Goal: Task Accomplishment & Management: Manage account settings

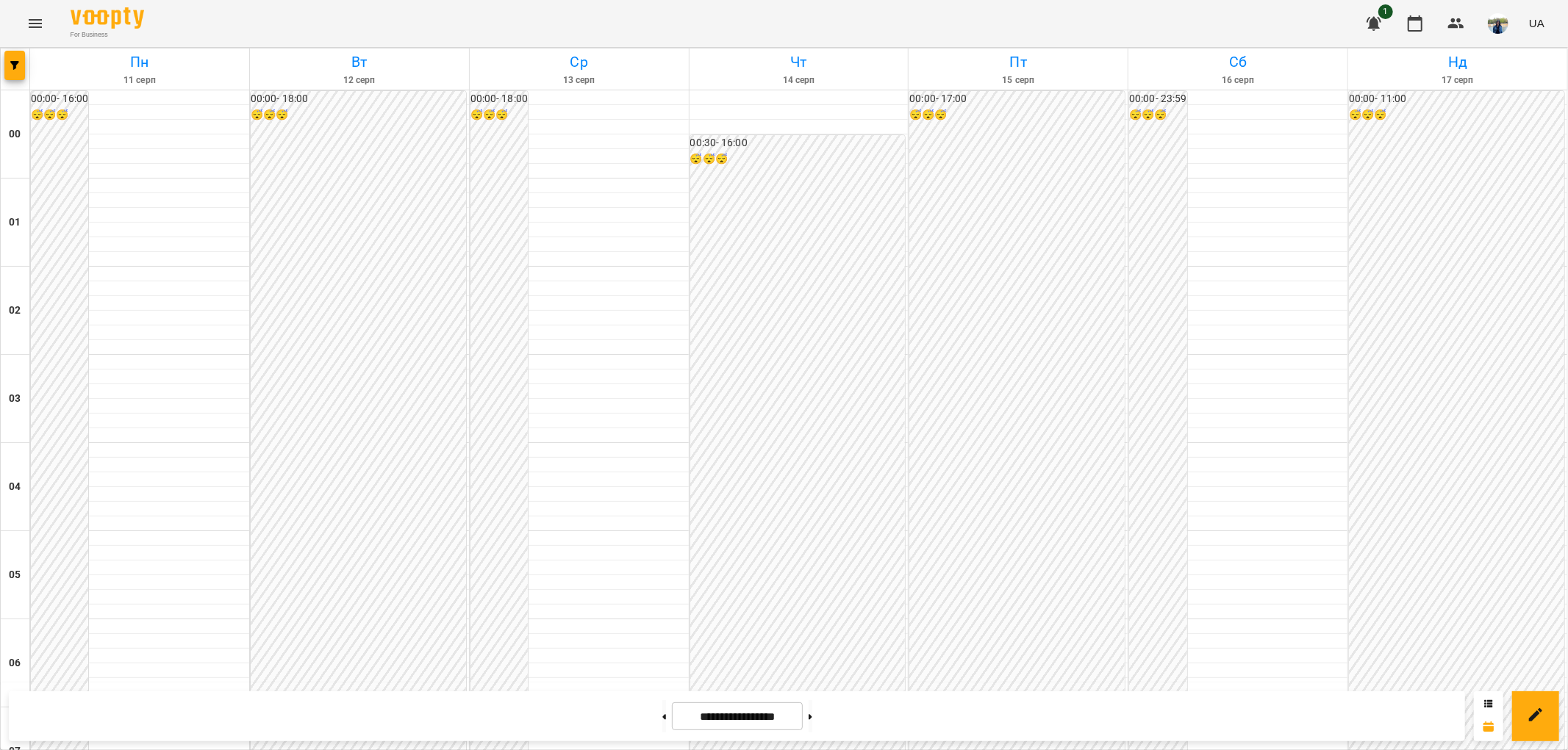
scroll to position [1523, 0]
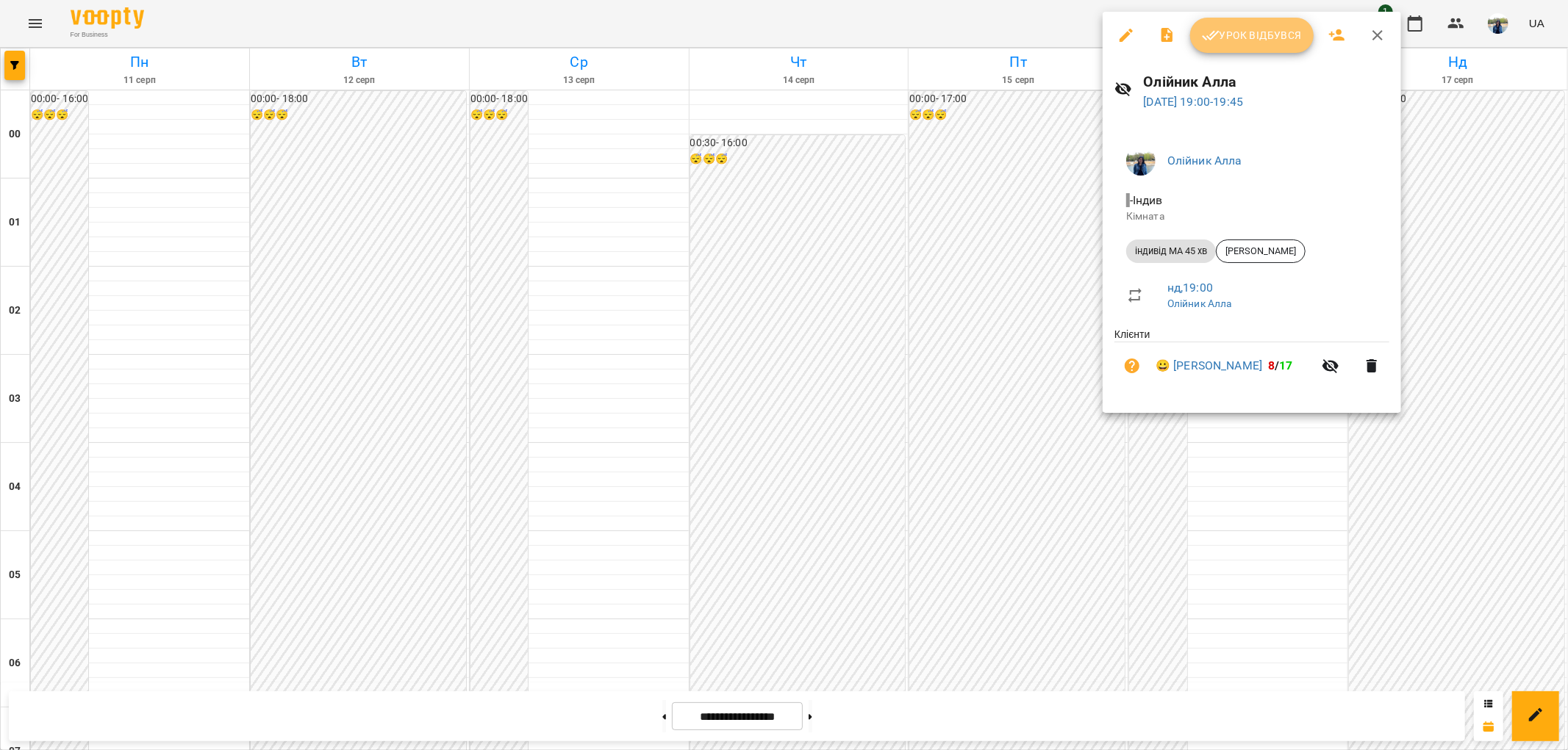
click at [1269, 22] on button "Урок відбувся" at bounding box center [1251, 35] width 124 height 35
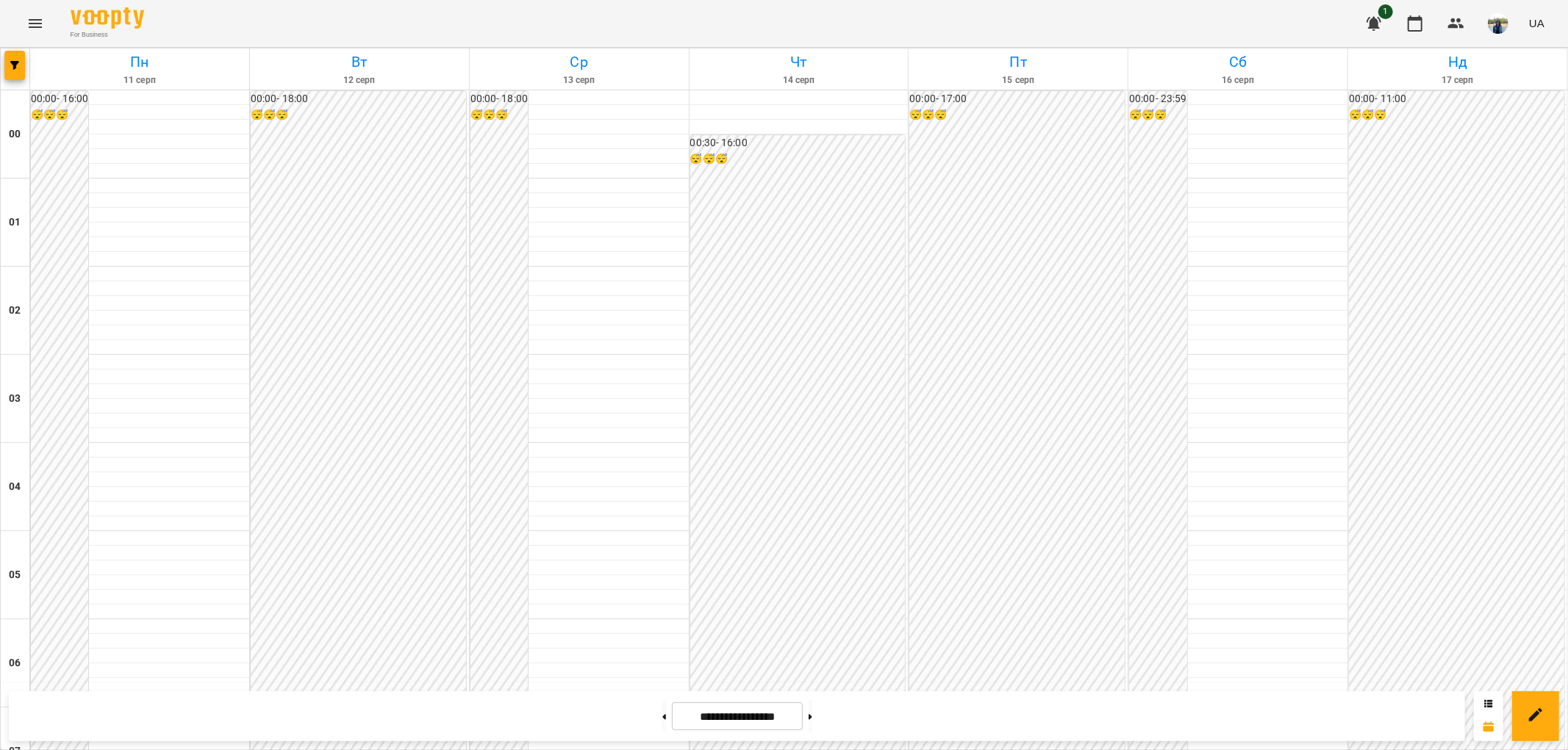
scroll to position [1523, 0]
click at [812, 722] on button at bounding box center [811, 716] width 4 height 32
type input "**********"
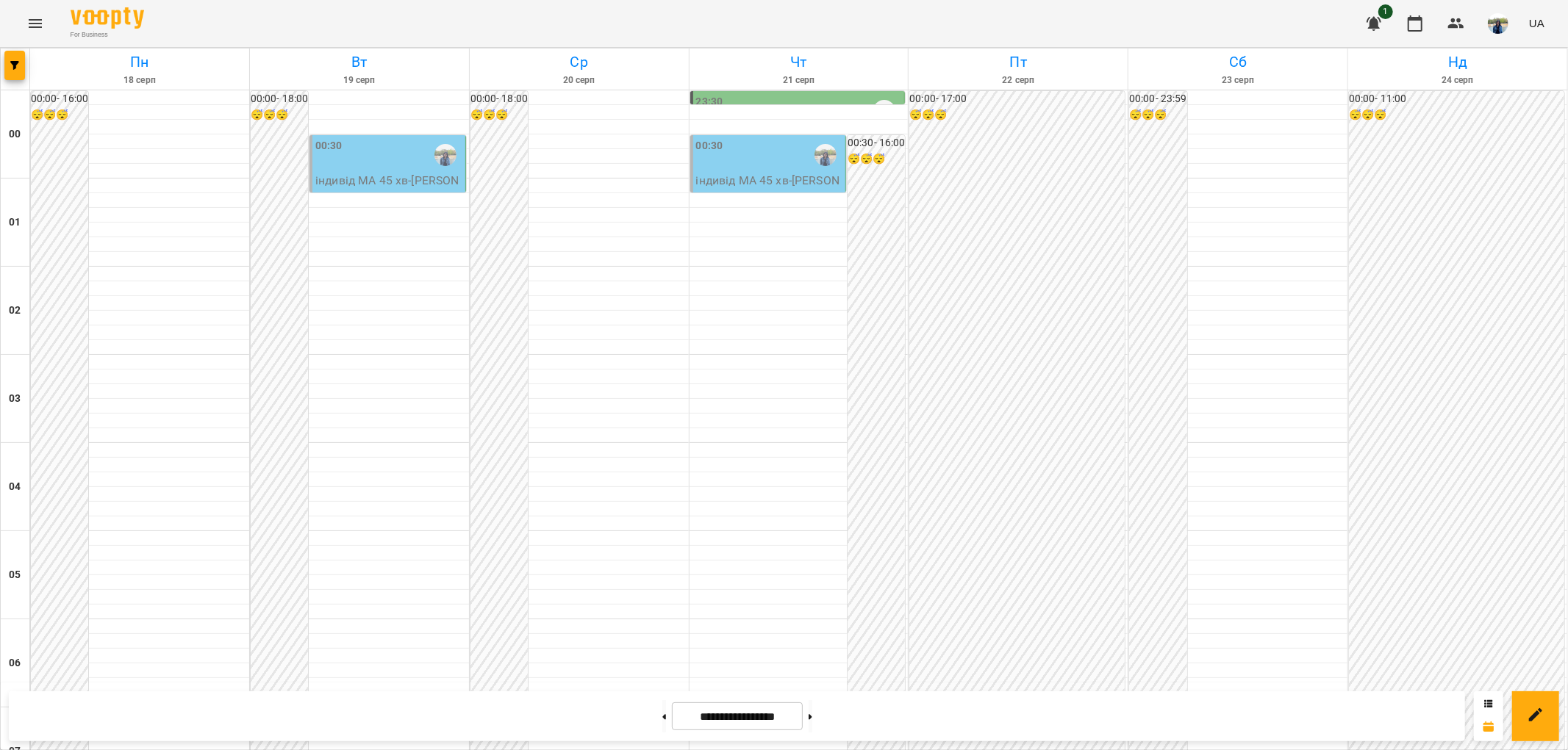
scroll to position [788, 0]
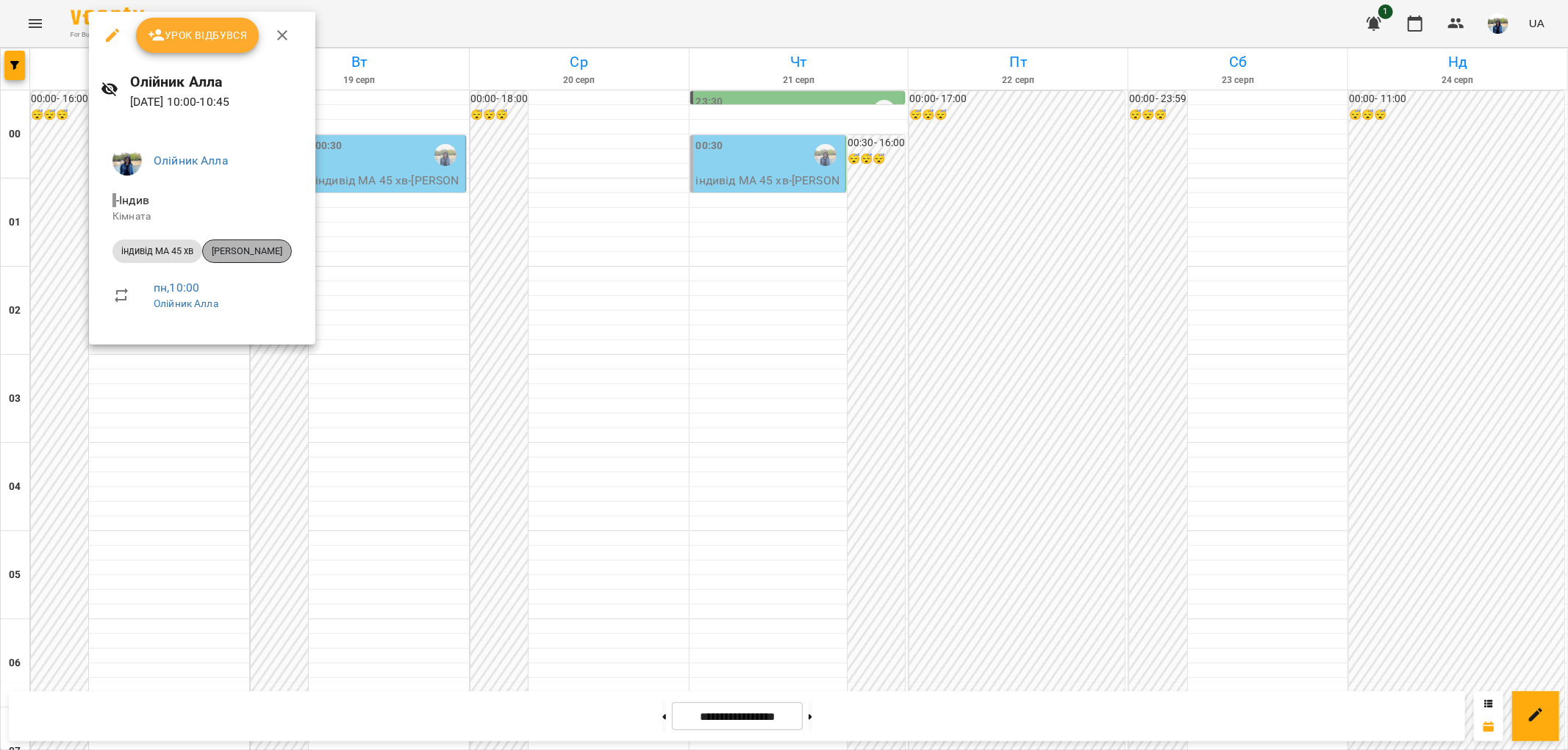
click at [236, 249] on span "[PERSON_NAME]" at bounding box center [247, 252] width 88 height 13
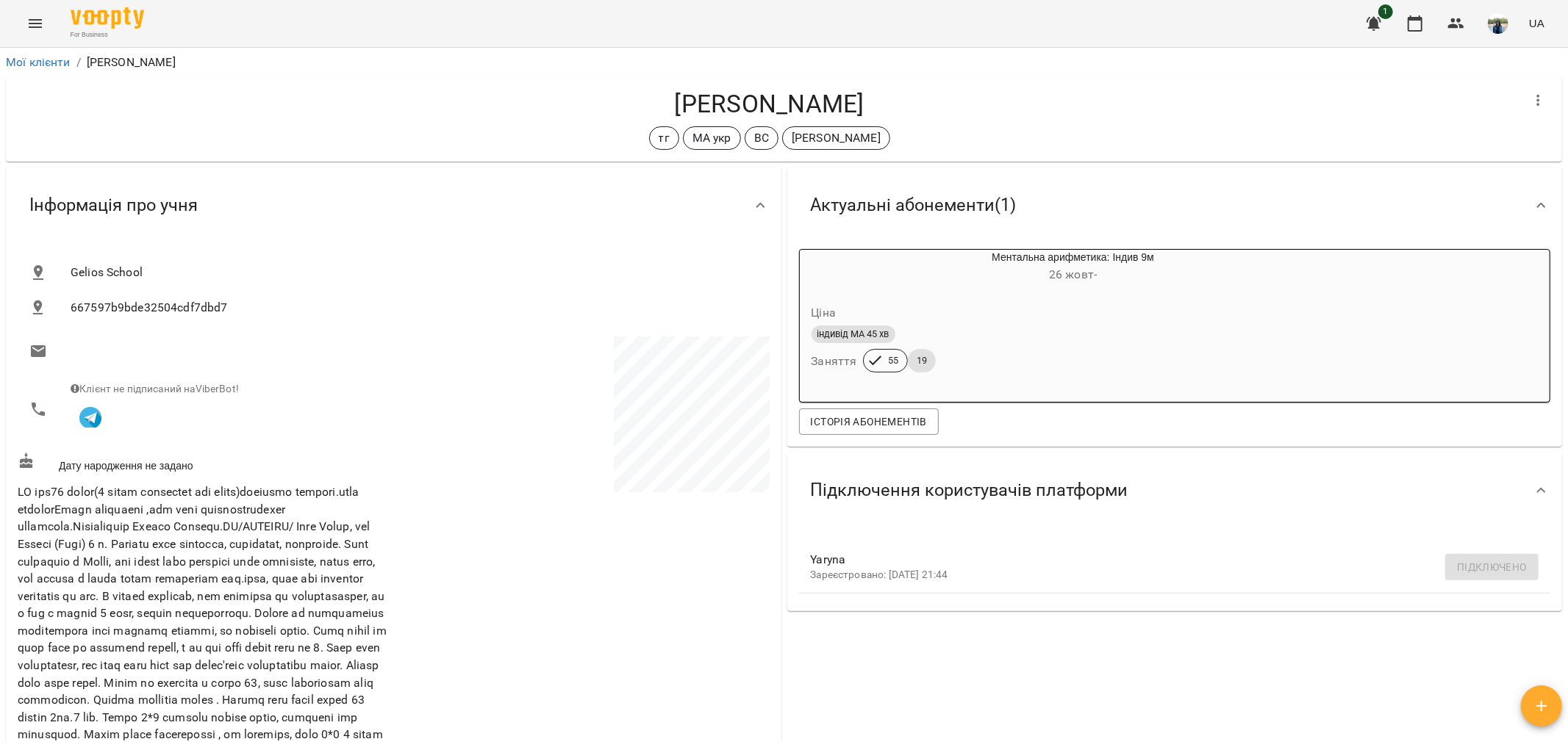
drag, startPoint x: 656, startPoint y: 99, endPoint x: 888, endPoint y: 108, distance: 232.2
click at [888, 108] on h4 "[PERSON_NAME]" at bounding box center [768, 104] width 1503 height 30
copy h4 "[PERSON_NAME]"
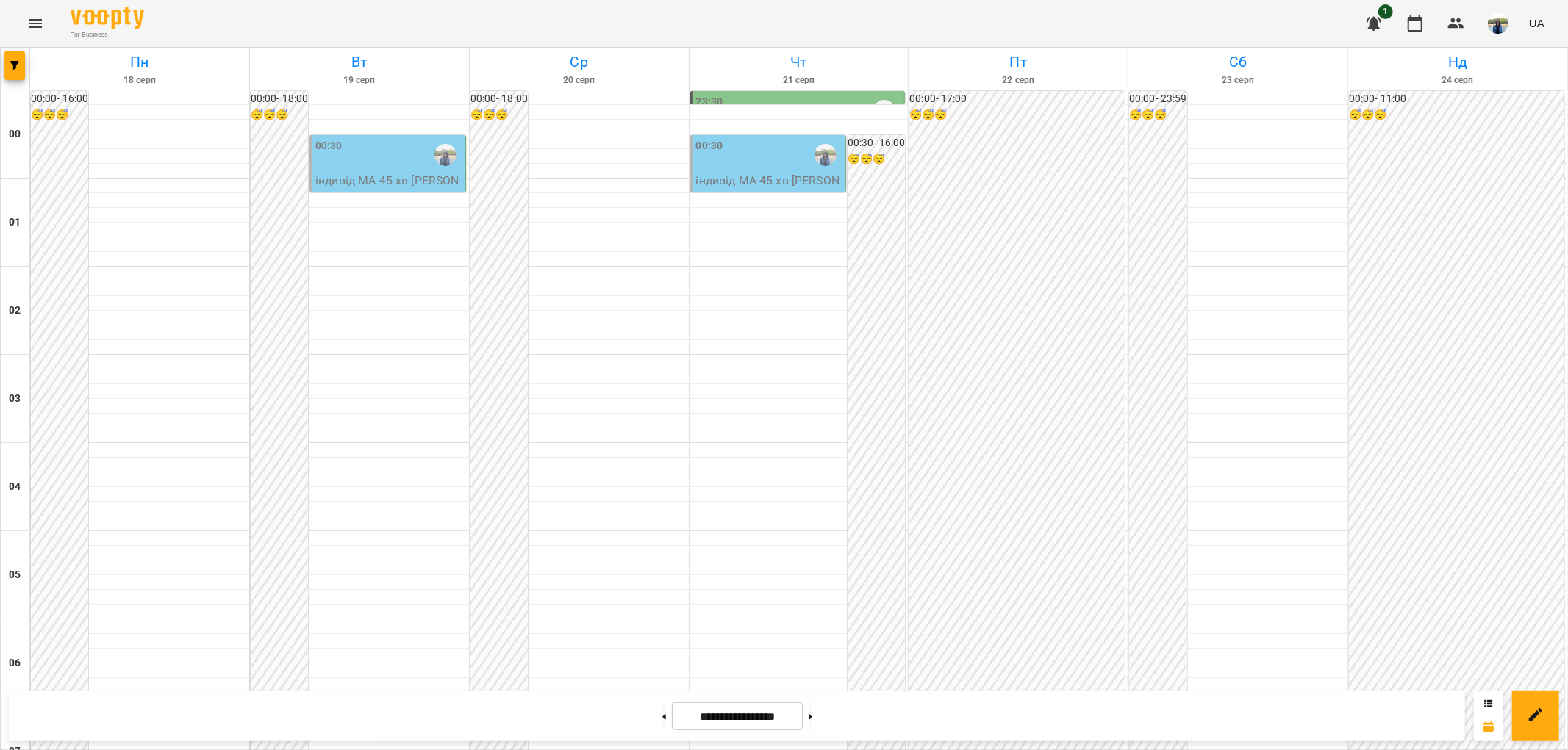
scroll to position [1061, 0]
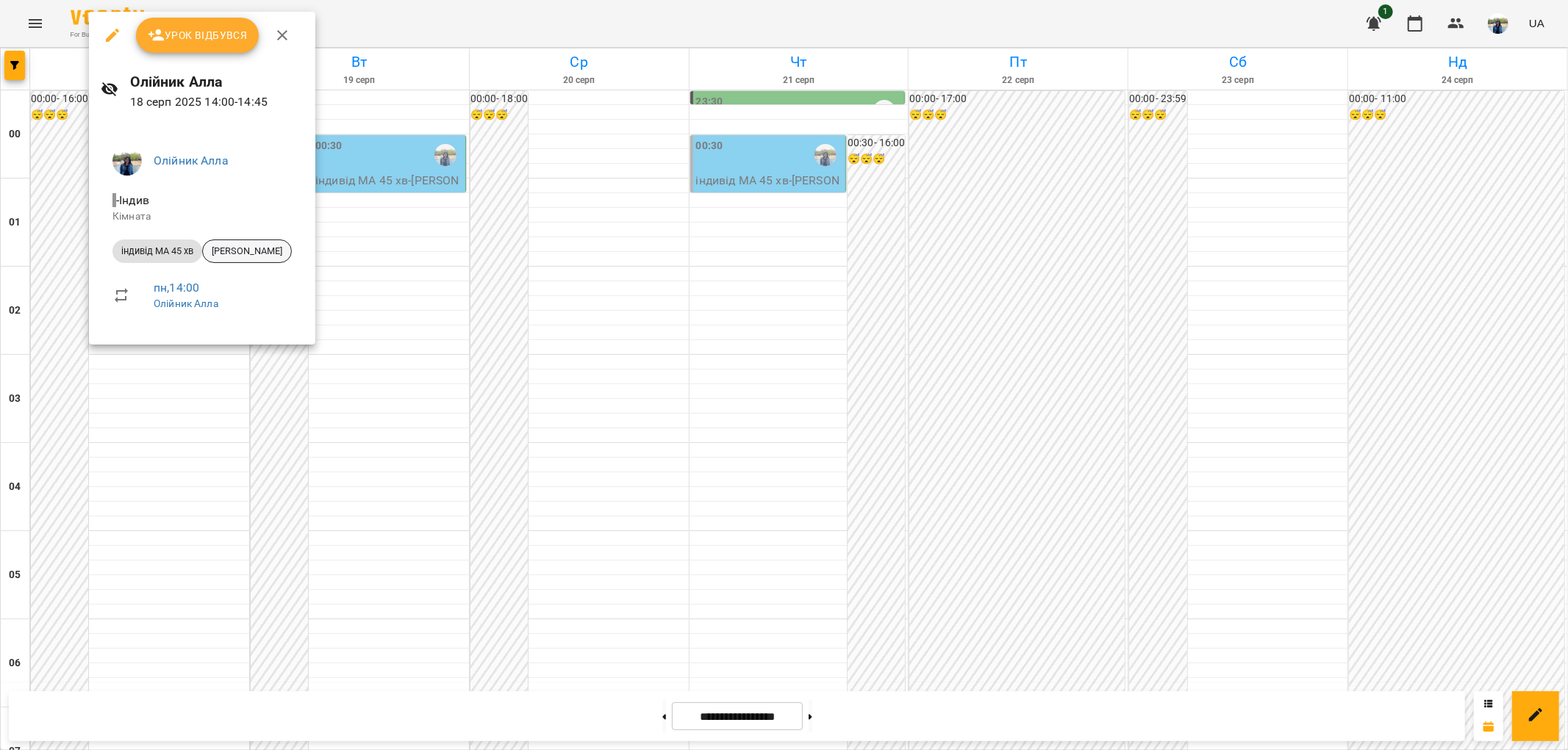
click at [247, 251] on span "[PERSON_NAME]" at bounding box center [247, 252] width 88 height 13
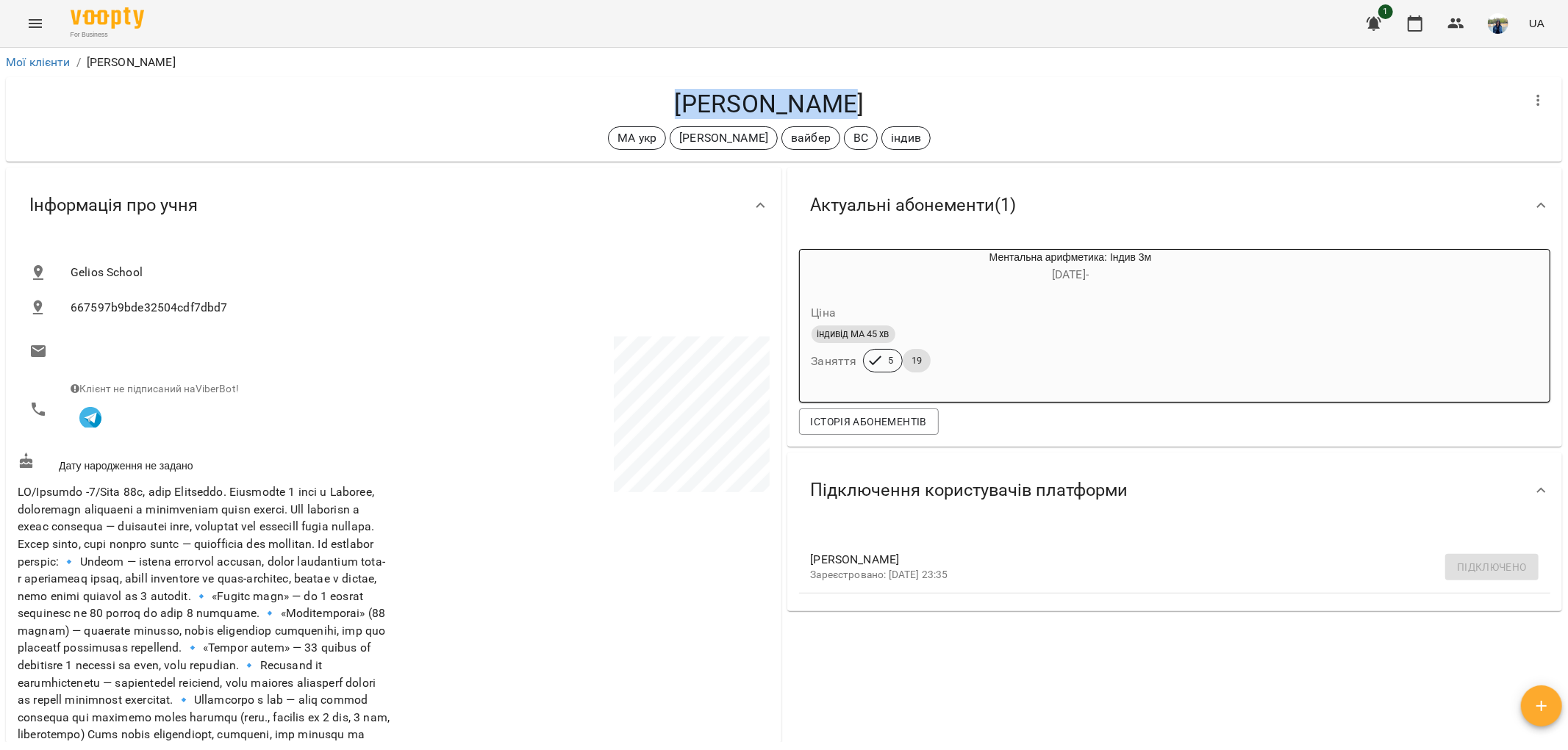
drag, startPoint x: 685, startPoint y: 98, endPoint x: 839, endPoint y: 105, distance: 154.2
click at [839, 105] on h4 "[PERSON_NAME]" at bounding box center [768, 104] width 1503 height 30
copy h4 "[PERSON_NAME]"
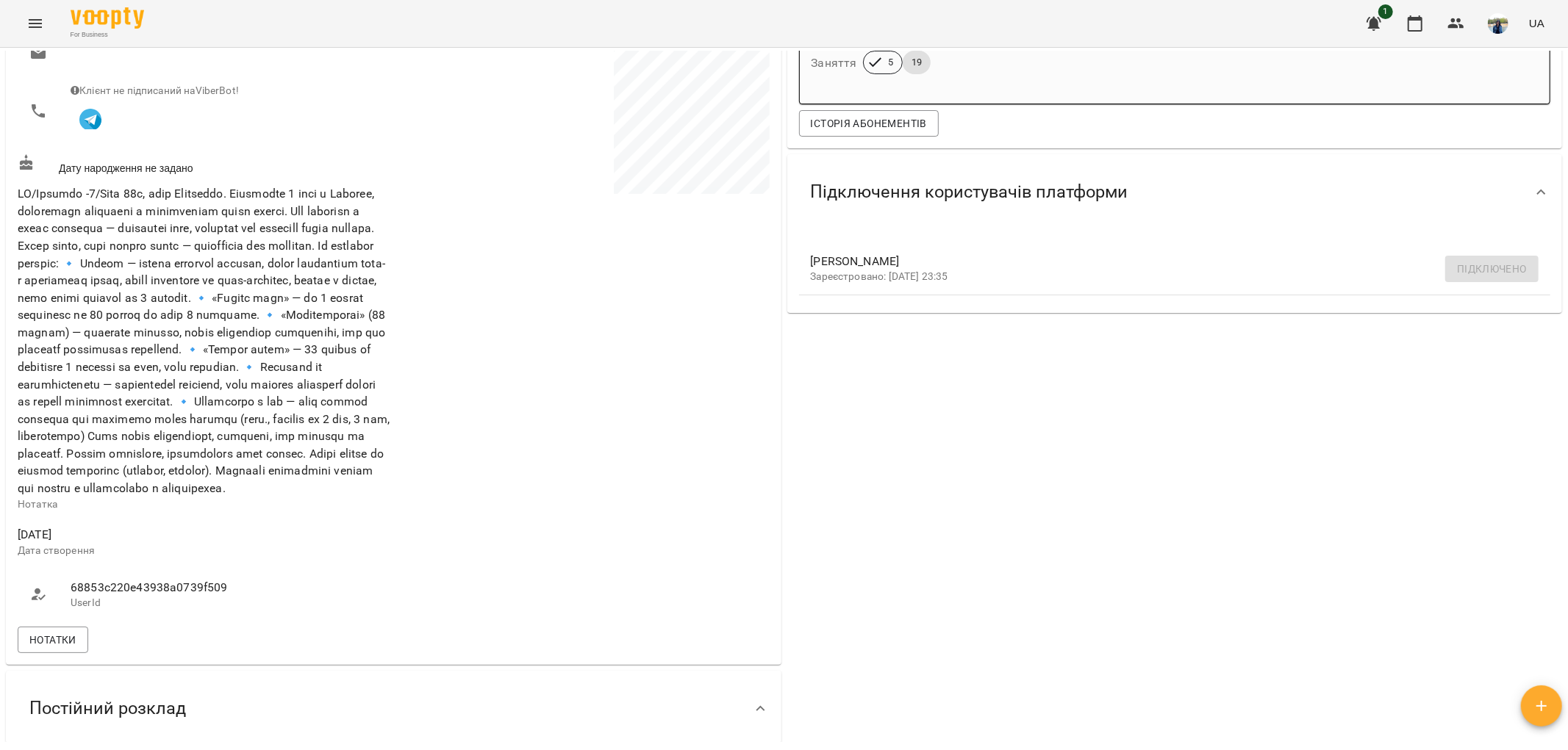
scroll to position [605, 0]
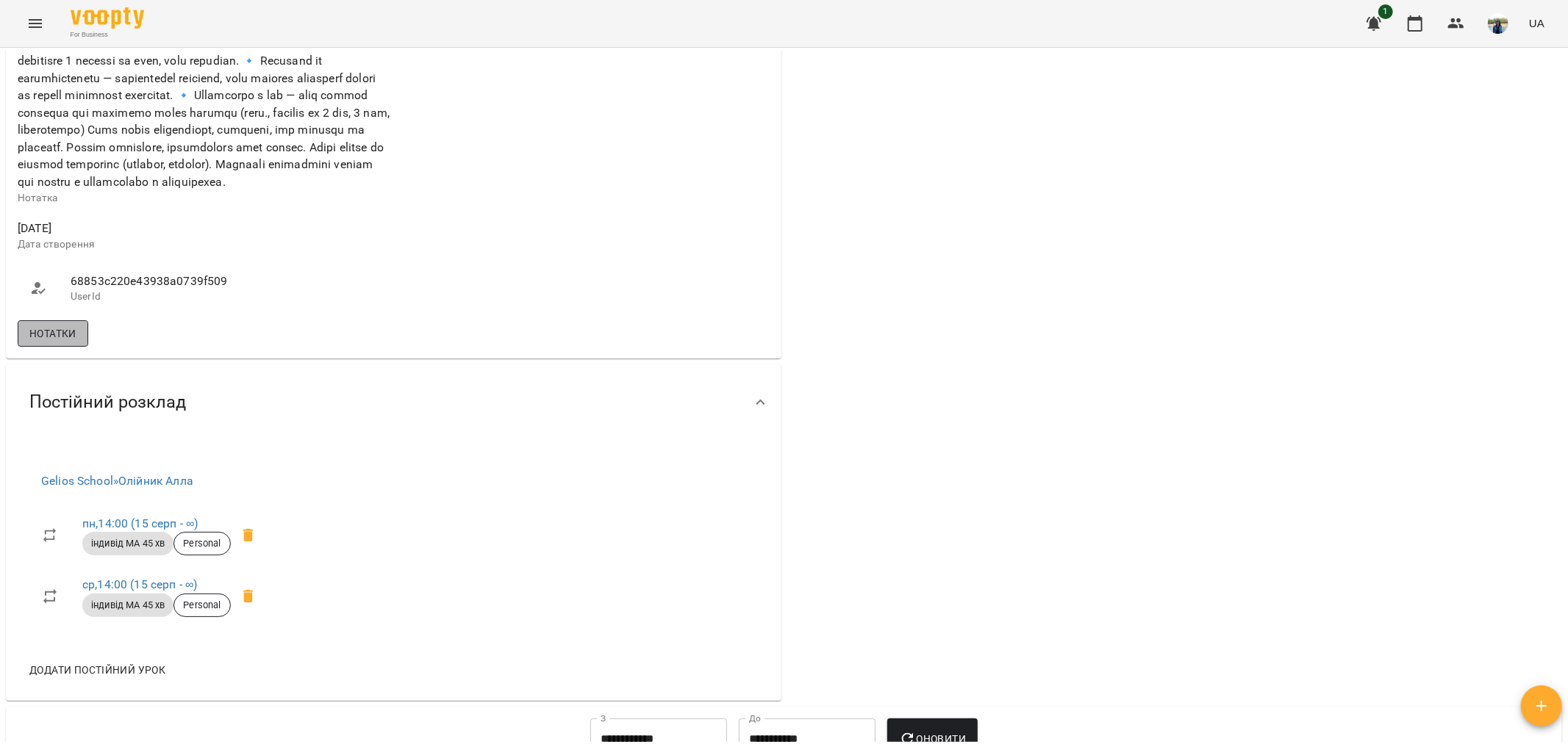
click at [72, 342] on span "Нотатки" at bounding box center [52, 333] width 47 height 17
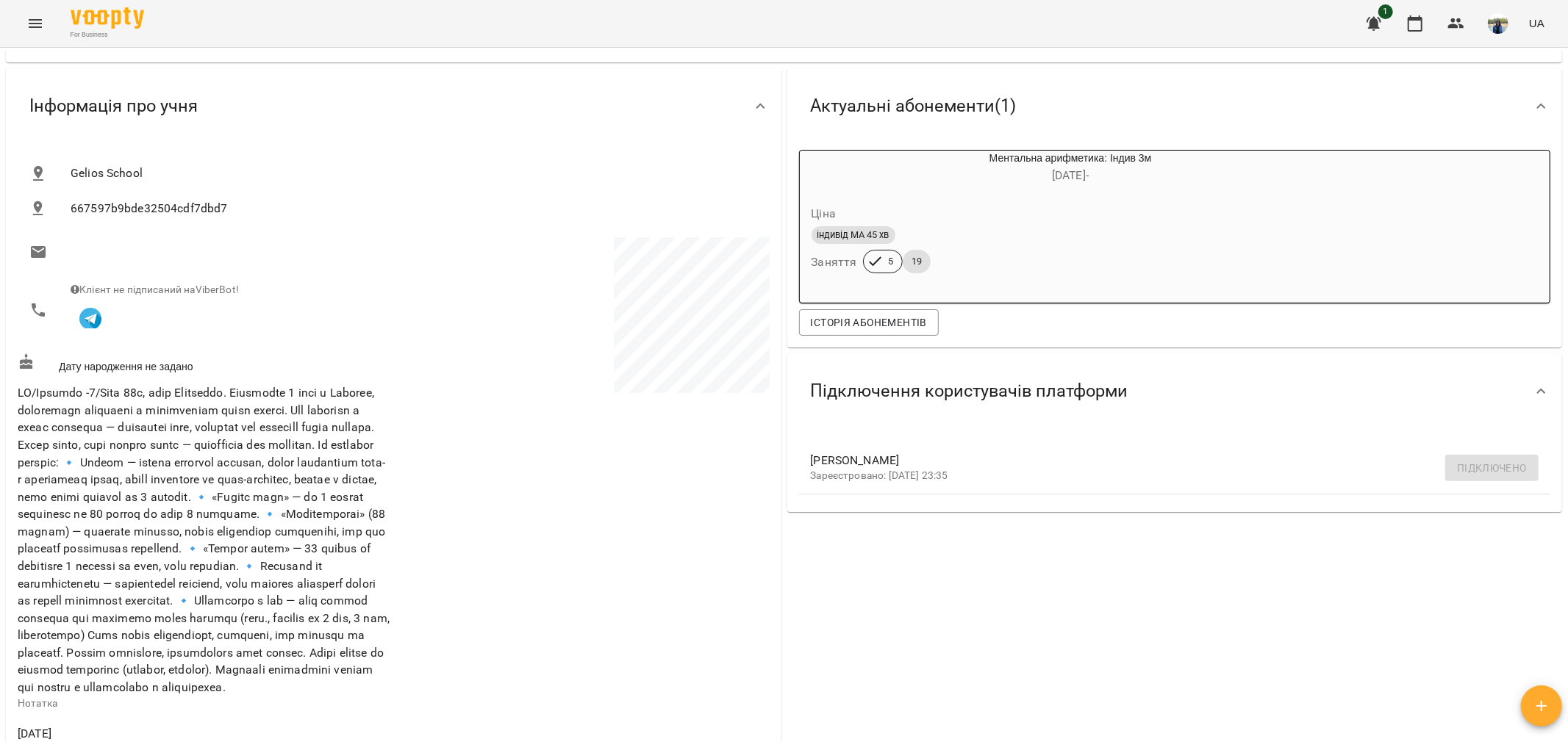
scroll to position [0, 0]
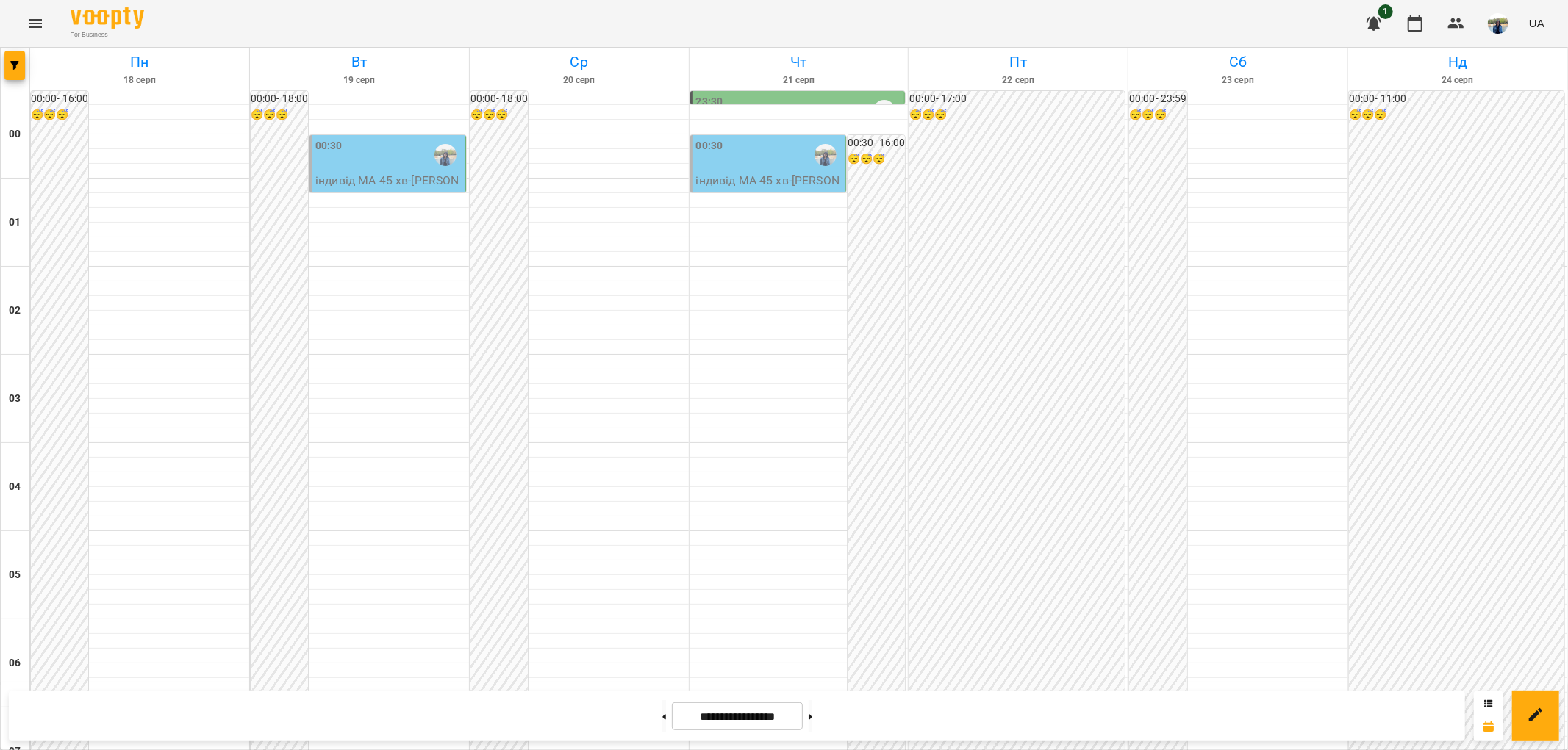
scroll to position [1470, 0]
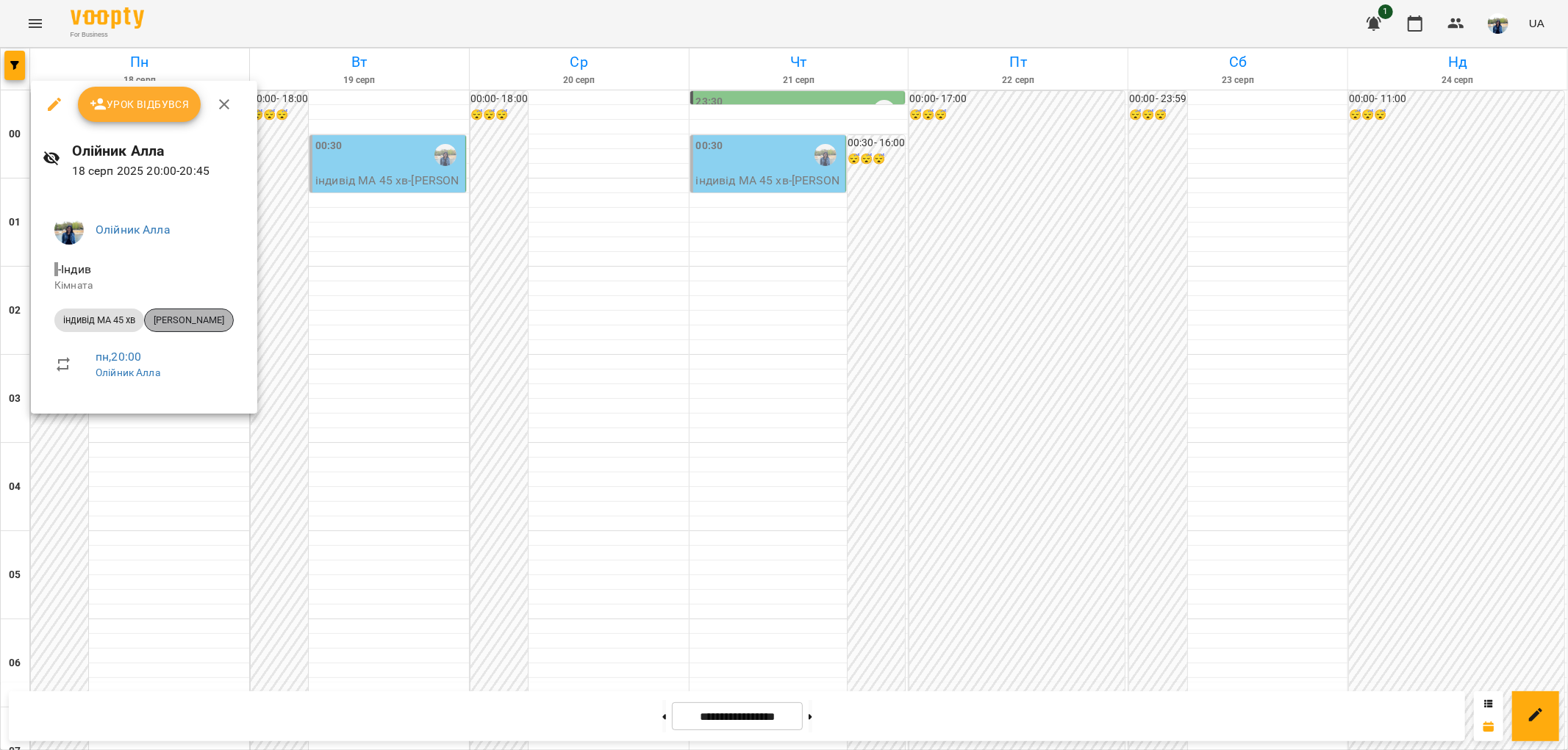
click at [189, 317] on span "[PERSON_NAME]" at bounding box center [189, 320] width 88 height 13
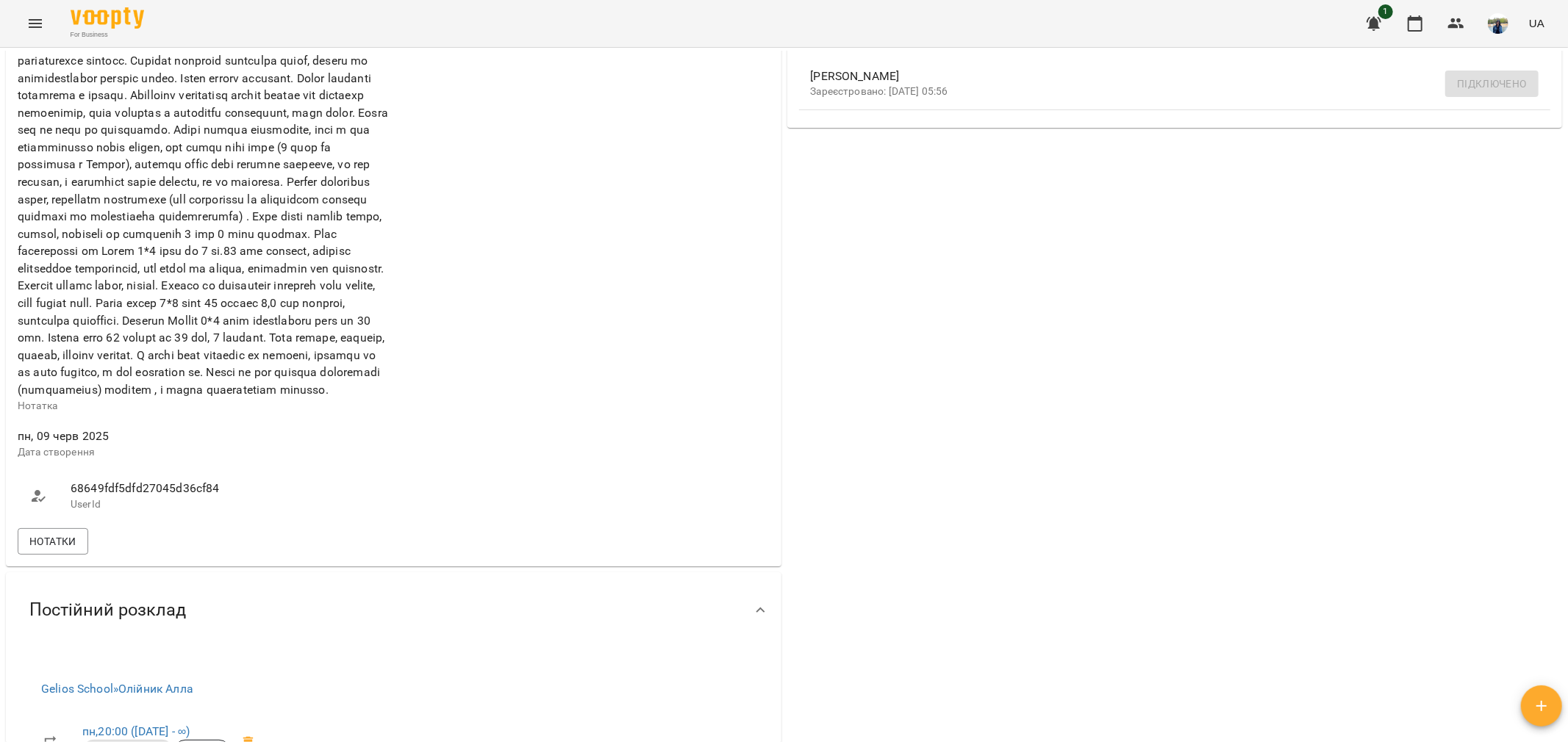
scroll to position [489, 0]
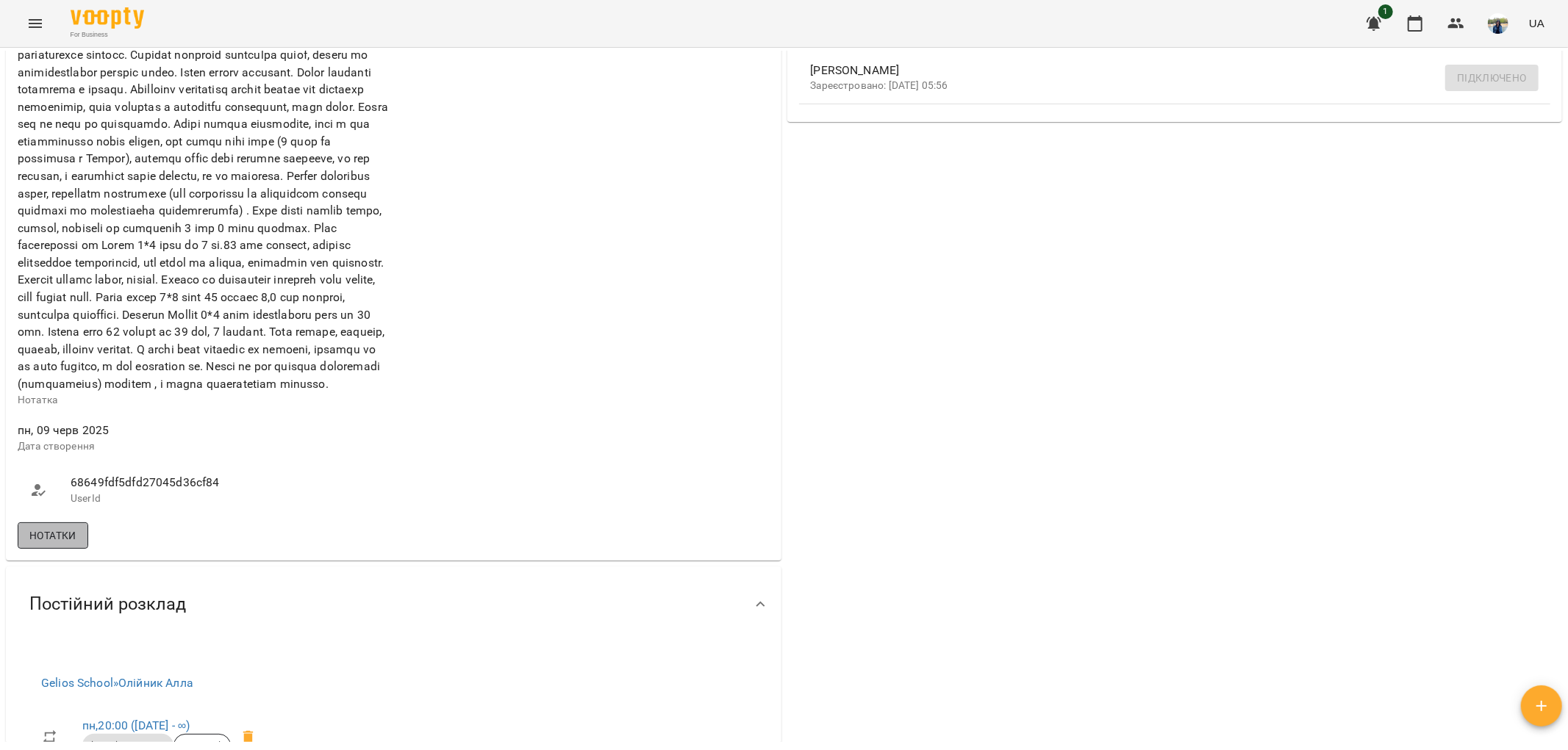
click at [42, 544] on span "Нотатки" at bounding box center [52, 535] width 47 height 17
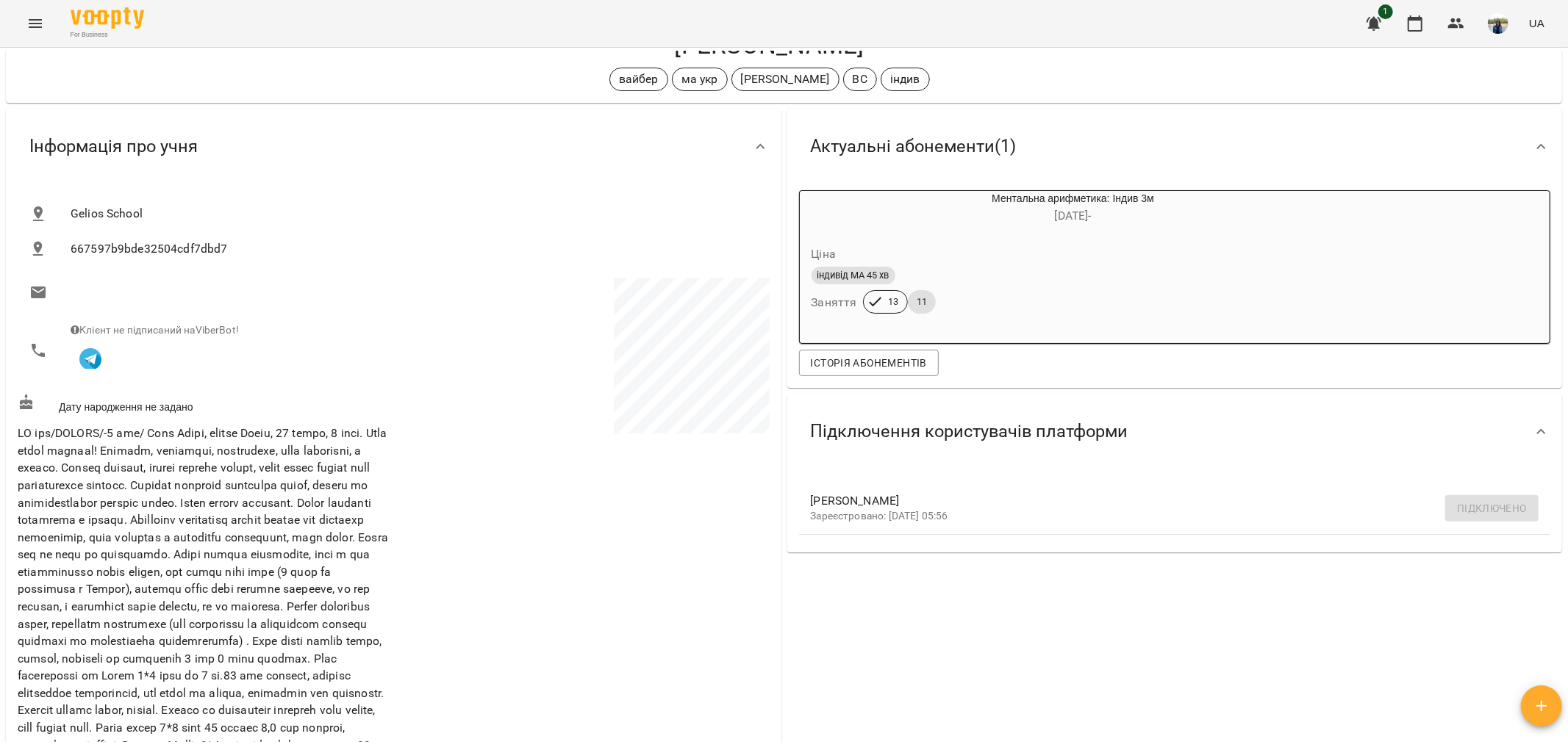
scroll to position [0, 0]
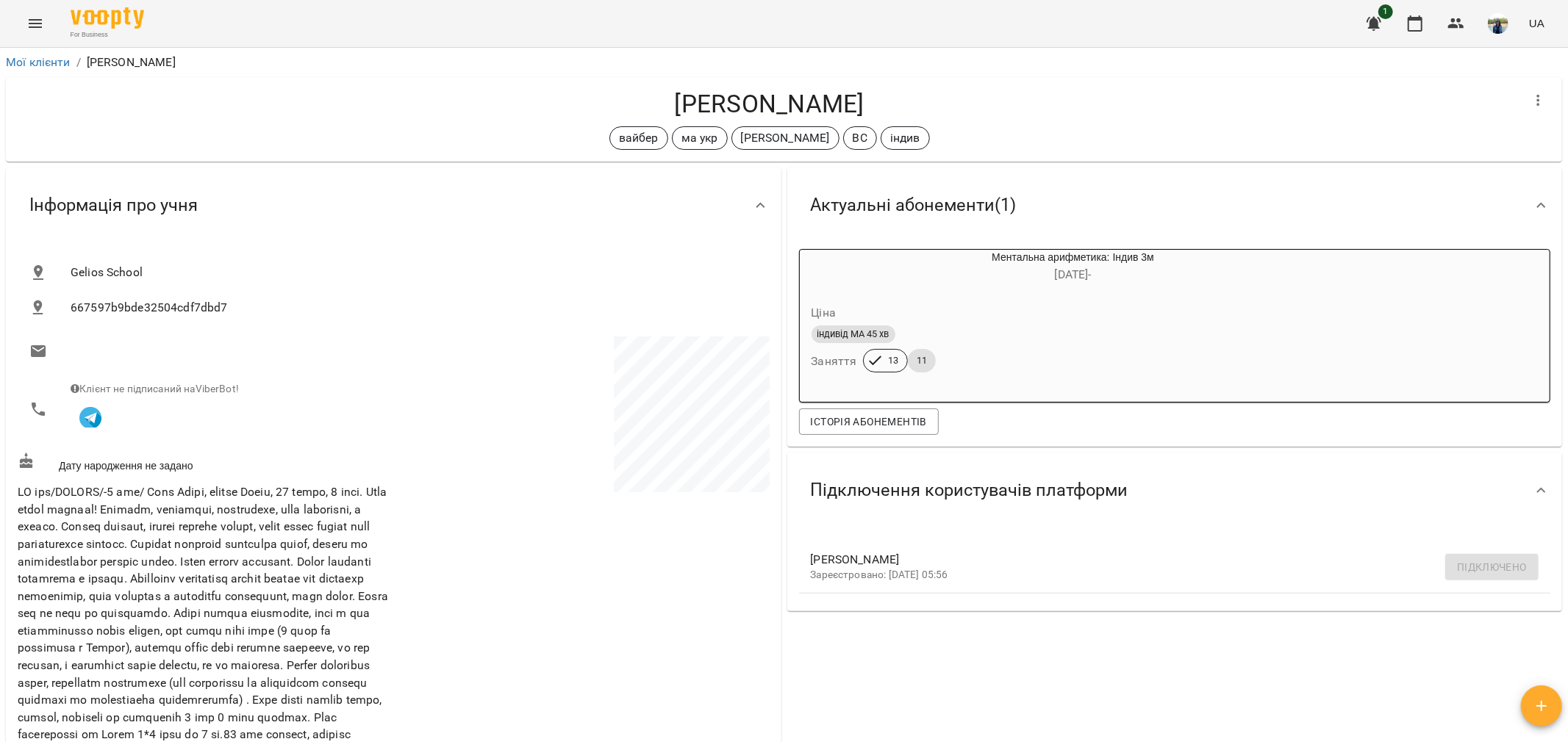
drag, startPoint x: 669, startPoint y: 105, endPoint x: 854, endPoint y: 113, distance: 185.2
click at [854, 113] on h4 "[PERSON_NAME]" at bounding box center [768, 104] width 1503 height 30
copy h4 "[PERSON_NAME]"
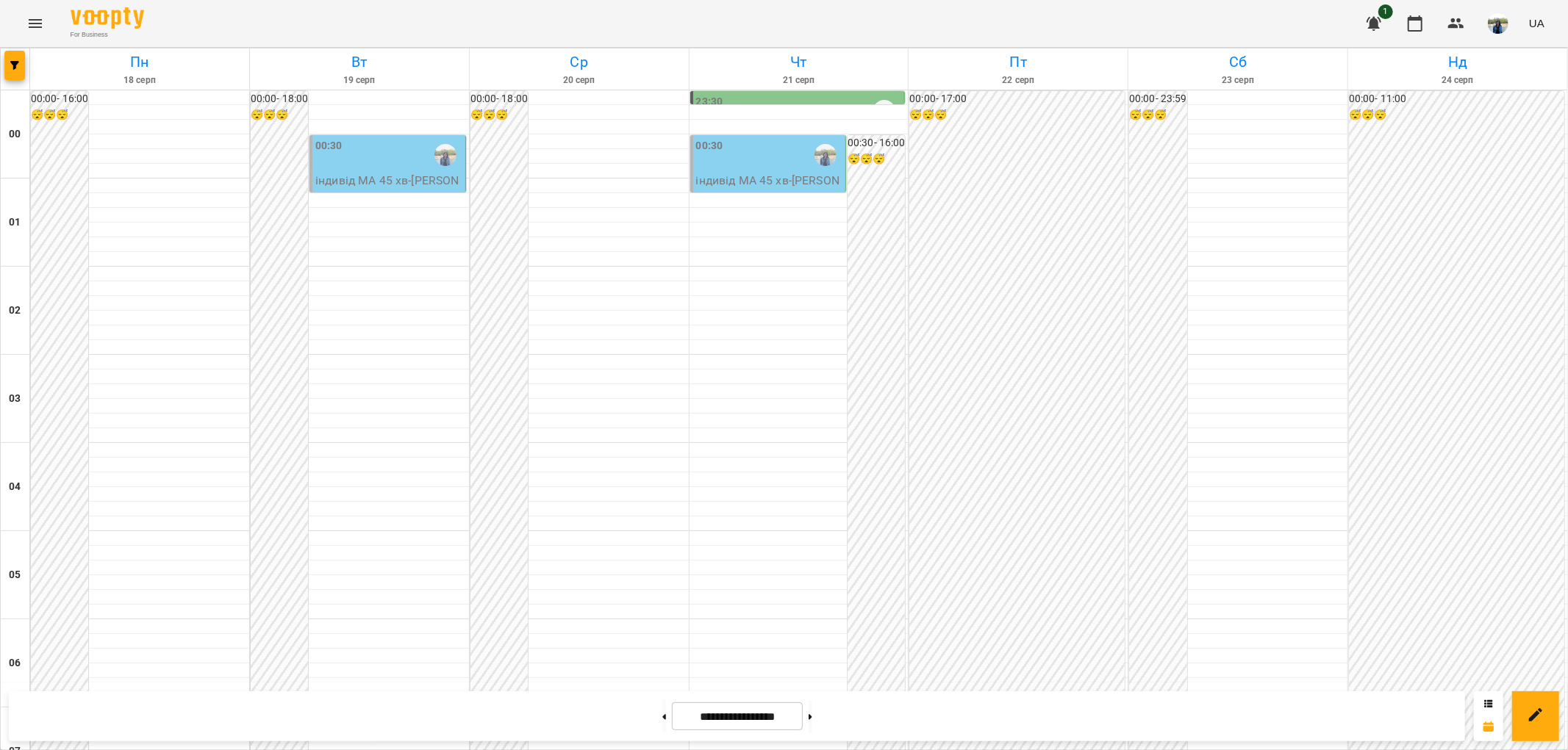
scroll to position [1360, 0]
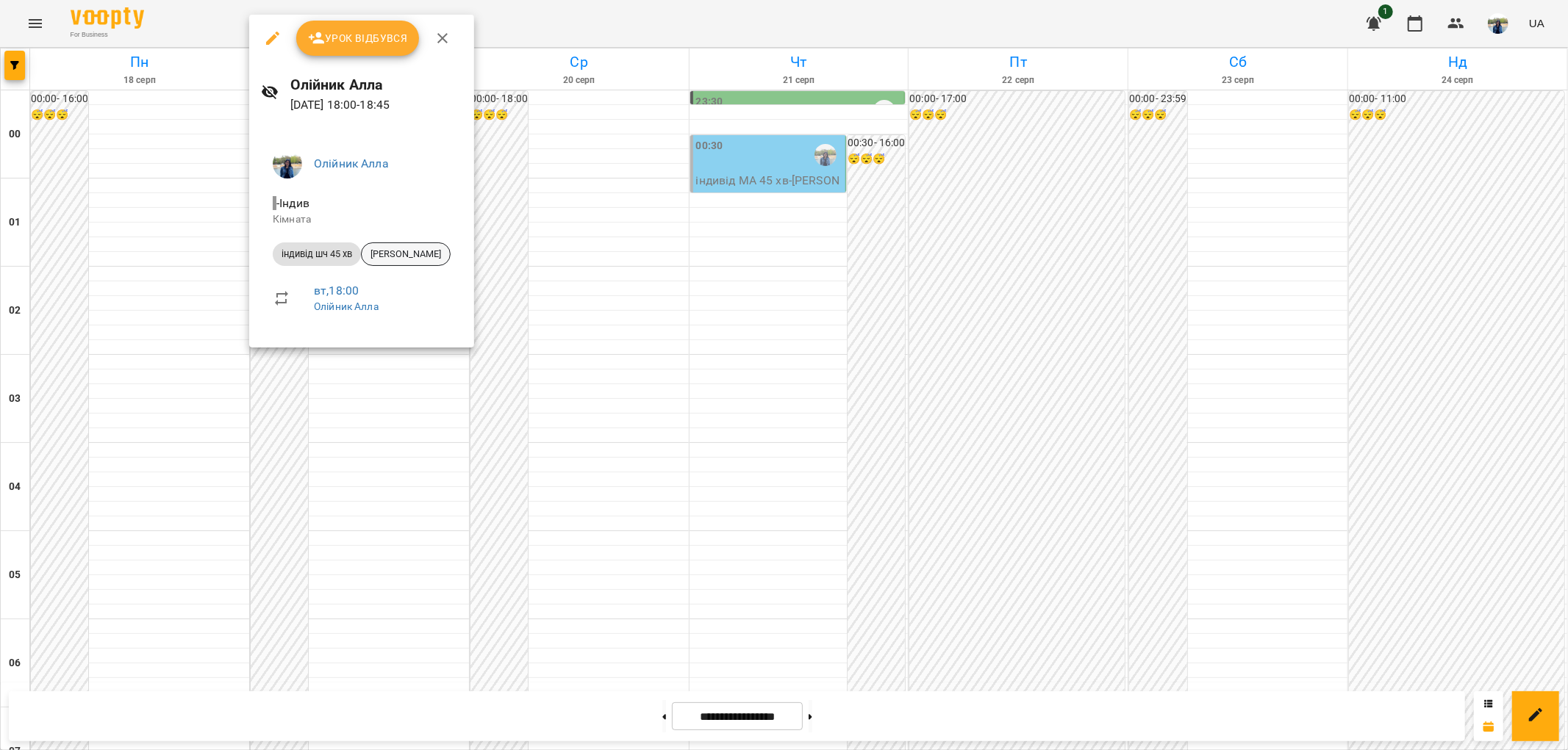
click at [389, 251] on span "[PERSON_NAME]" at bounding box center [406, 254] width 88 height 13
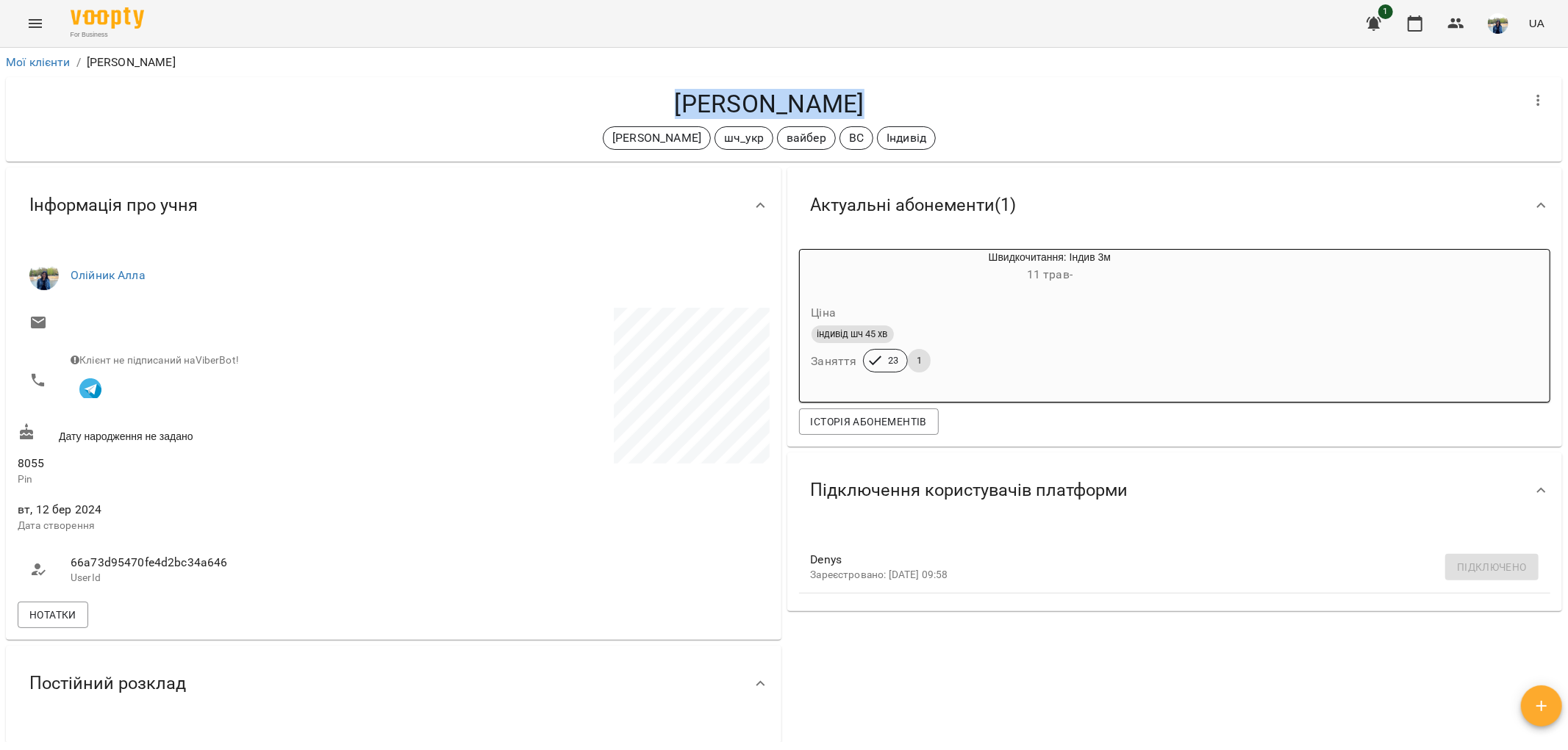
drag, startPoint x: 687, startPoint y: 101, endPoint x: 846, endPoint y: 116, distance: 159.7
click at [846, 113] on h4 "[PERSON_NAME]" at bounding box center [768, 104] width 1503 height 30
copy h4 "[PERSON_NAME]"
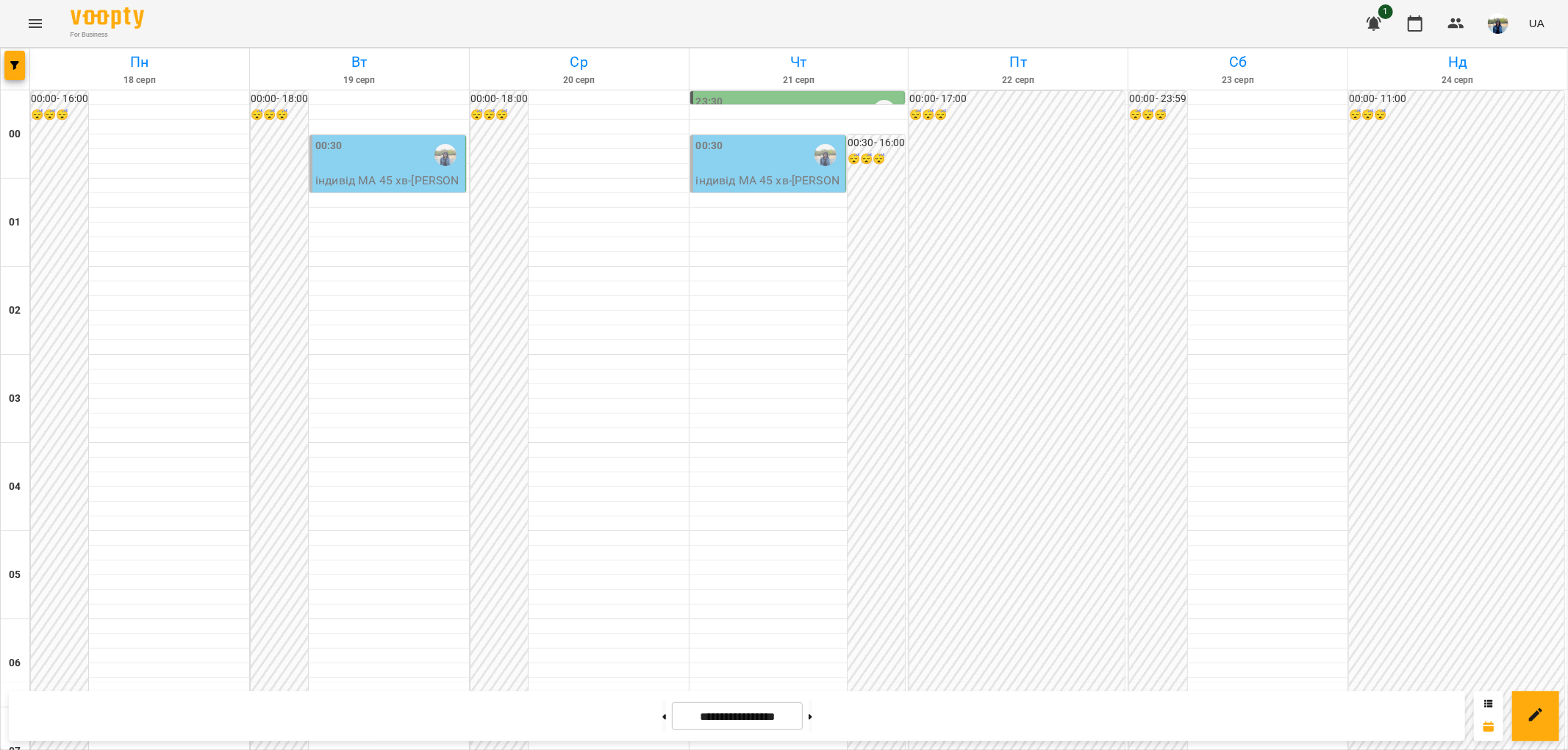
scroll to position [1388, 0]
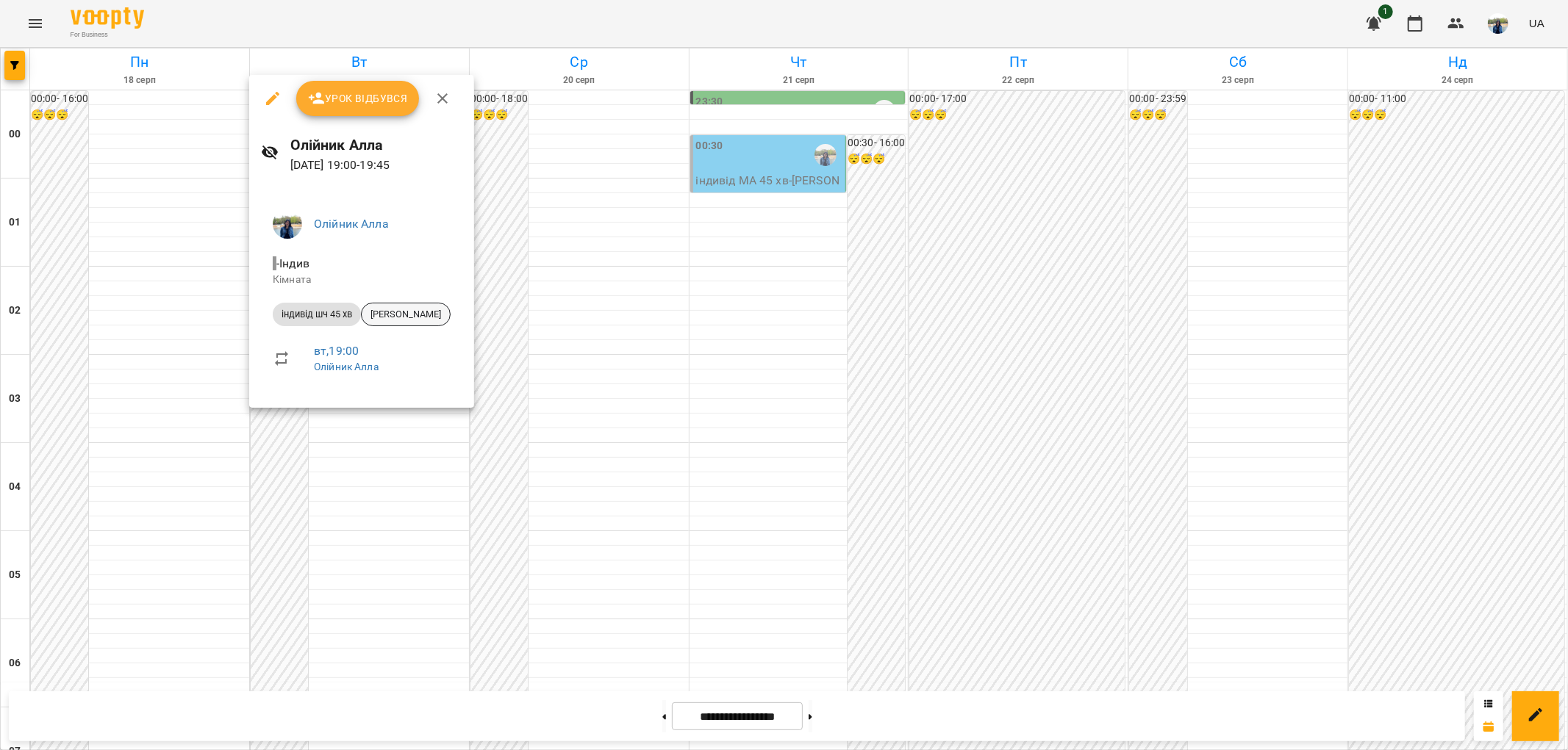
click at [408, 318] on span "[PERSON_NAME]" at bounding box center [406, 314] width 88 height 13
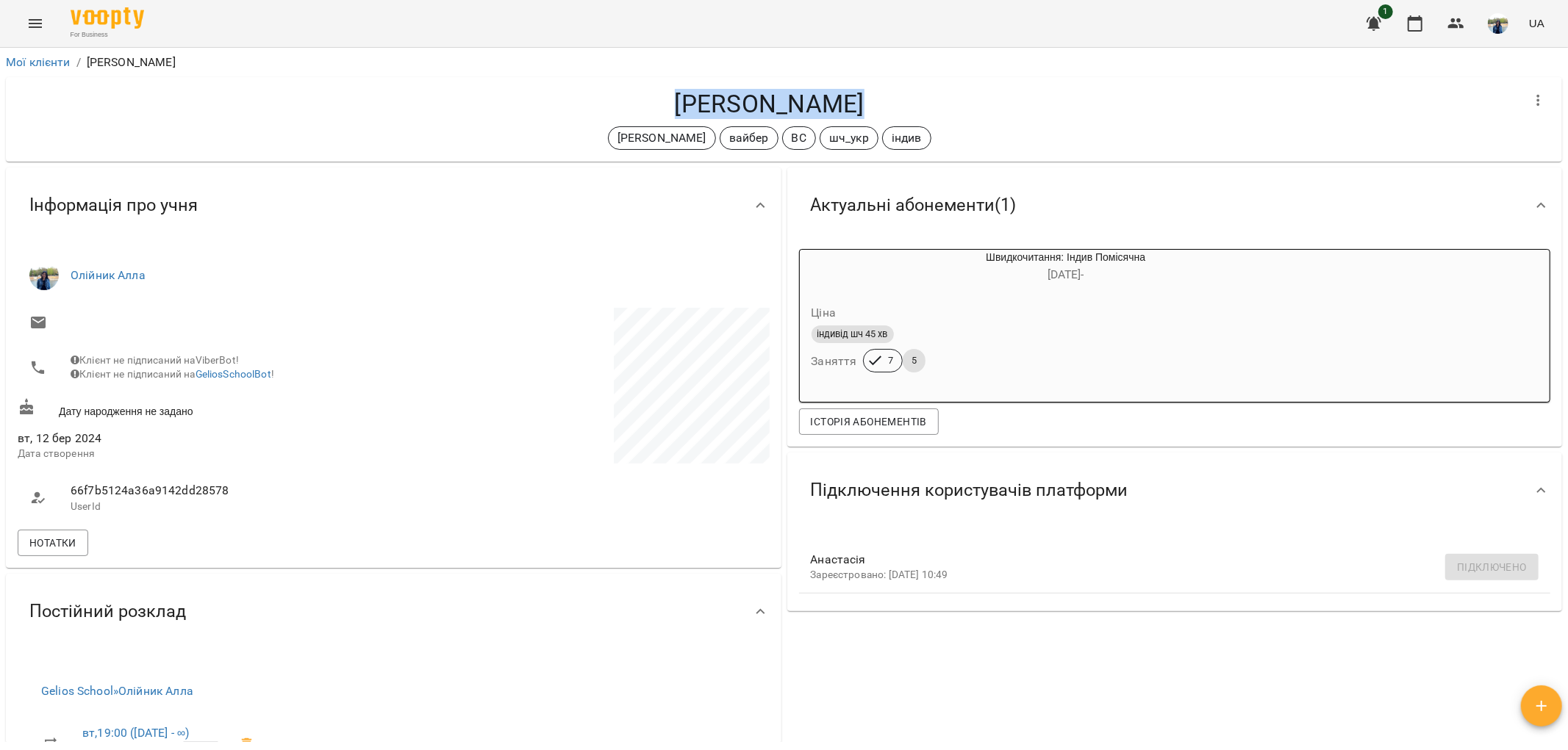
drag, startPoint x: 675, startPoint y: 97, endPoint x: 851, endPoint y: 112, distance: 176.6
click at [851, 112] on h4 "[PERSON_NAME]" at bounding box center [768, 104] width 1503 height 30
copy h4 "[PERSON_NAME]"
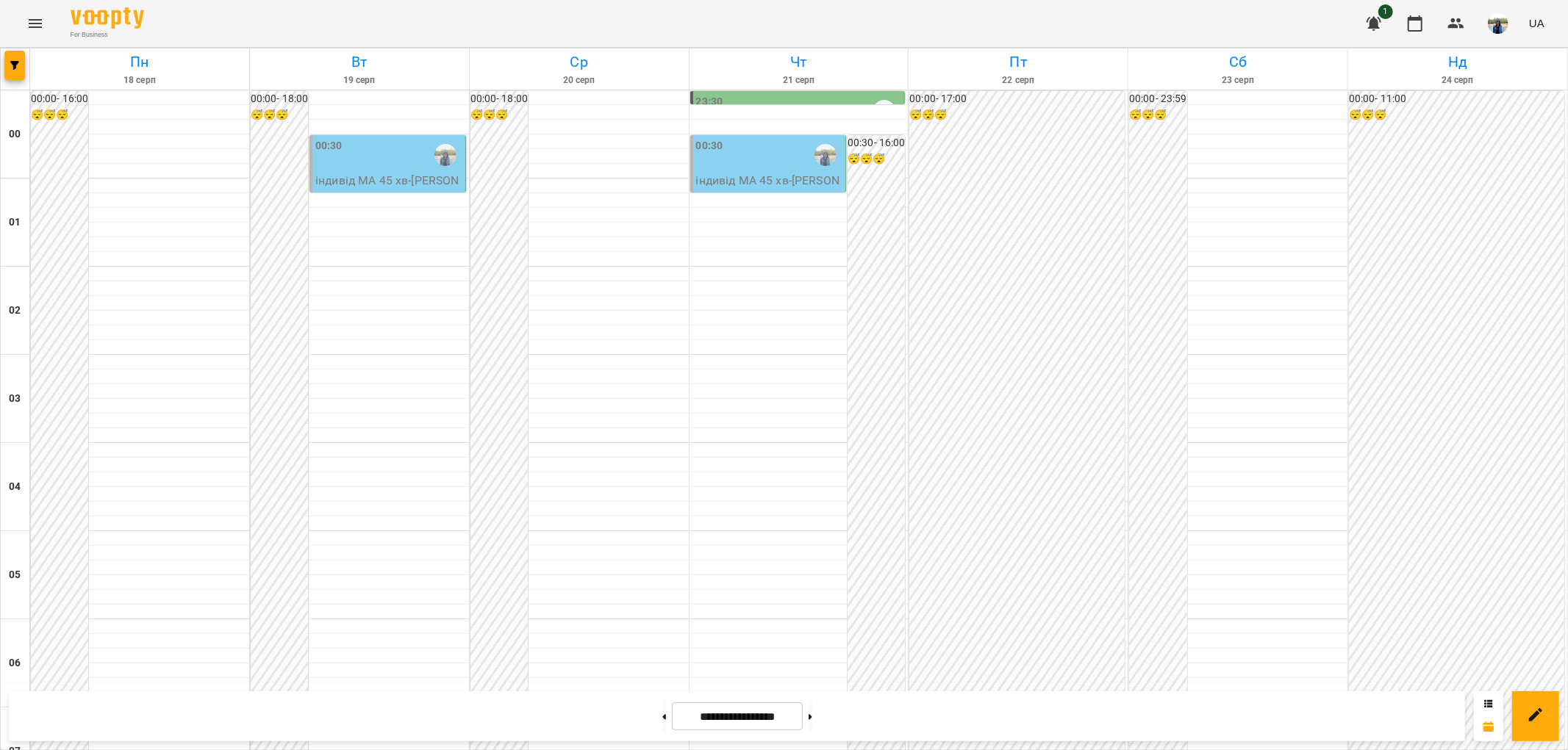
scroll to position [1523, 0]
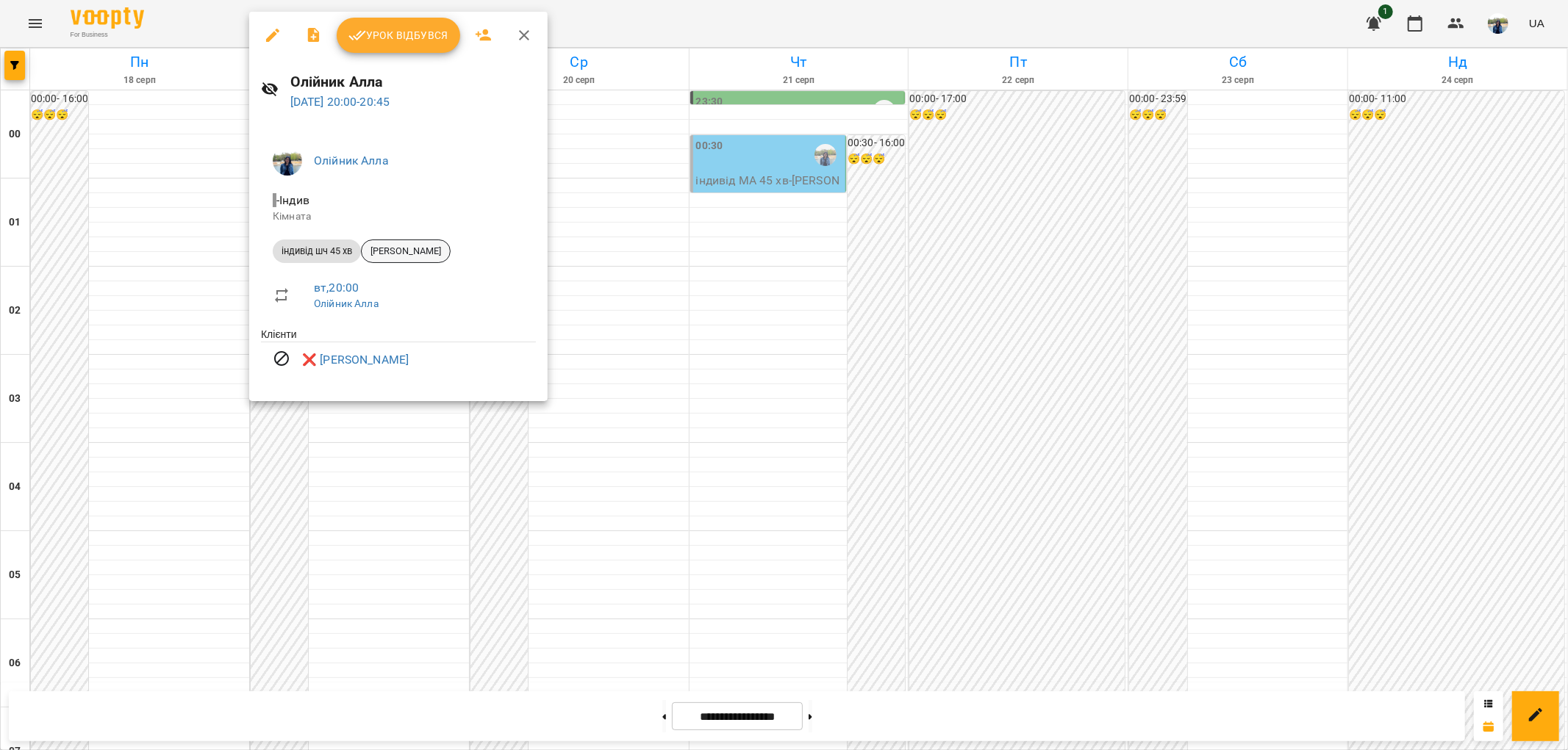
click at [396, 251] on span "[PERSON_NAME]" at bounding box center [406, 252] width 88 height 13
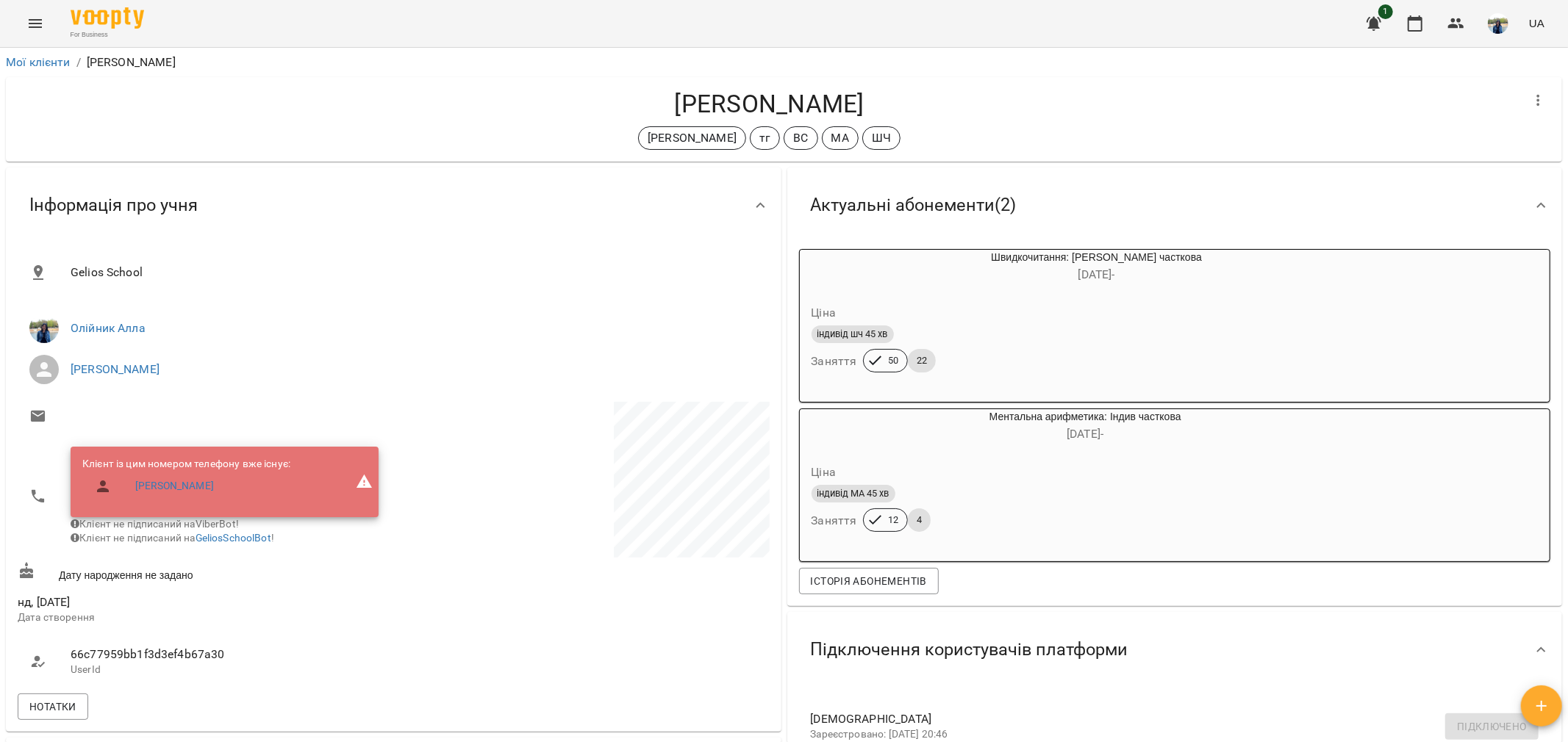
drag, startPoint x: 678, startPoint y: 101, endPoint x: 850, endPoint y: 101, distance: 172.0
click at [850, 101] on h4 "[PERSON_NAME]" at bounding box center [768, 104] width 1503 height 30
copy h4 "[PERSON_NAME]"
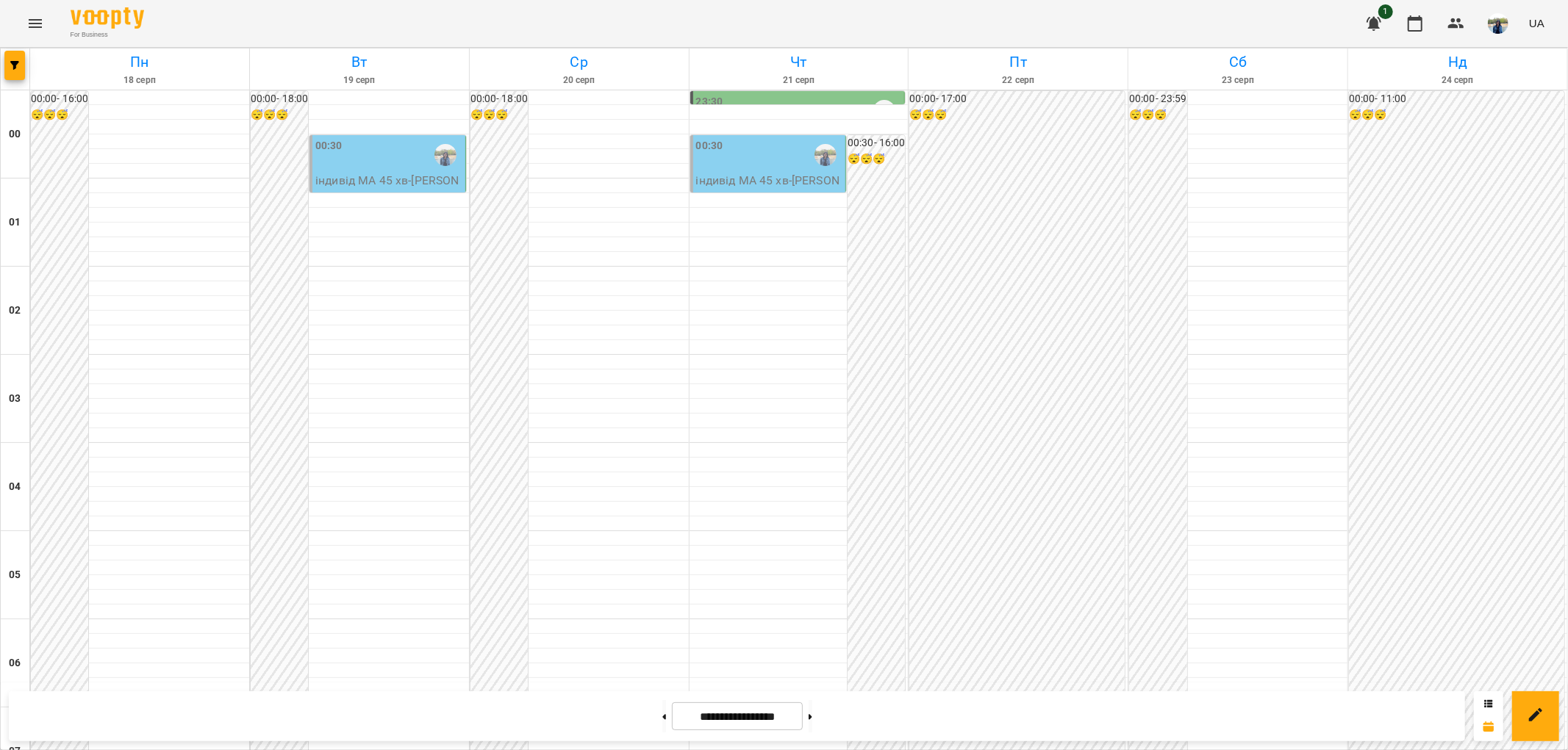
scroll to position [1523, 0]
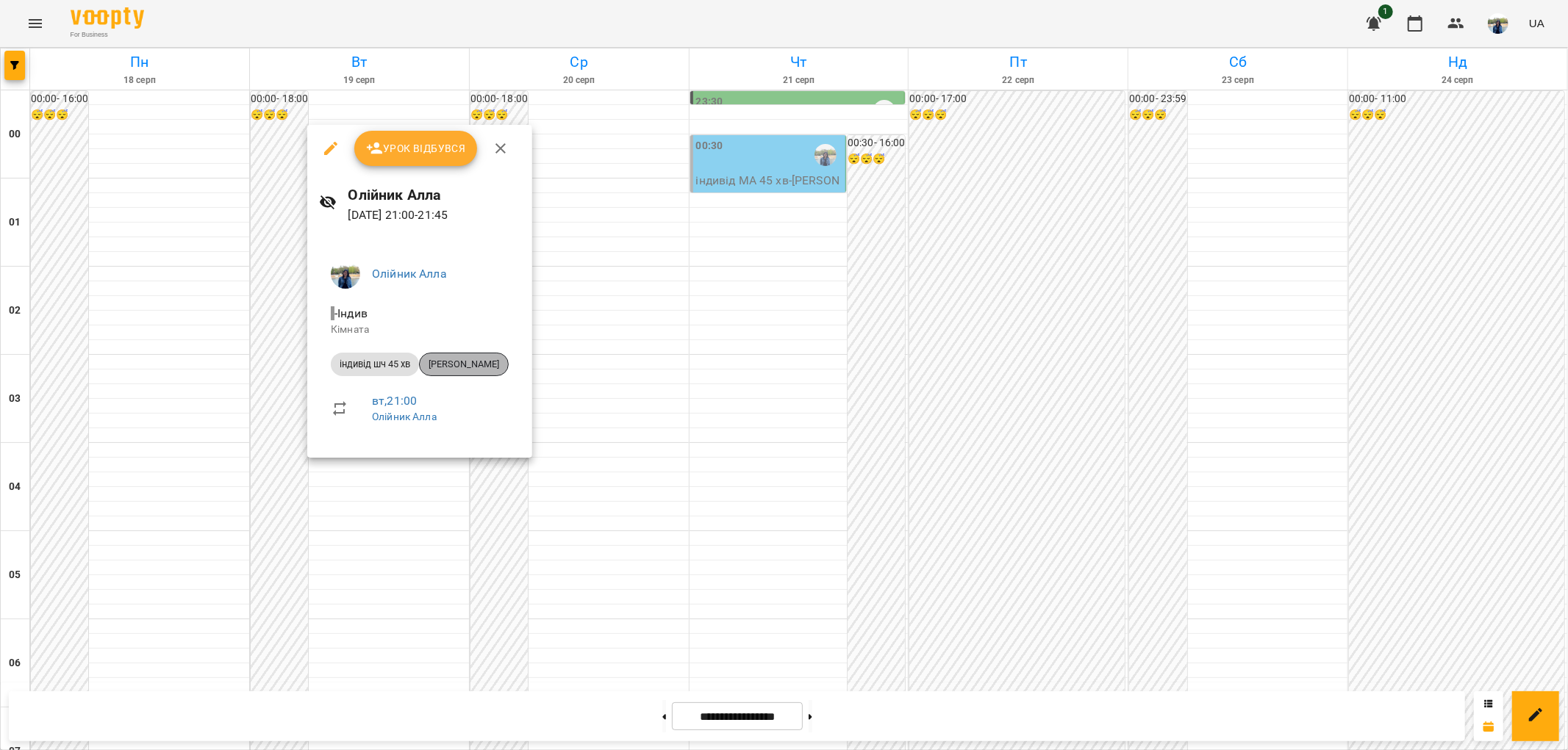
click at [499, 362] on span "[PERSON_NAME]" at bounding box center [464, 364] width 88 height 13
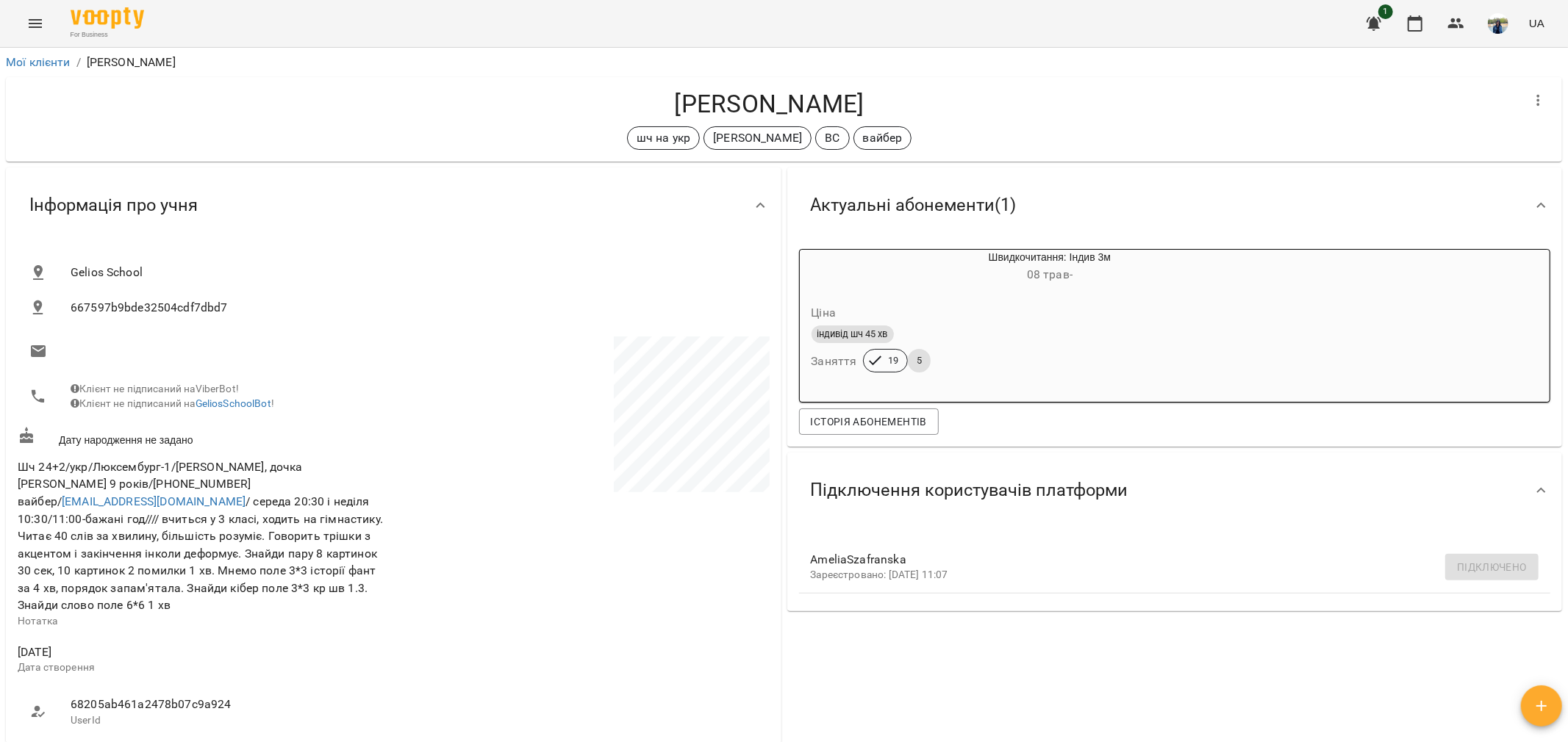
drag, startPoint x: 644, startPoint y: 103, endPoint x: 880, endPoint y: 111, distance: 236.1
click at [880, 111] on h4 "[PERSON_NAME]" at bounding box center [768, 104] width 1503 height 30
copy h4 "[PERSON_NAME]"
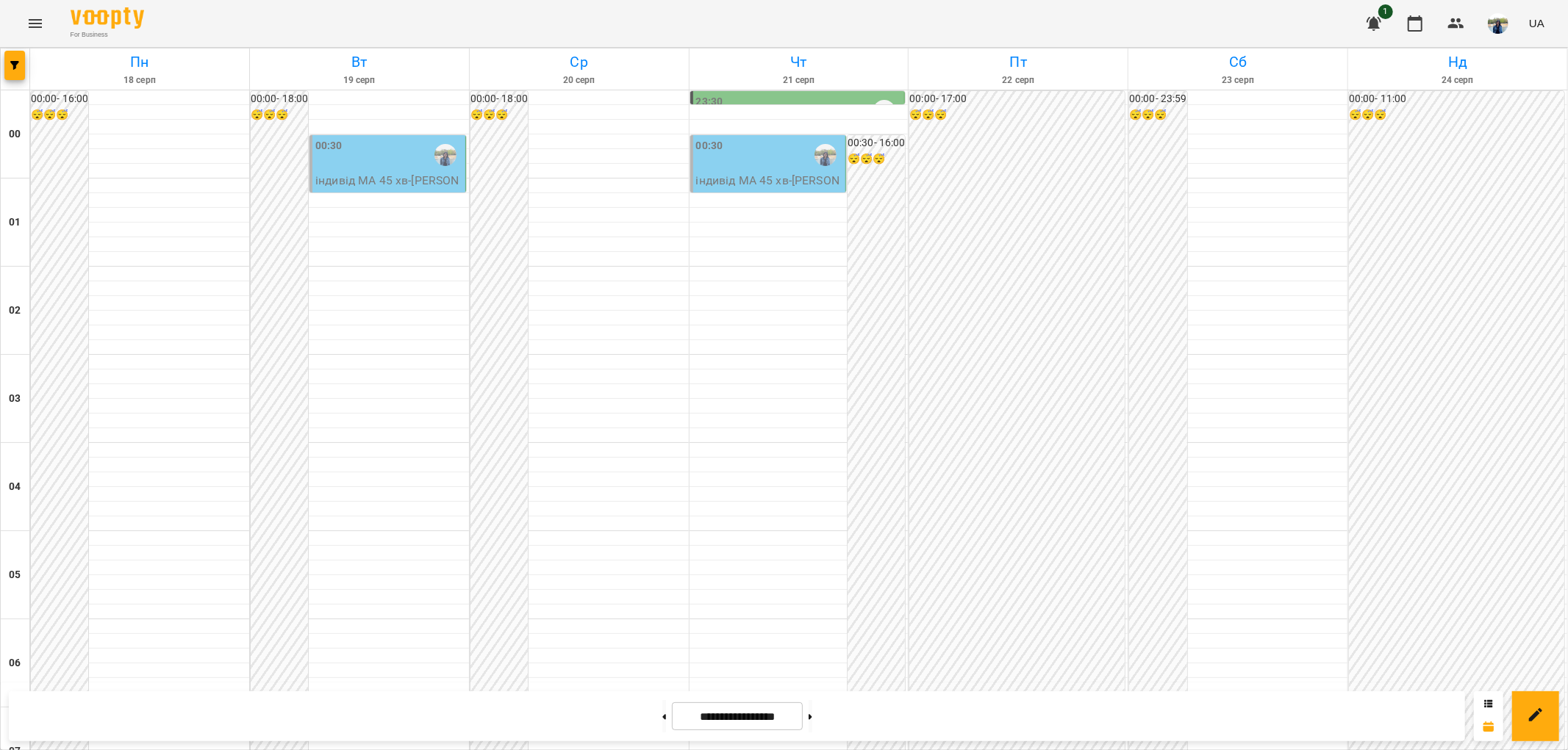
scroll to position [1523, 0]
click at [812, 724] on button at bounding box center [811, 716] width 4 height 32
click at [662, 721] on button at bounding box center [664, 716] width 4 height 32
type input "**********"
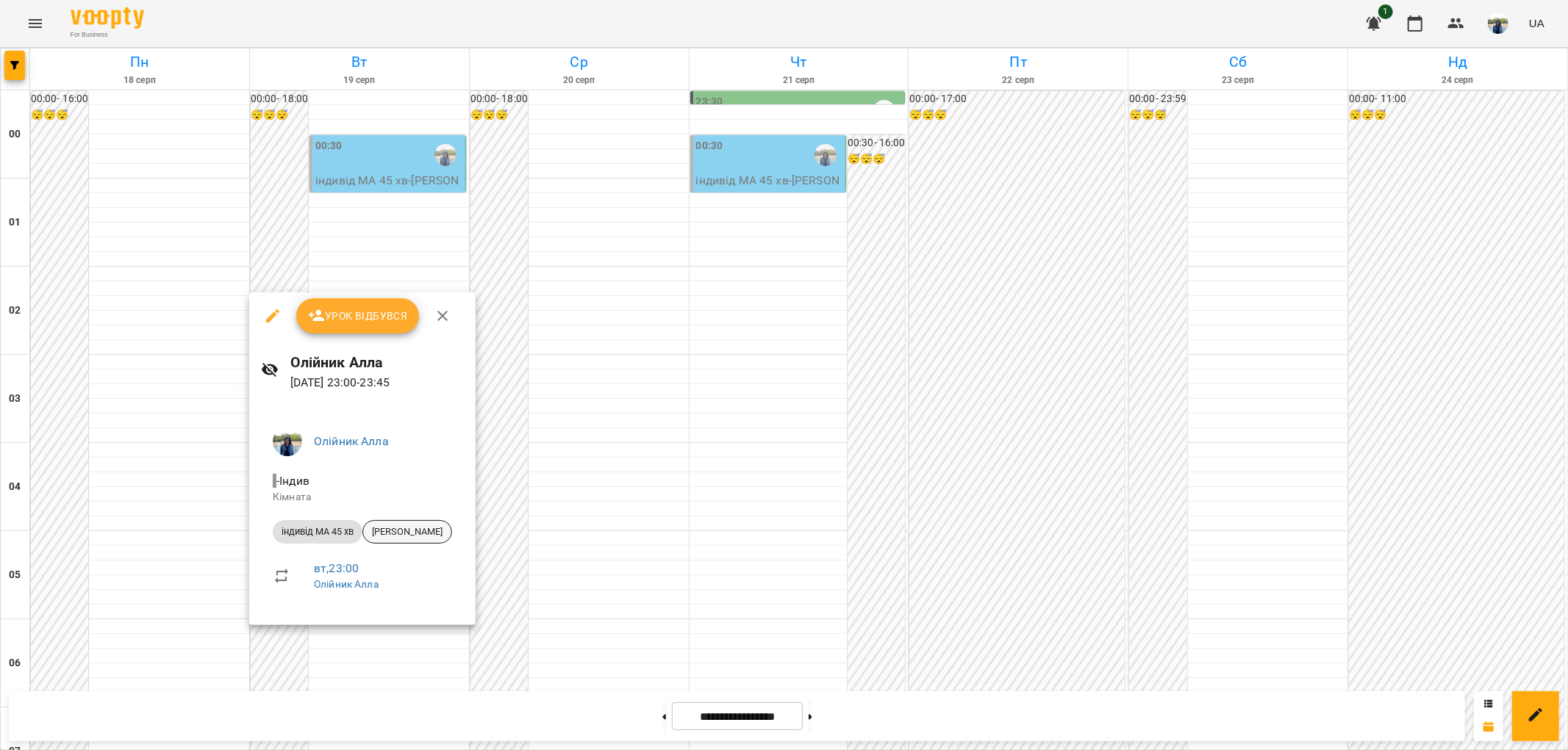
click at [418, 531] on span "[PERSON_NAME]" at bounding box center [408, 532] width 88 height 13
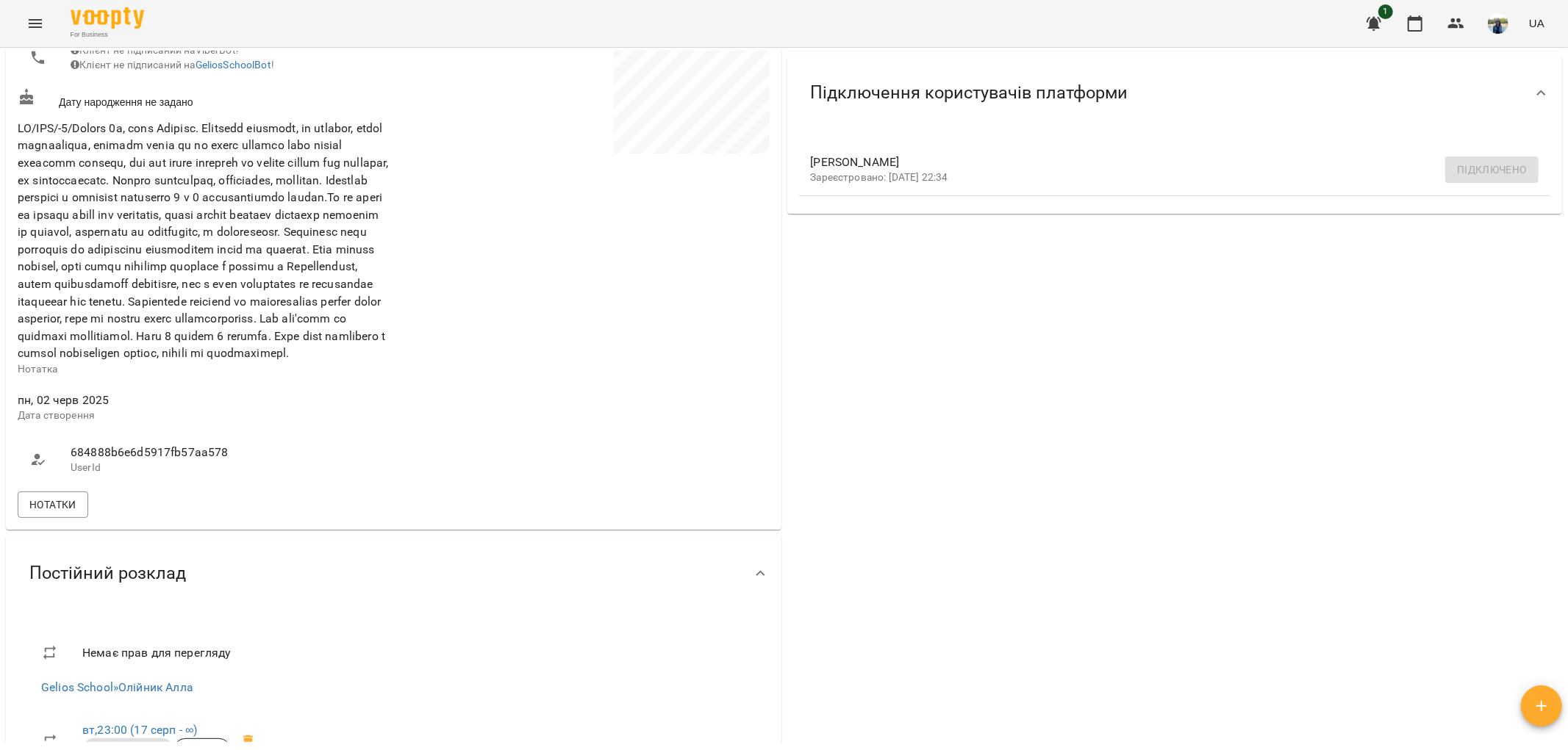
scroll to position [408, 0]
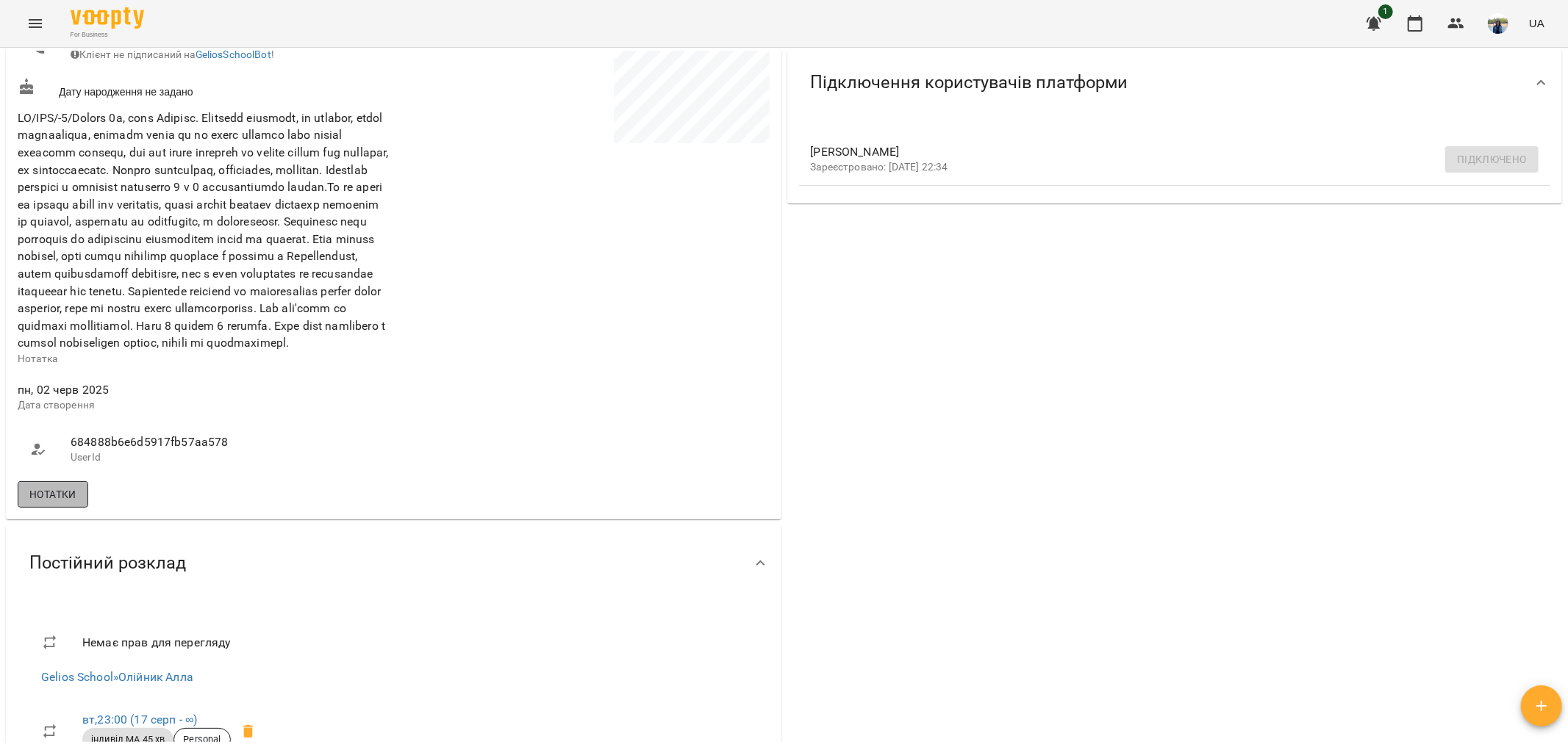
click at [56, 503] on span "Нотатки" at bounding box center [52, 494] width 47 height 17
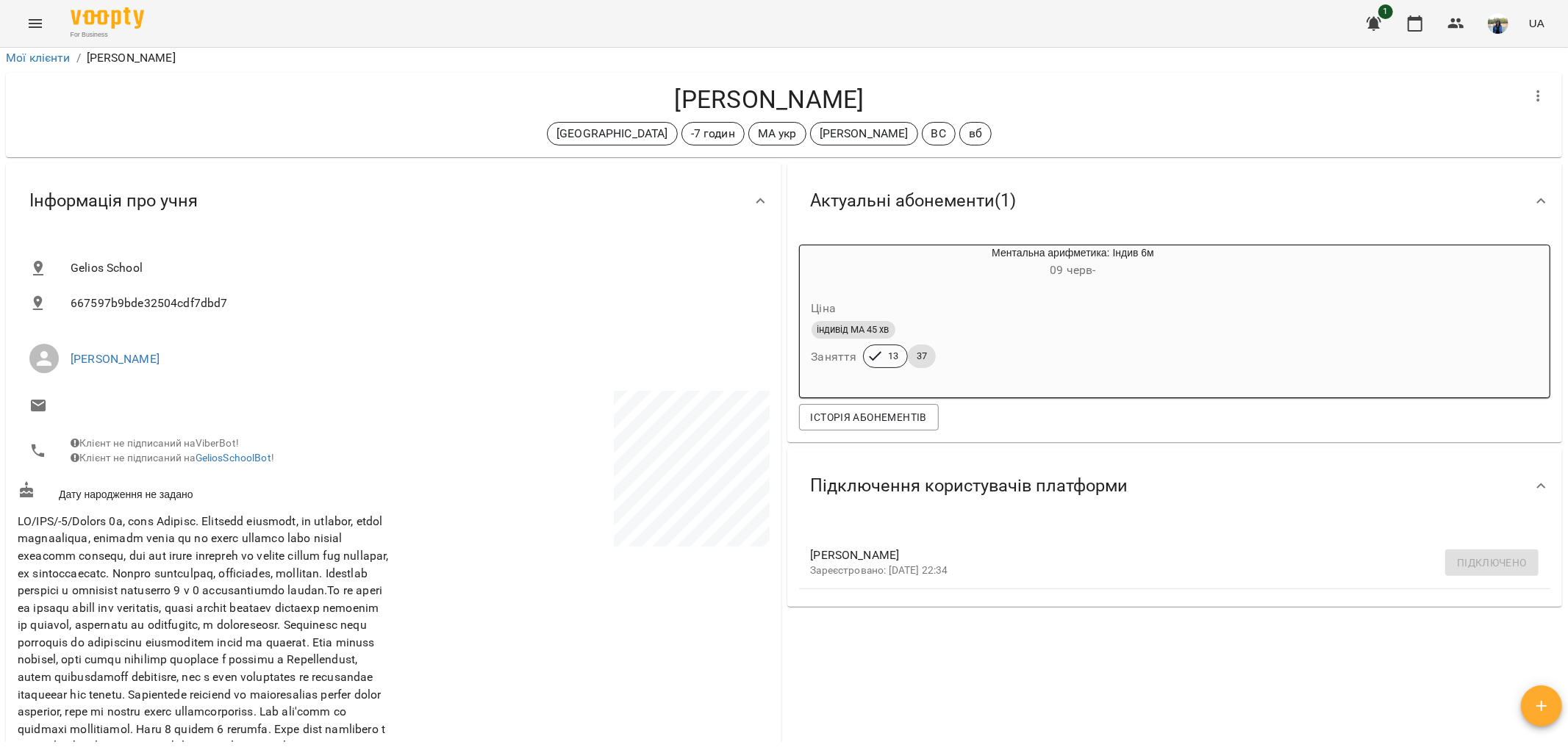
scroll to position [0, 0]
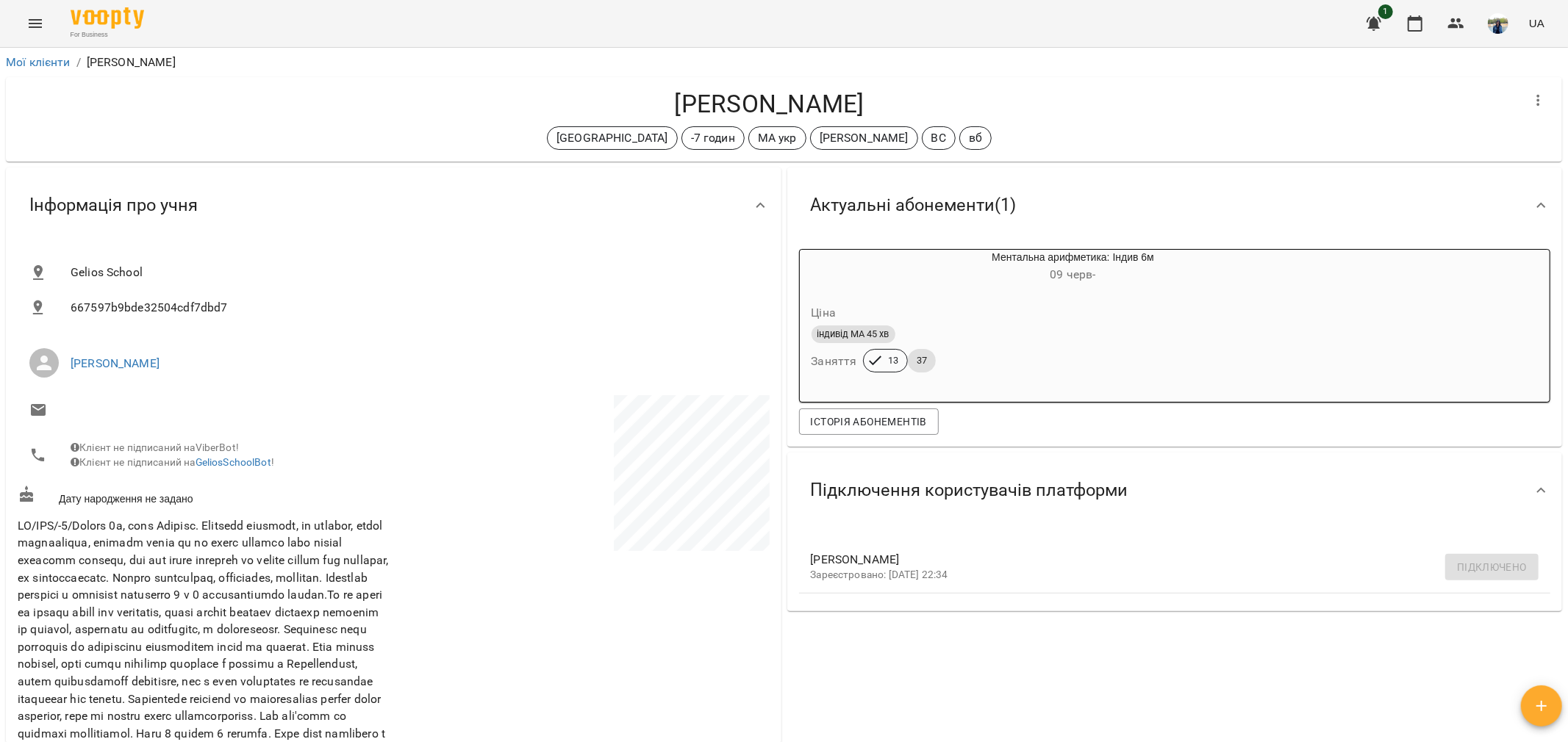
drag, startPoint x: 663, startPoint y: 97, endPoint x: 871, endPoint y: 117, distance: 209.0
click at [871, 117] on h4 "[PERSON_NAME]" at bounding box center [768, 104] width 1503 height 30
copy h4 "[PERSON_NAME]"
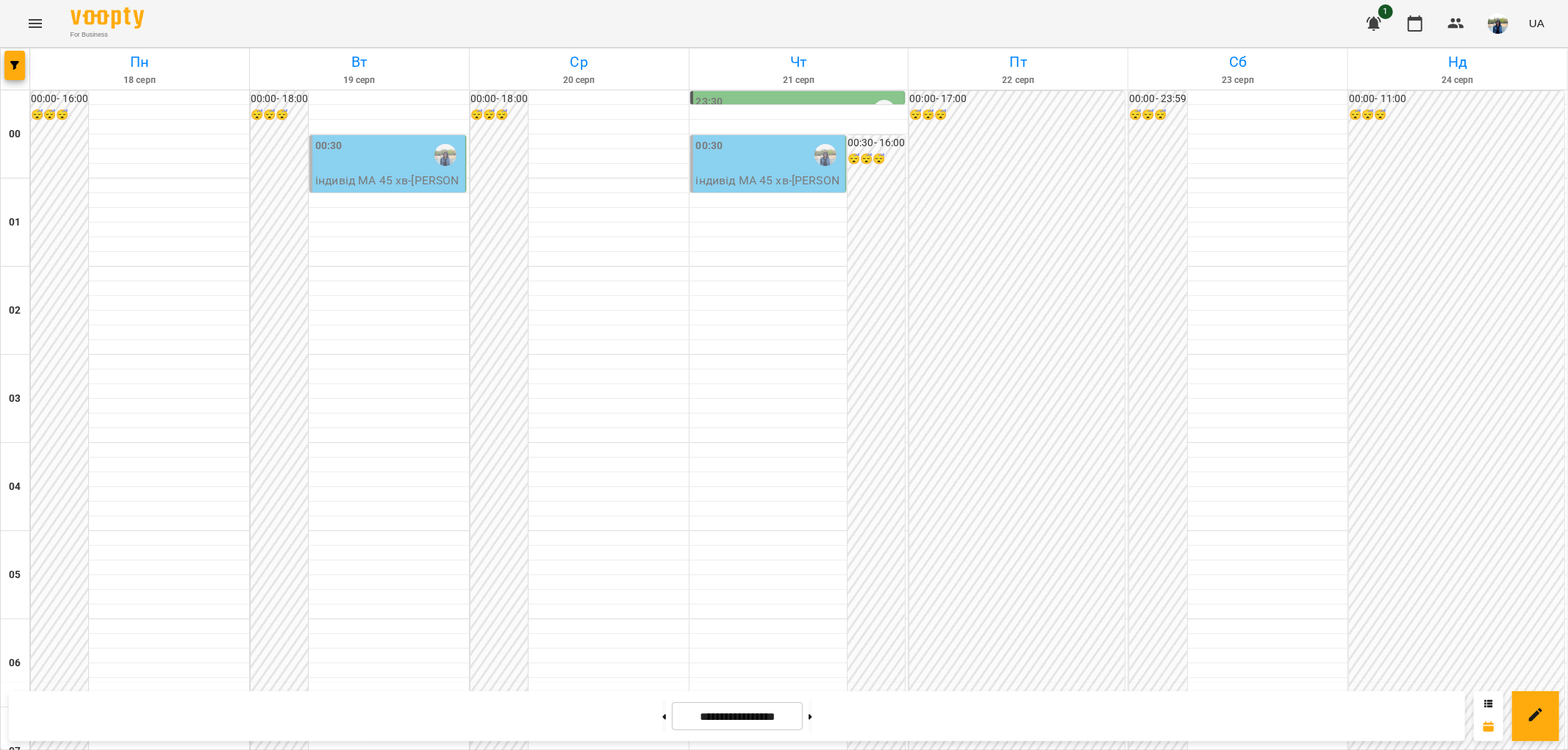
scroll to position [1196, 0]
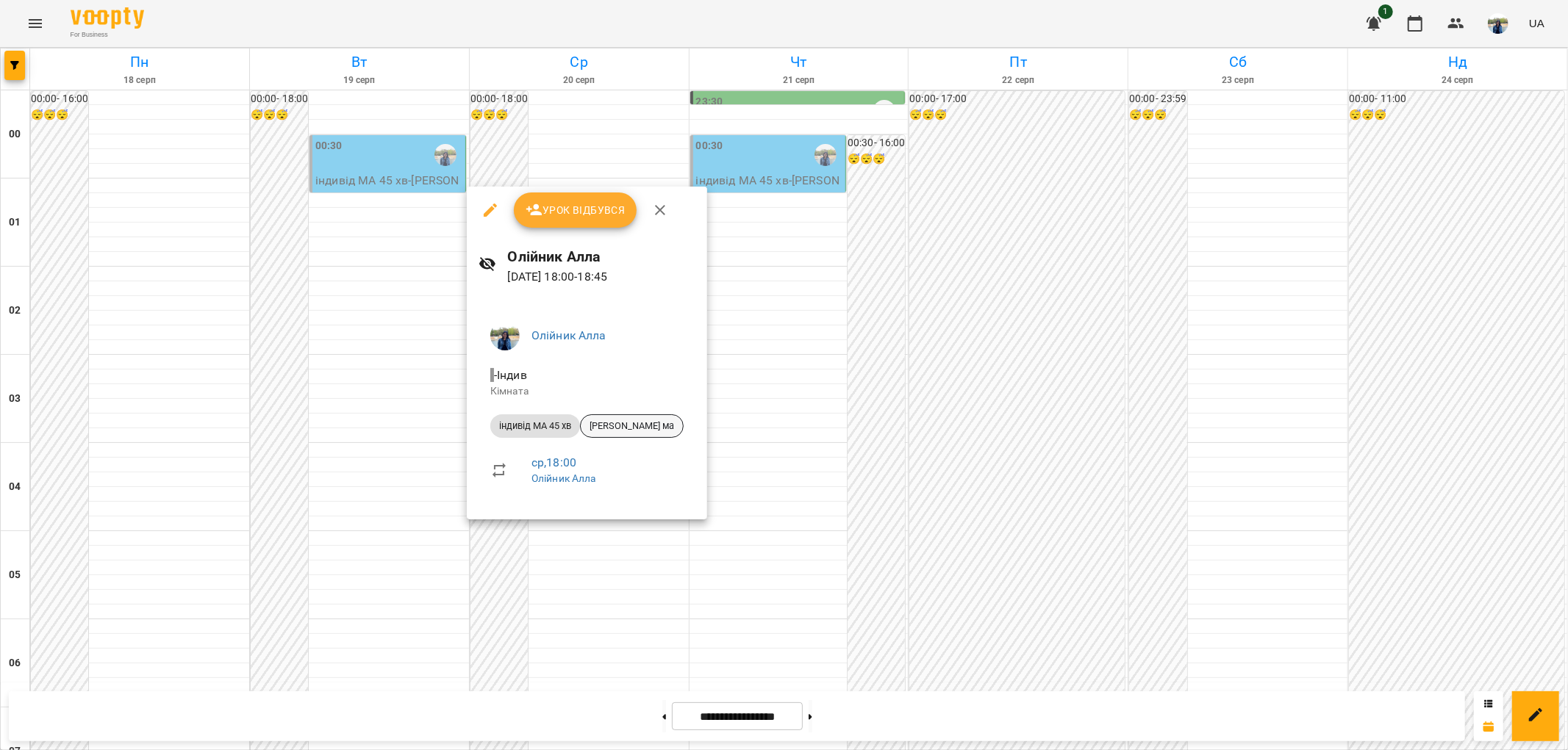
click at [635, 428] on span "[PERSON_NAME] ма" at bounding box center [632, 426] width 102 height 13
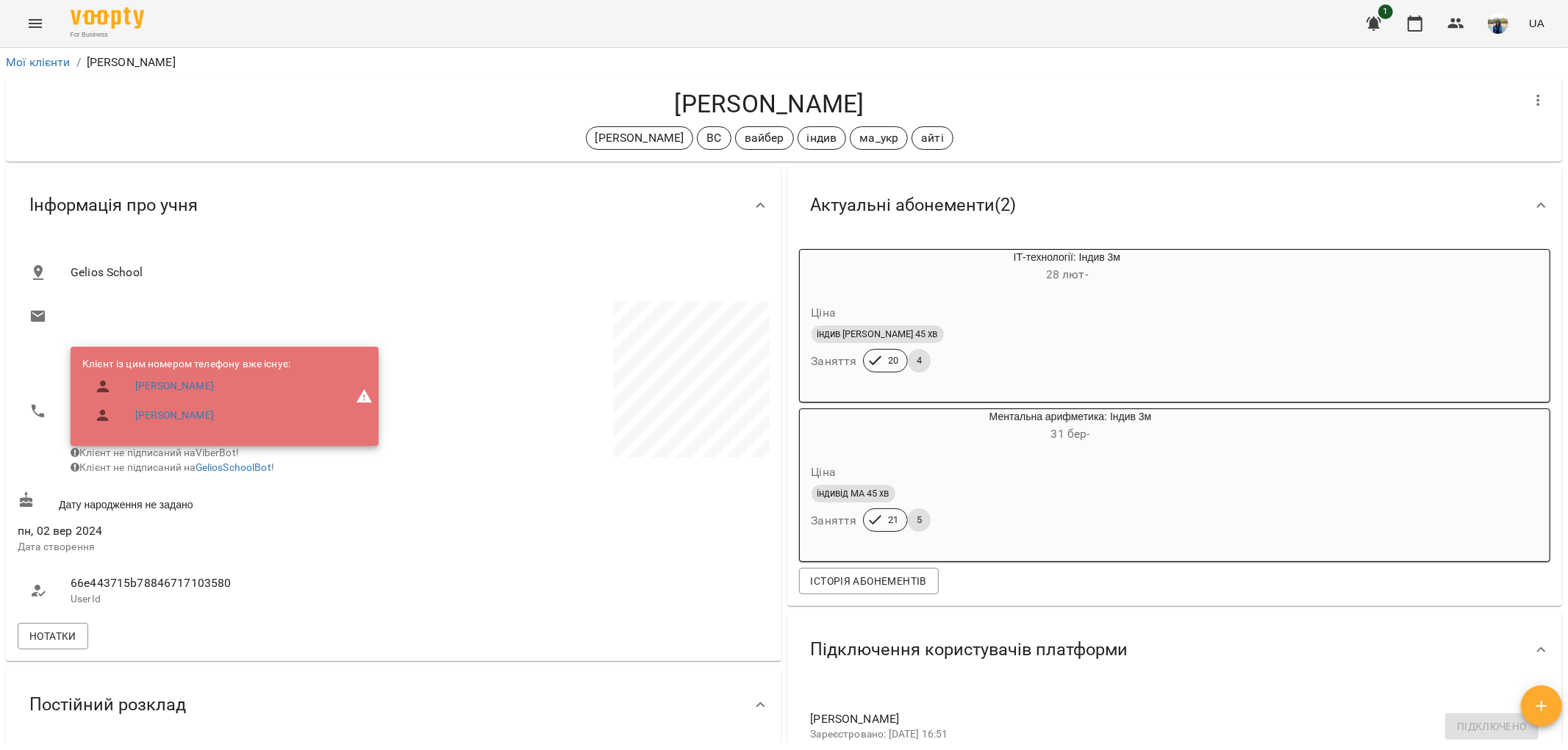
drag, startPoint x: 666, startPoint y: 94, endPoint x: 857, endPoint y: 106, distance: 191.4
click at [857, 106] on h4 "[PERSON_NAME]" at bounding box center [768, 104] width 1503 height 30
copy h4 "[PERSON_NAME]"
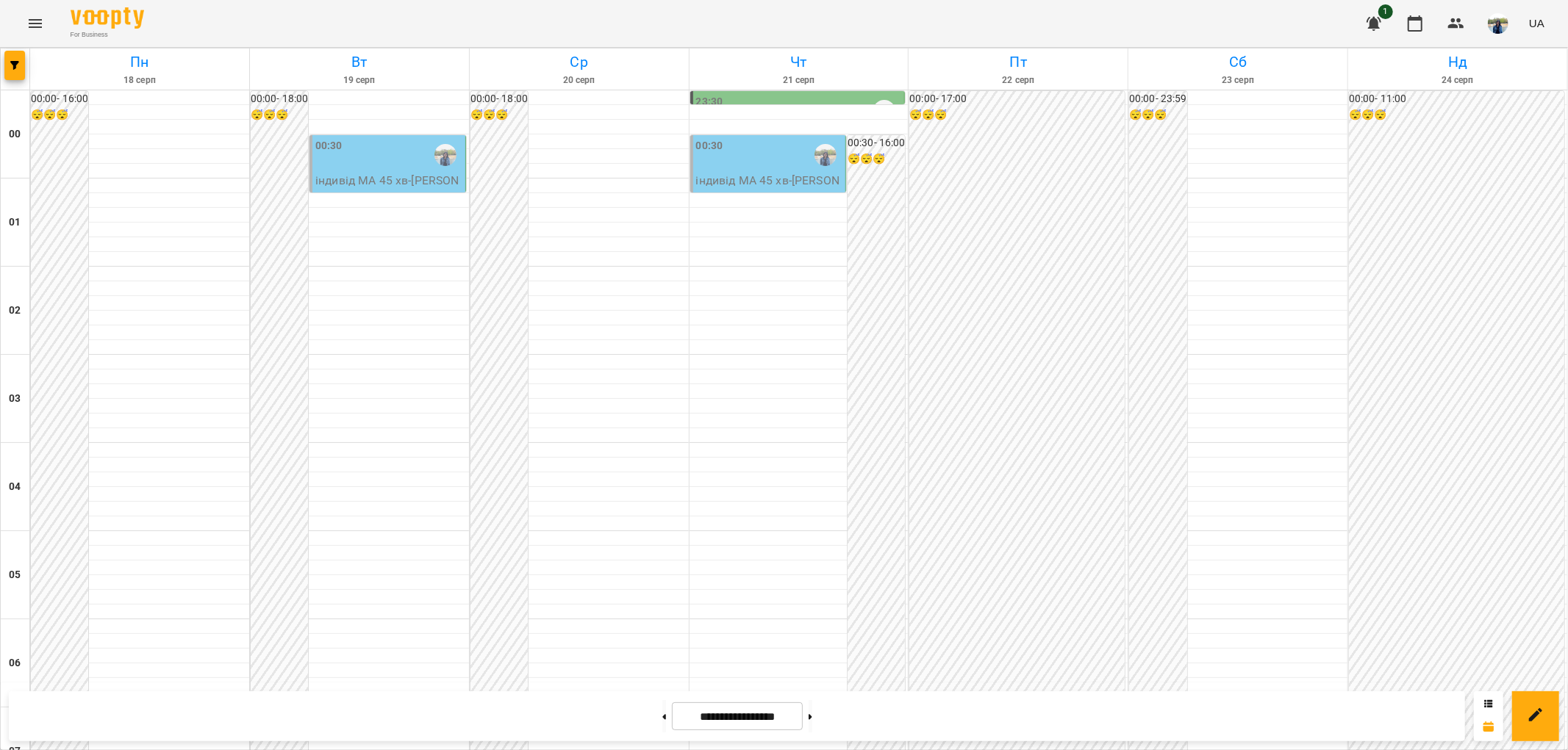
scroll to position [1388, 0]
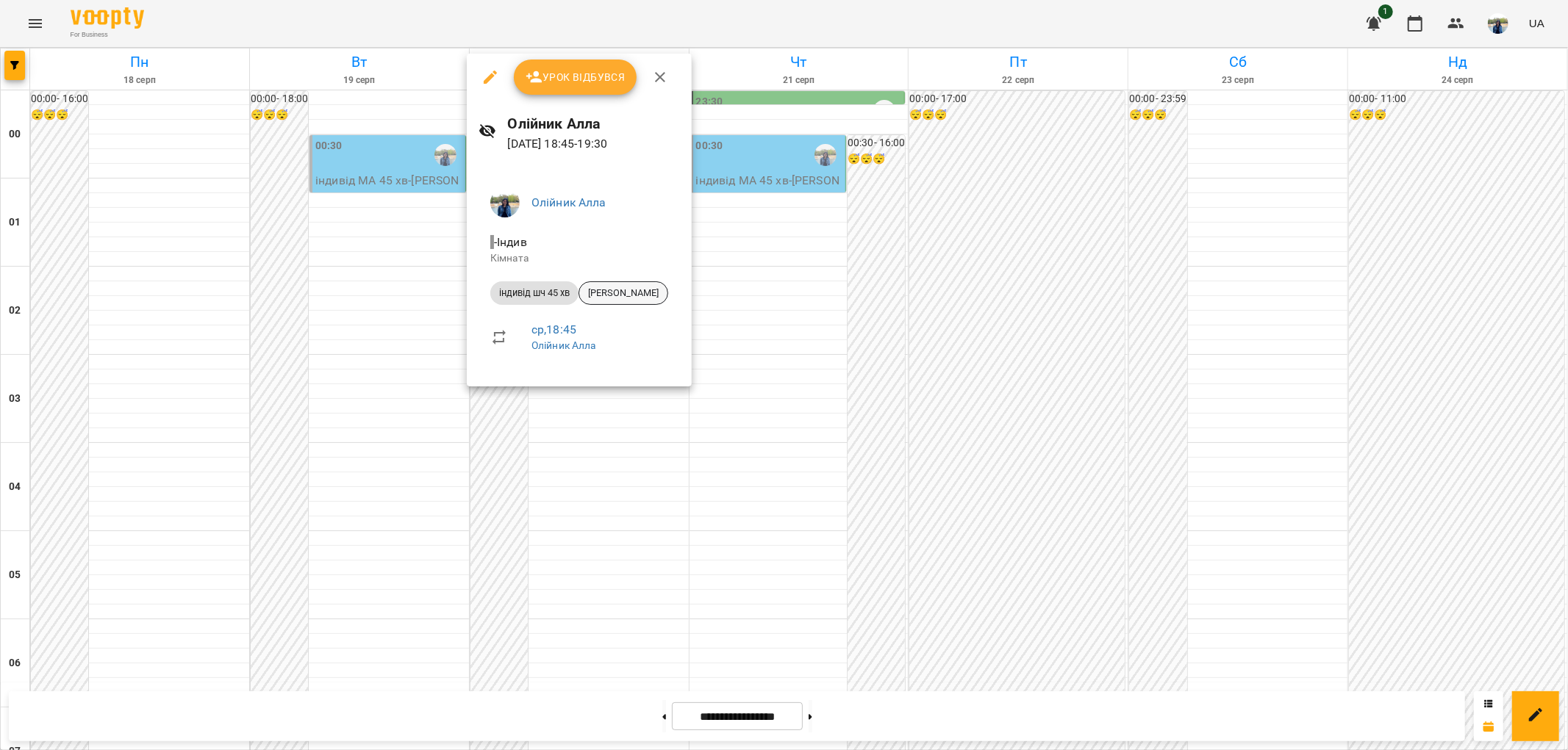
click at [655, 295] on span "[PERSON_NAME]" at bounding box center [623, 293] width 88 height 13
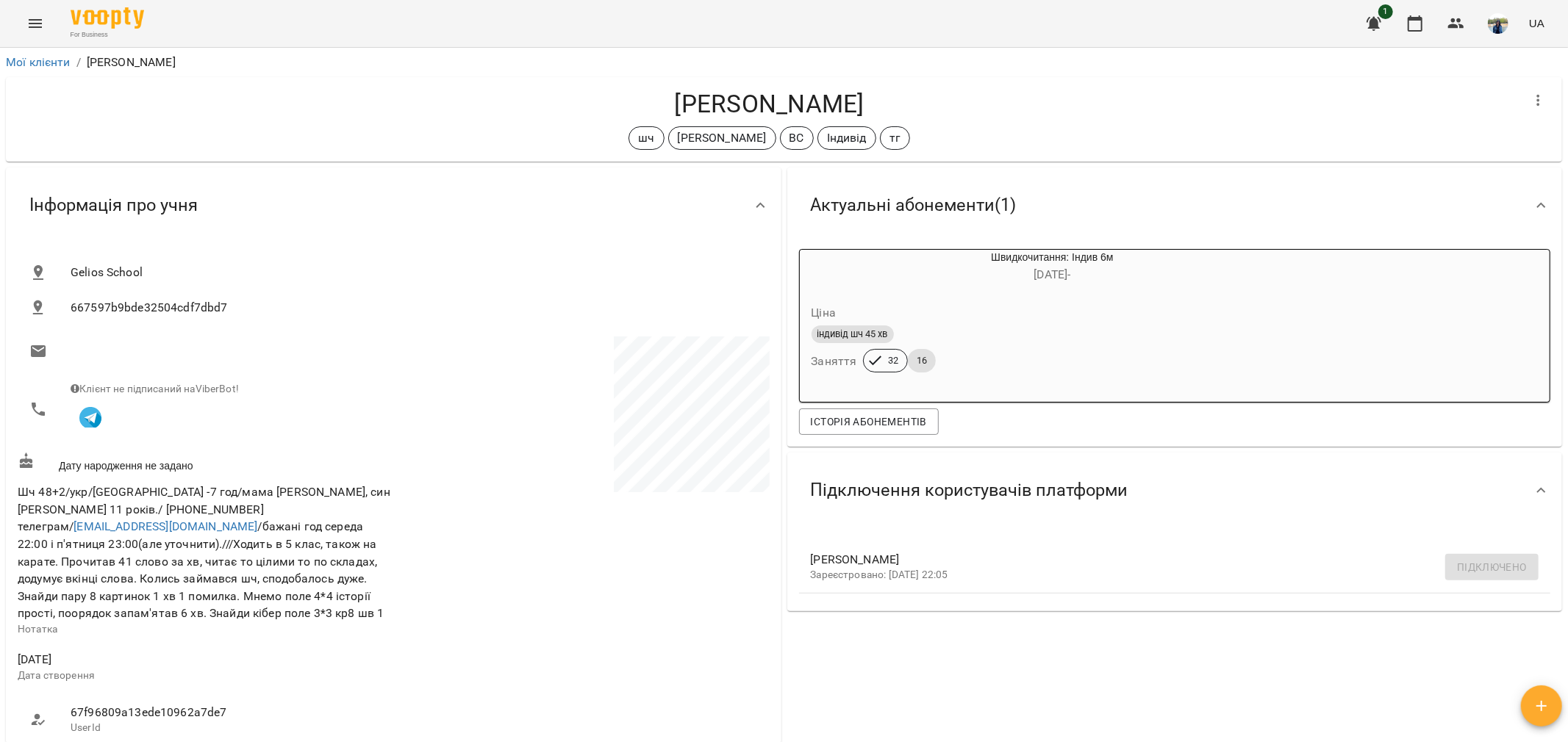
drag, startPoint x: 644, startPoint y: 105, endPoint x: 880, endPoint y: 99, distance: 236.1
click at [880, 99] on h4 "[PERSON_NAME]" at bounding box center [768, 104] width 1503 height 30
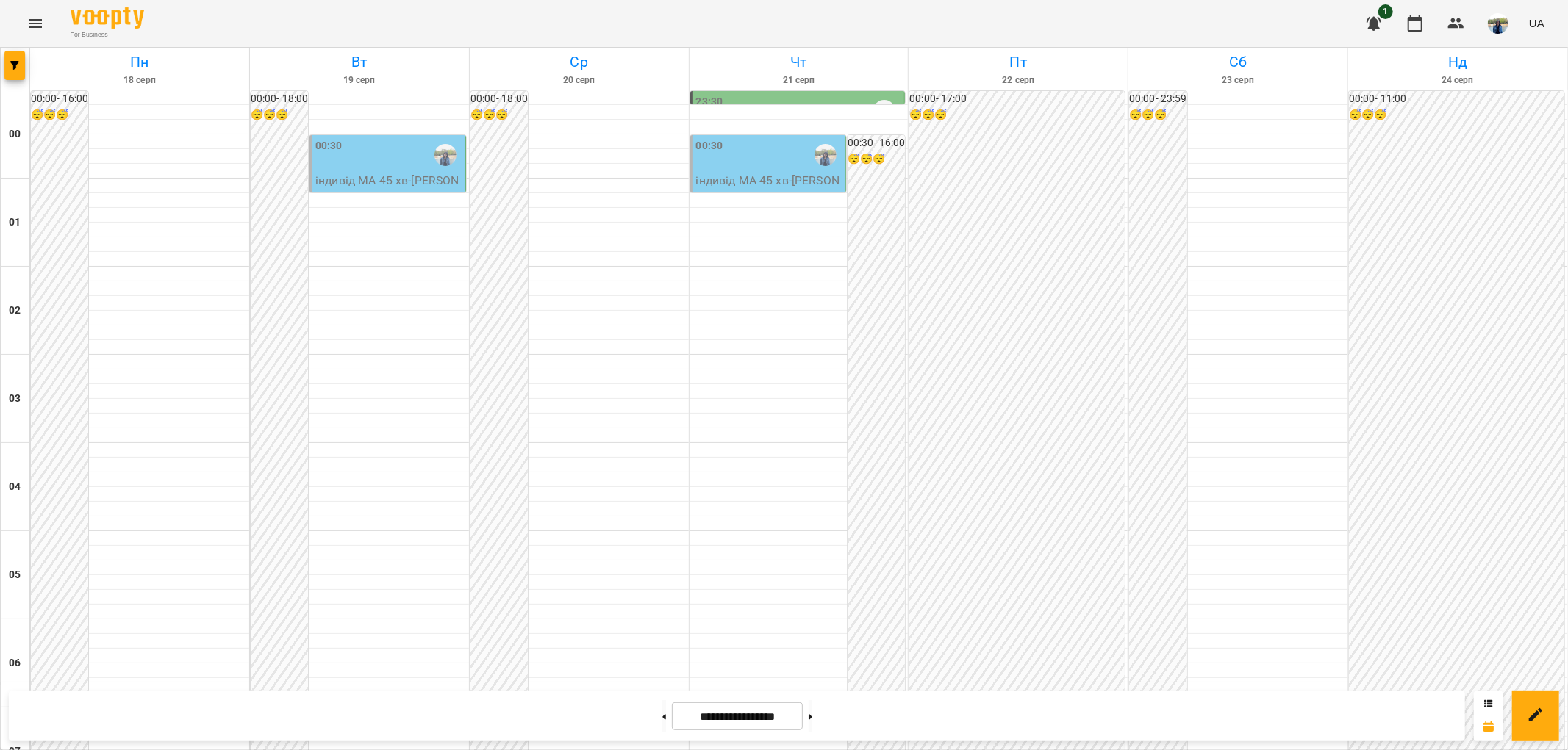
scroll to position [1523, 0]
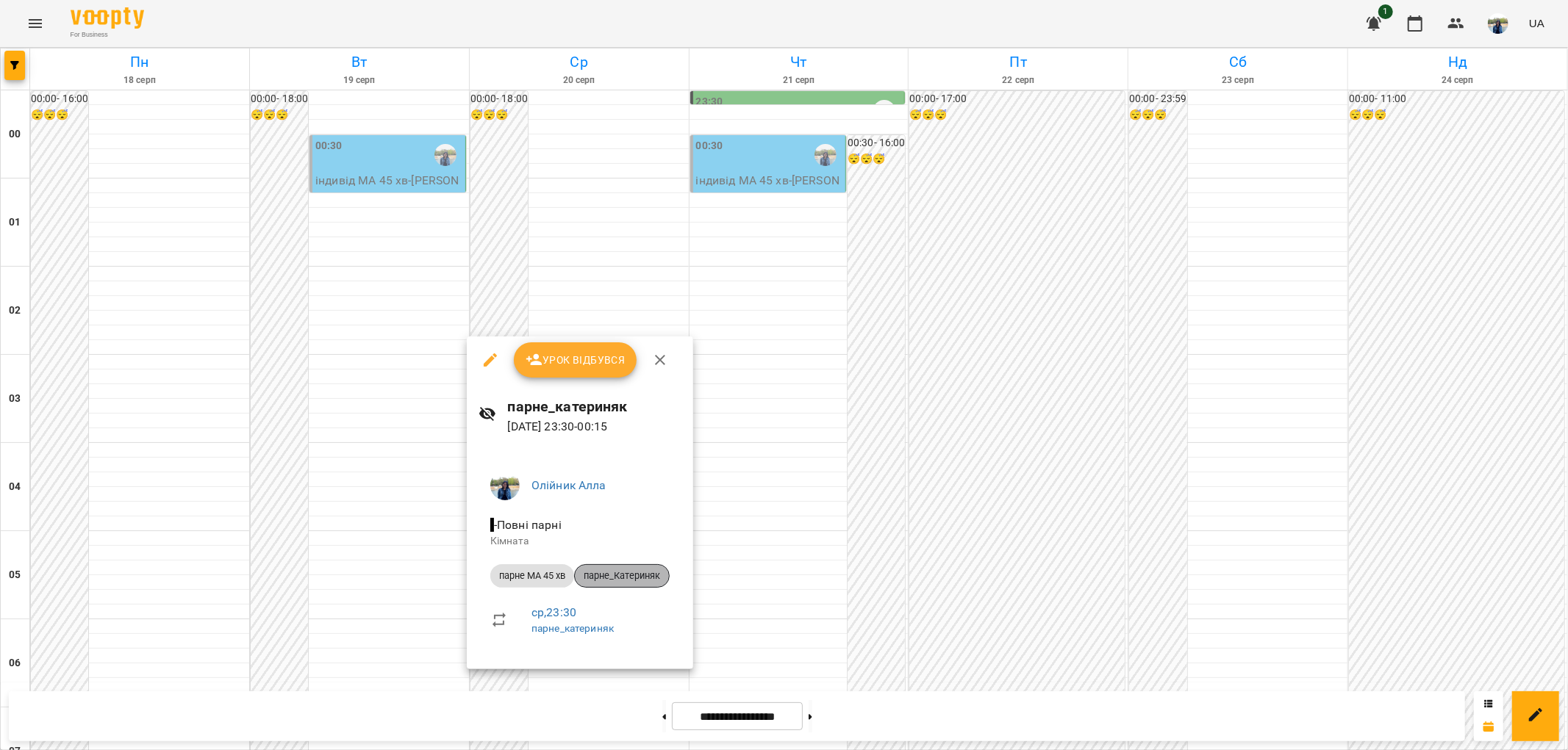
click at [637, 571] on span "парне_Катериняк" at bounding box center [622, 576] width 94 height 13
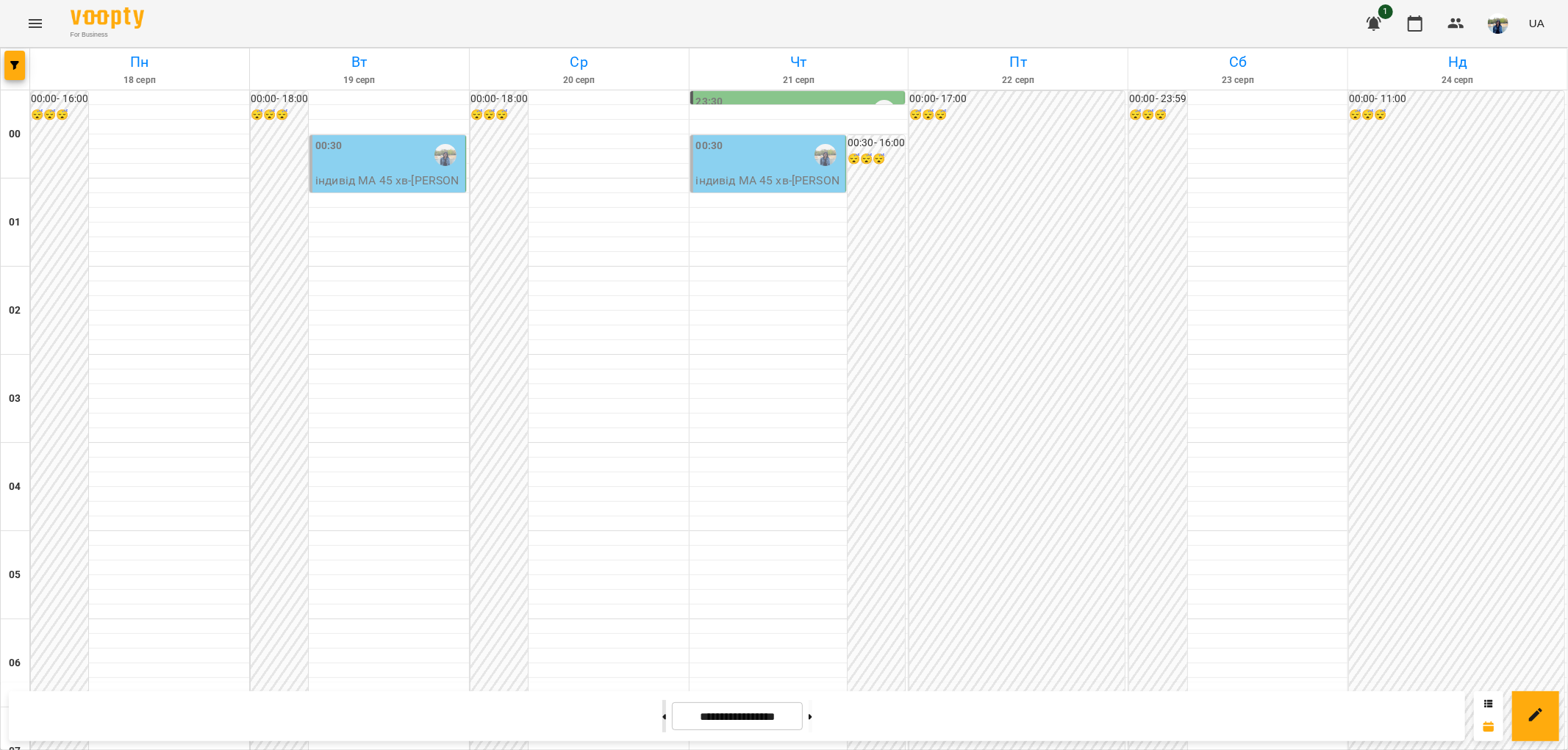
click at [662, 719] on button at bounding box center [664, 716] width 4 height 32
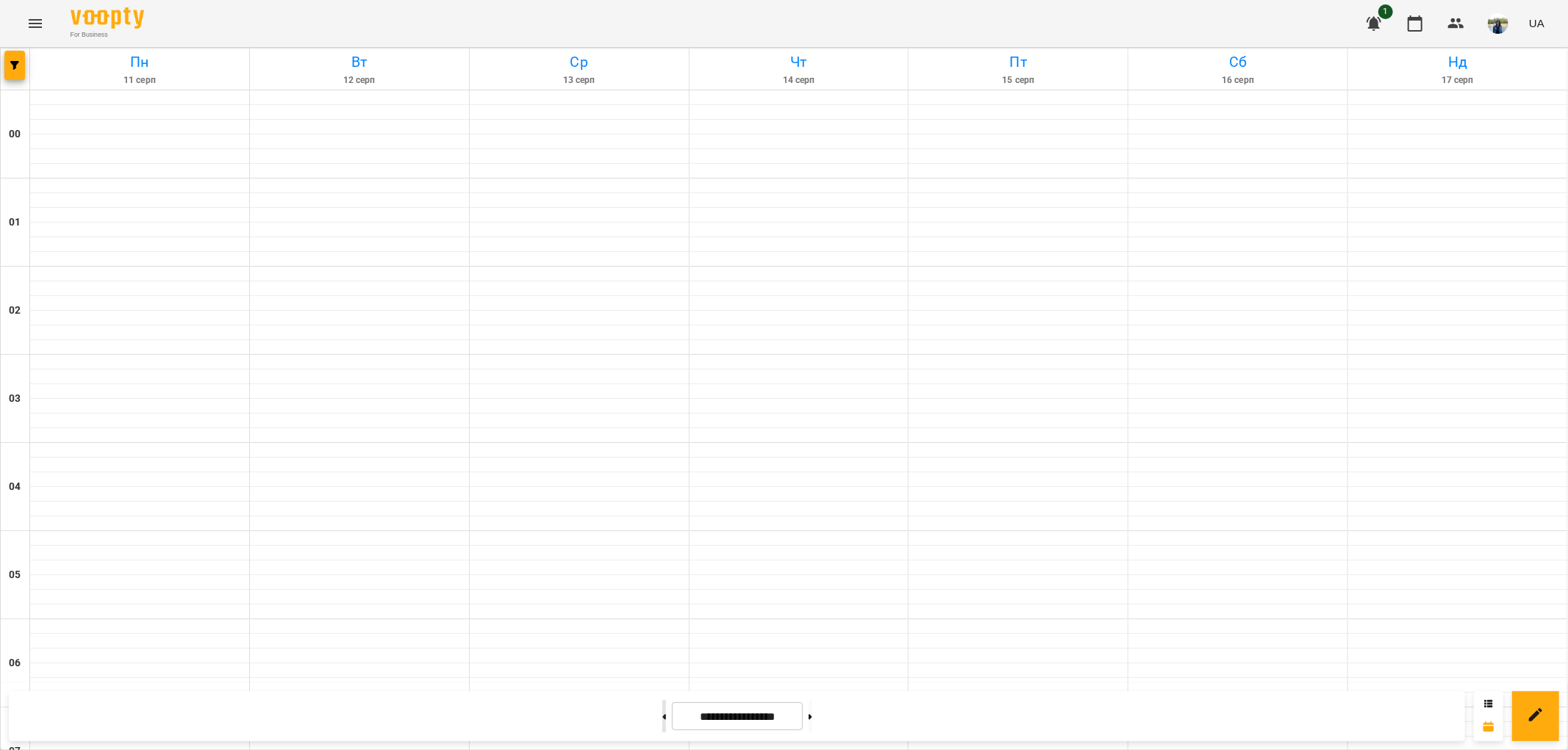
click at [662, 719] on button at bounding box center [664, 716] width 4 height 32
type input "**********"
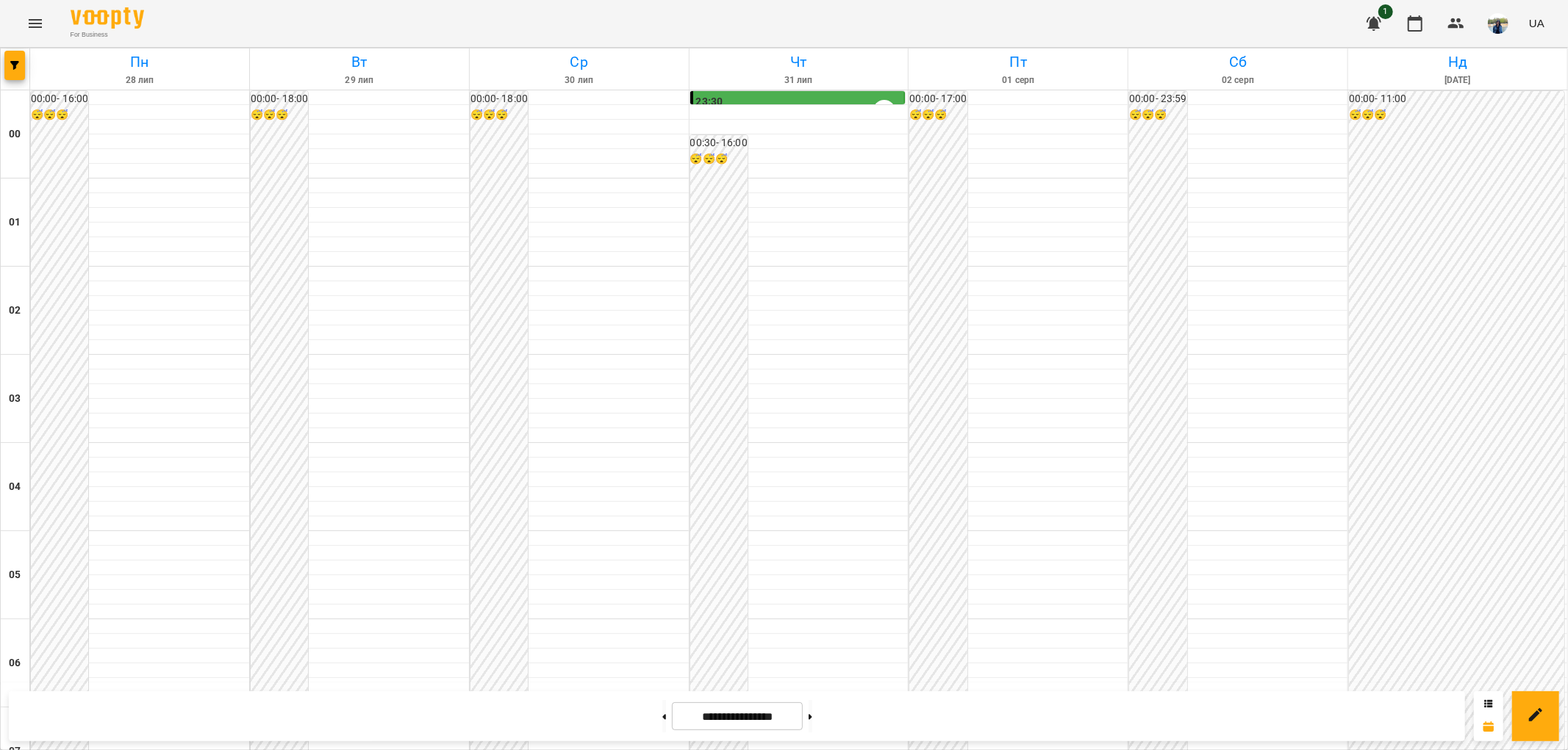
scroll to position [1523, 0]
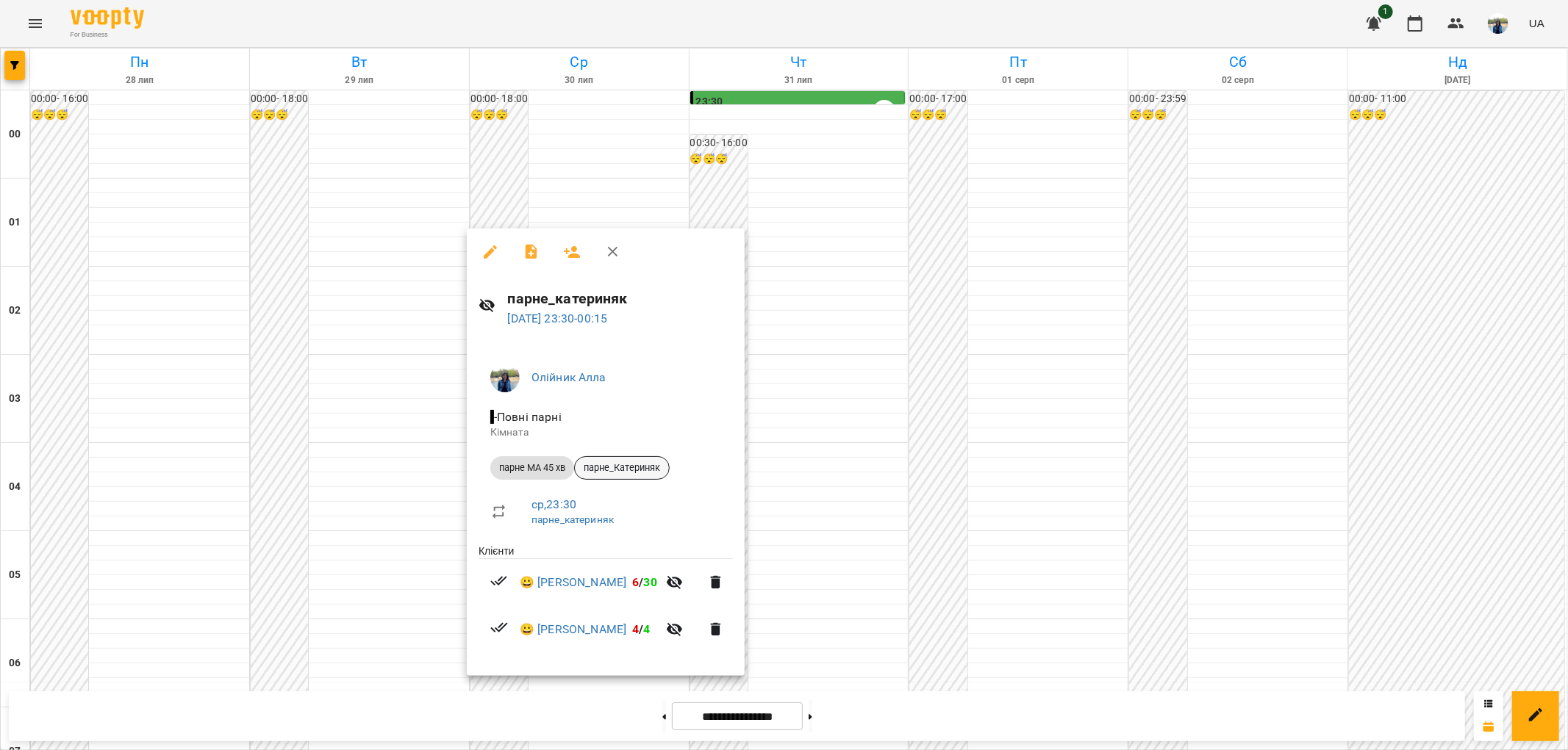
click at [635, 467] on span "парне_Катериняк" at bounding box center [622, 468] width 94 height 13
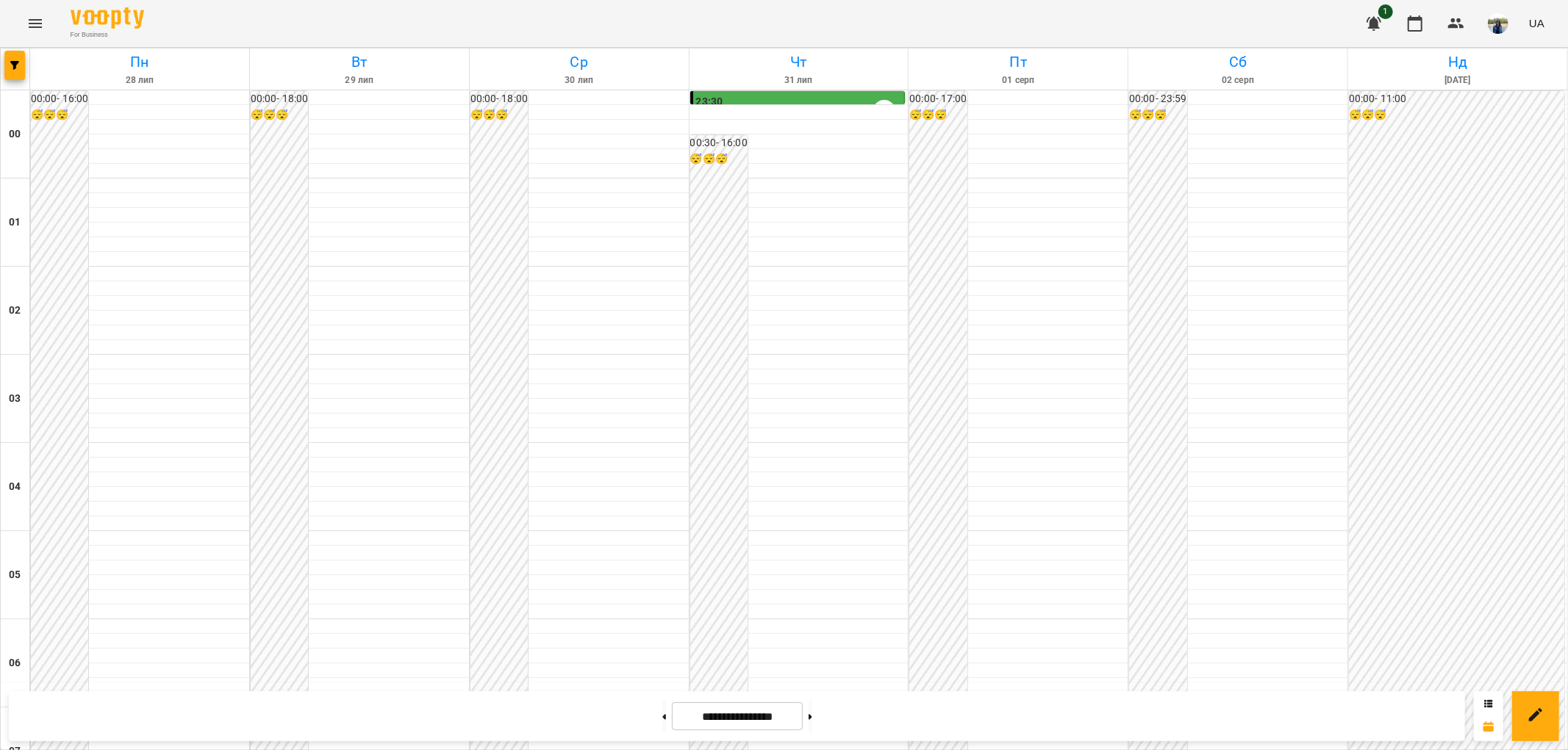
scroll to position [1523, 0]
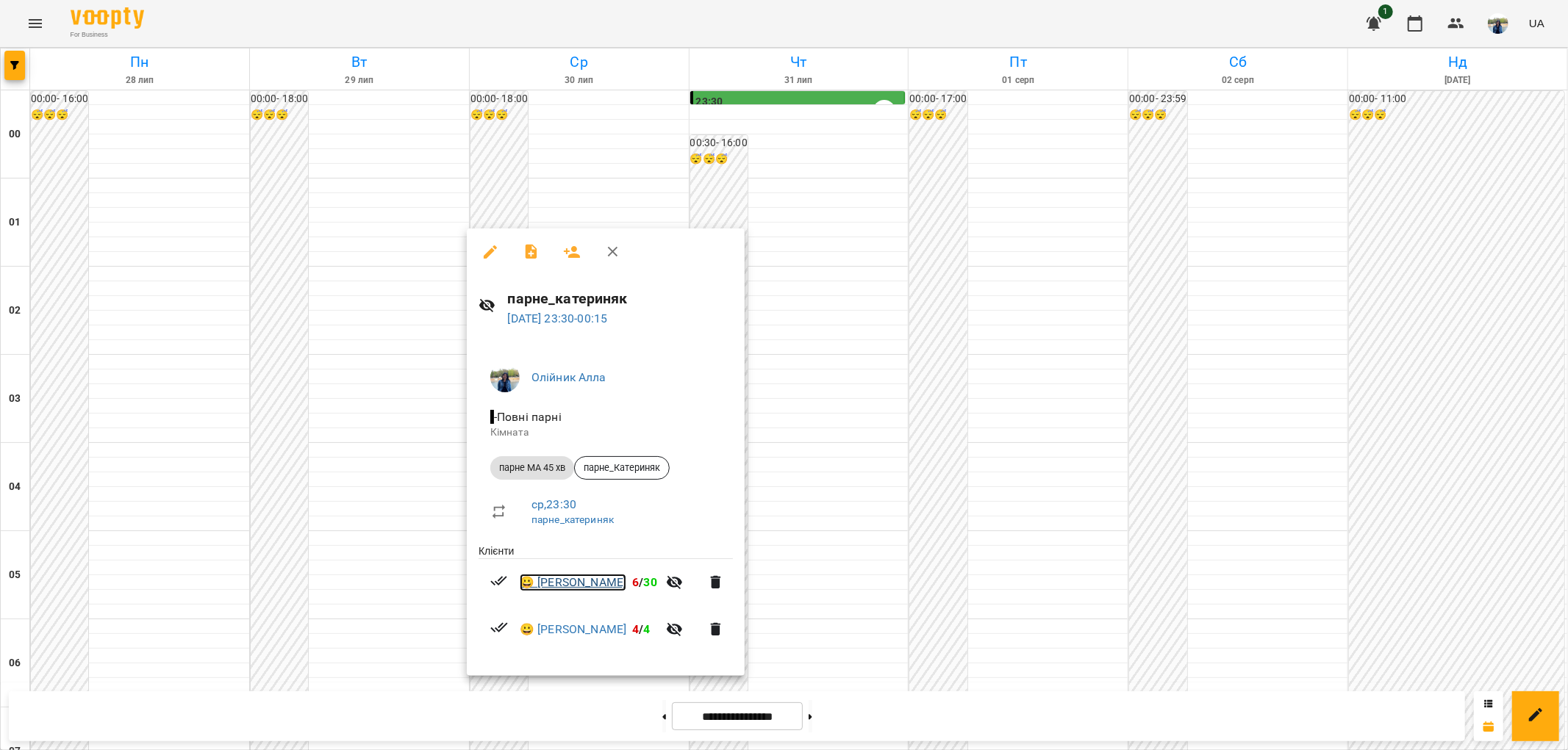
click at [597, 585] on link "😀 [PERSON_NAME]" at bounding box center [573, 582] width 106 height 17
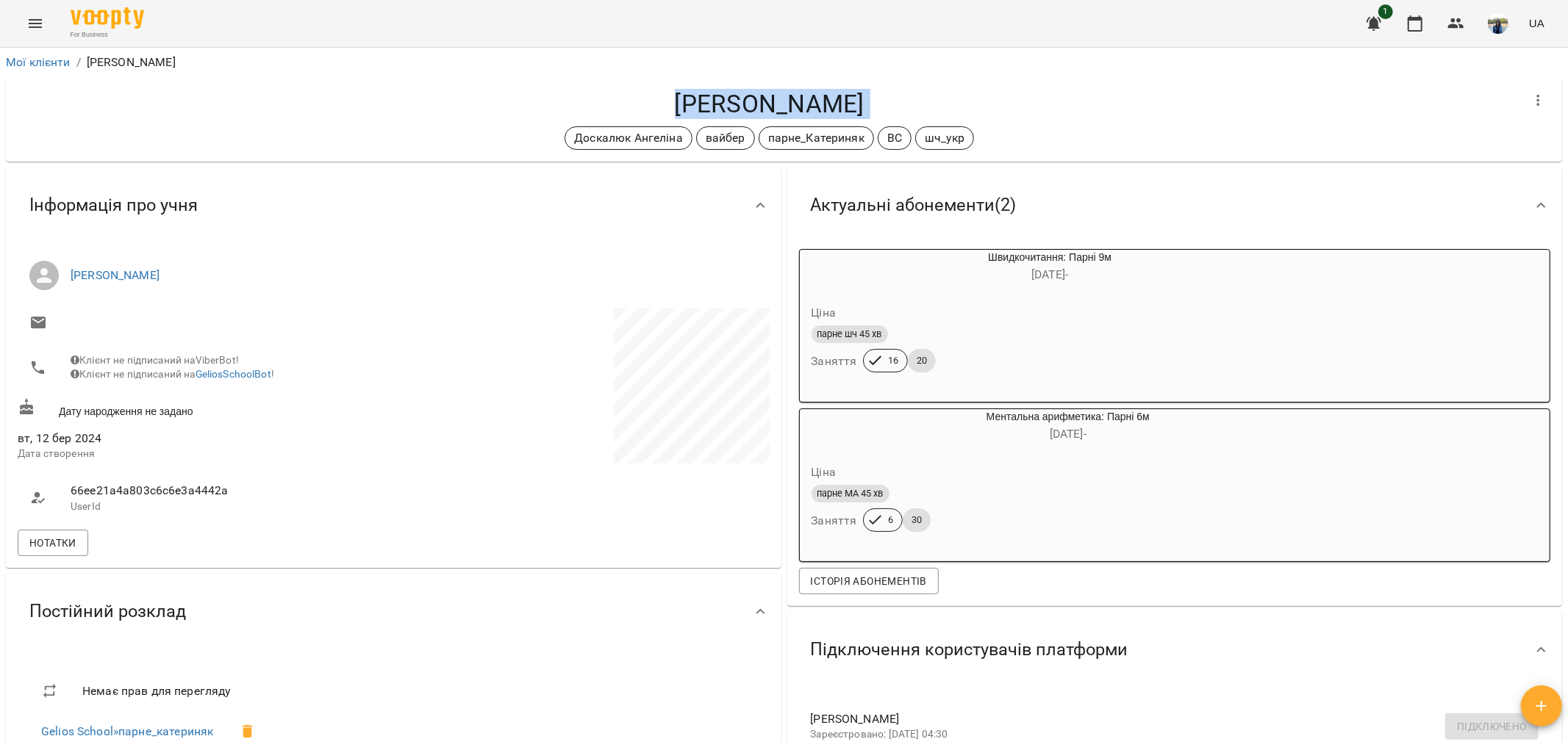
drag, startPoint x: 657, startPoint y: 105, endPoint x: 832, endPoint y: 122, distance: 175.8
click at [832, 122] on div "[PERSON_NAME] [PERSON_NAME] вайбер парне_Катериняк ВС шч_укр" at bounding box center [768, 119] width 1503 height 61
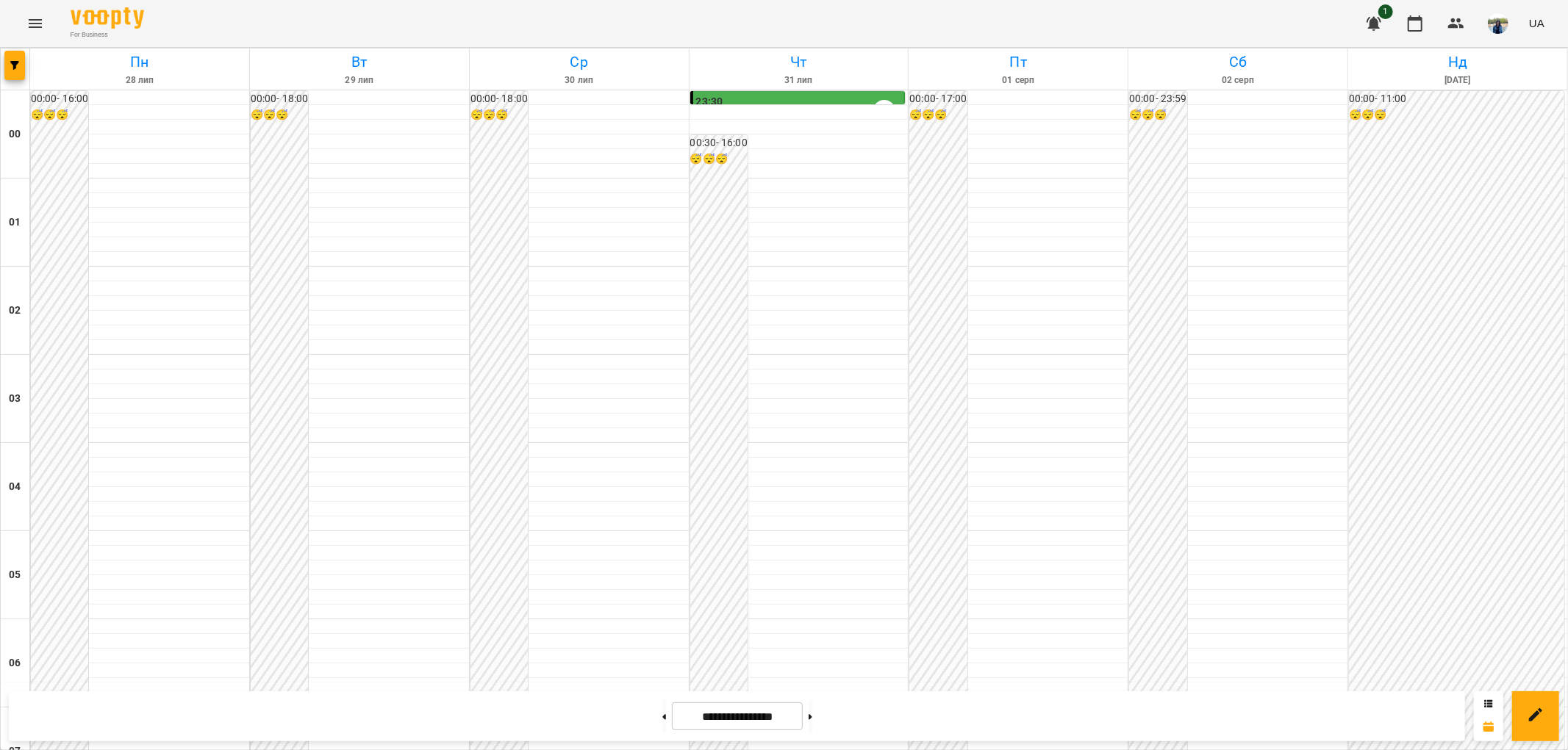
scroll to position [1523, 0]
click at [812, 719] on button at bounding box center [811, 716] width 4 height 32
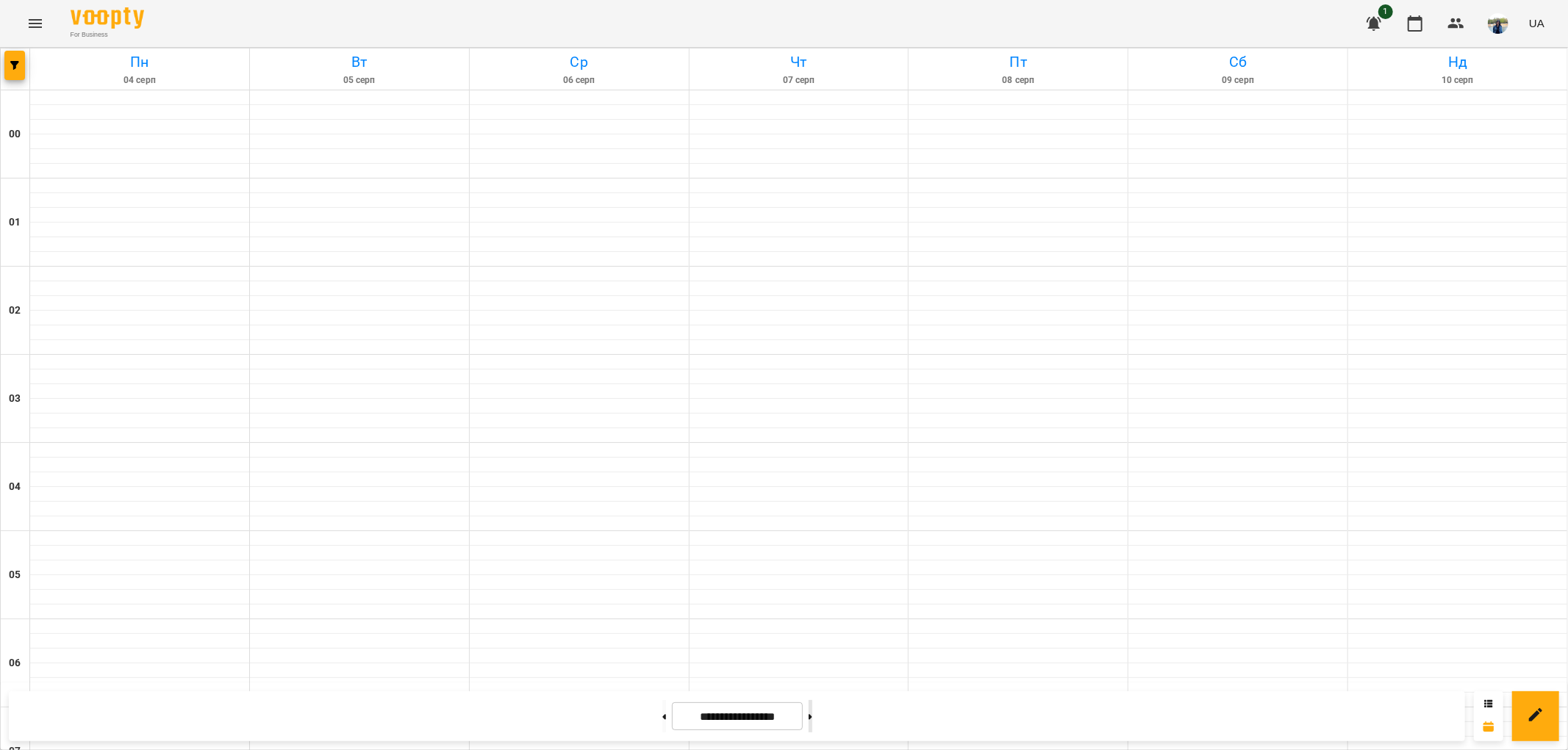
click at [812, 719] on button at bounding box center [811, 716] width 4 height 32
type input "**********"
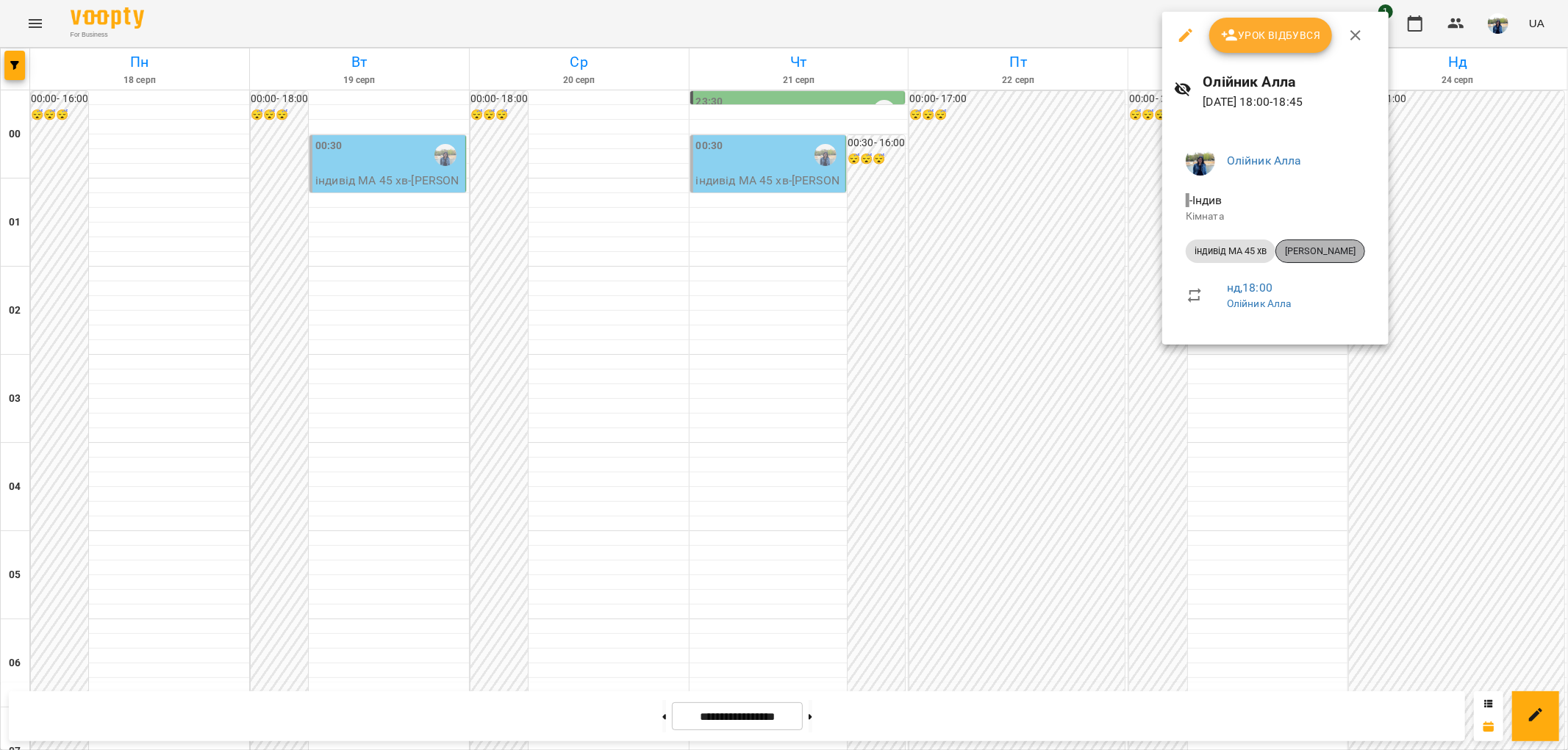
click at [1331, 249] on span "[PERSON_NAME]" at bounding box center [1320, 252] width 88 height 13
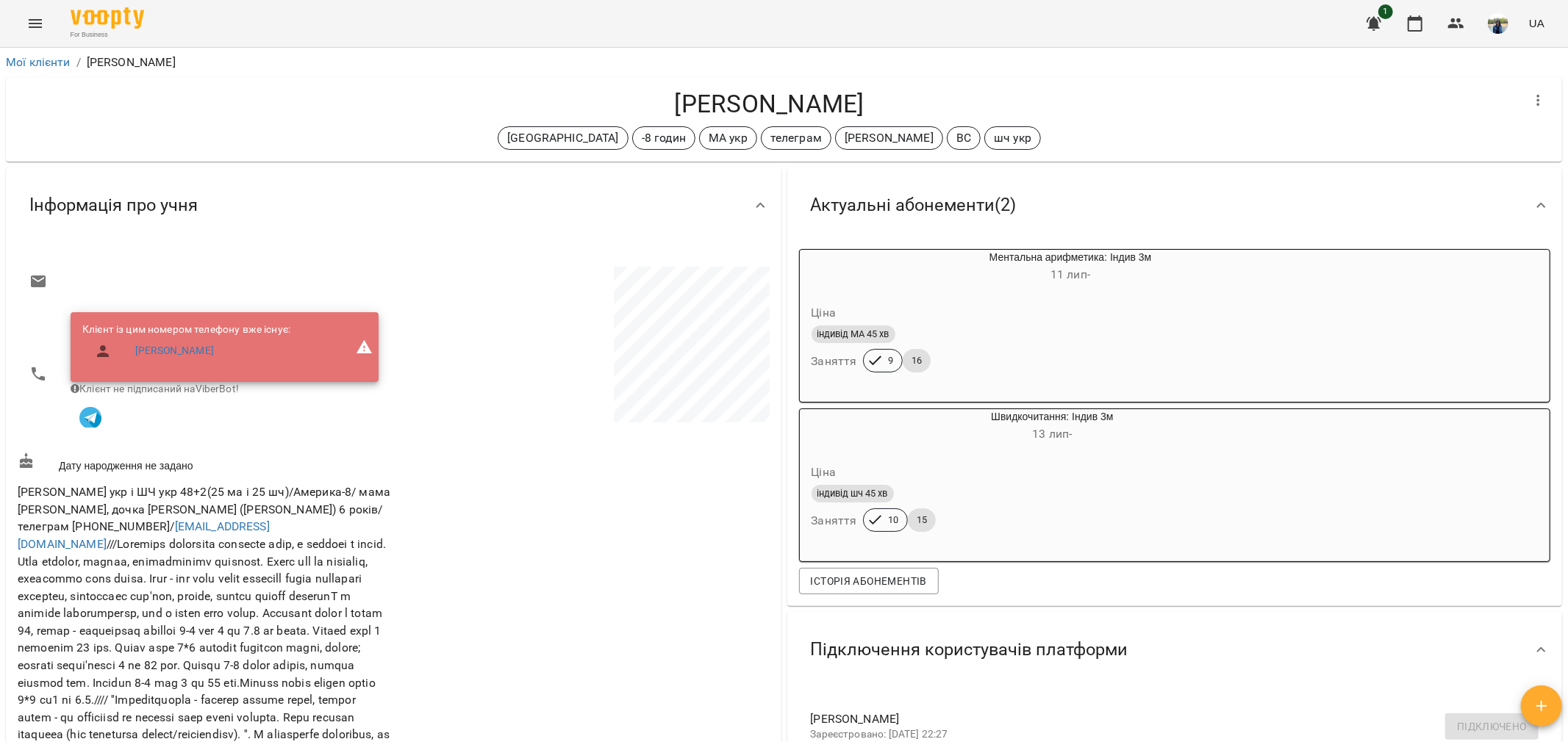
drag, startPoint x: 660, startPoint y: 93, endPoint x: 871, endPoint y: 106, distance: 211.4
click at [871, 106] on h4 "[PERSON_NAME]" at bounding box center [768, 104] width 1503 height 30
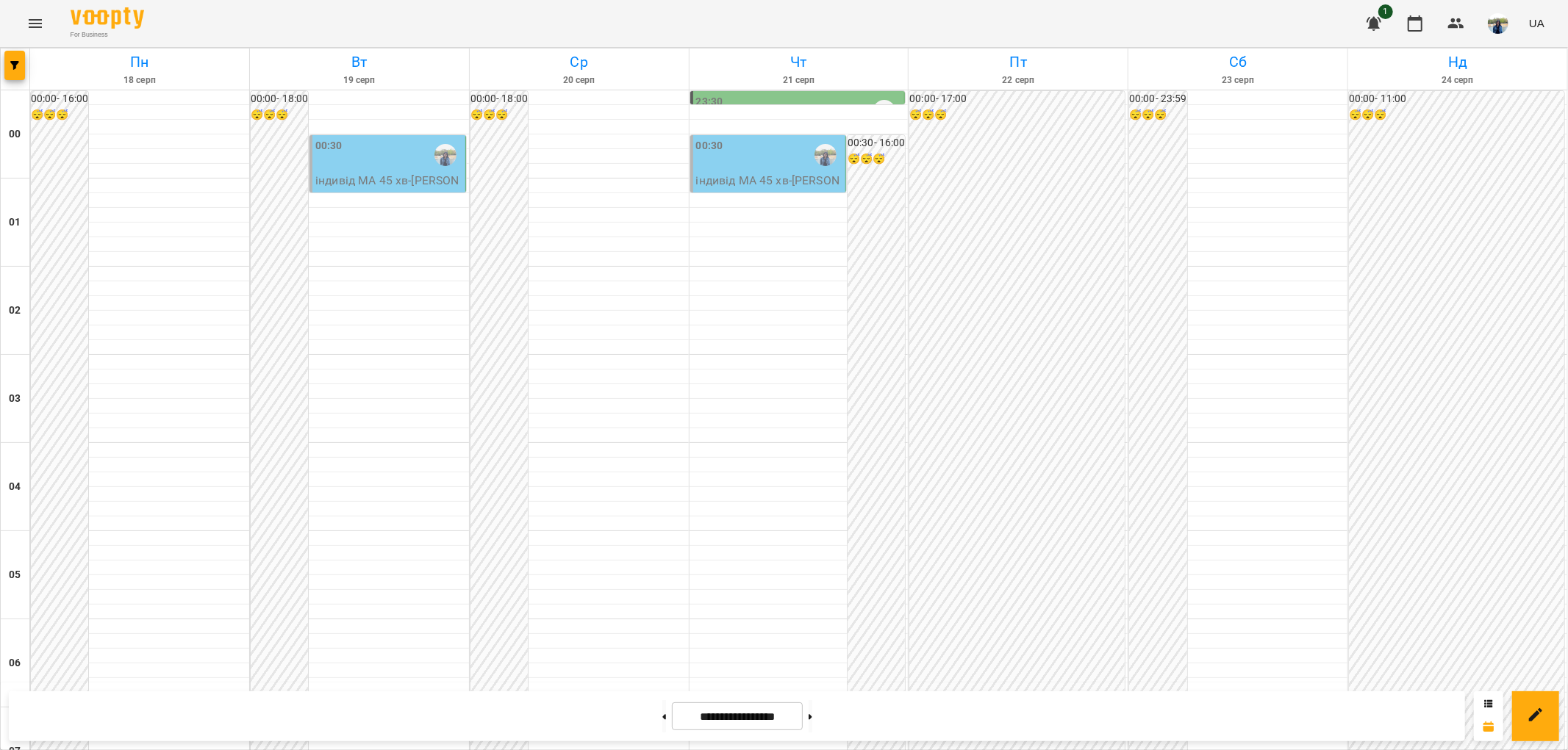
click at [376, 157] on div "00:30" at bounding box center [388, 155] width 147 height 34
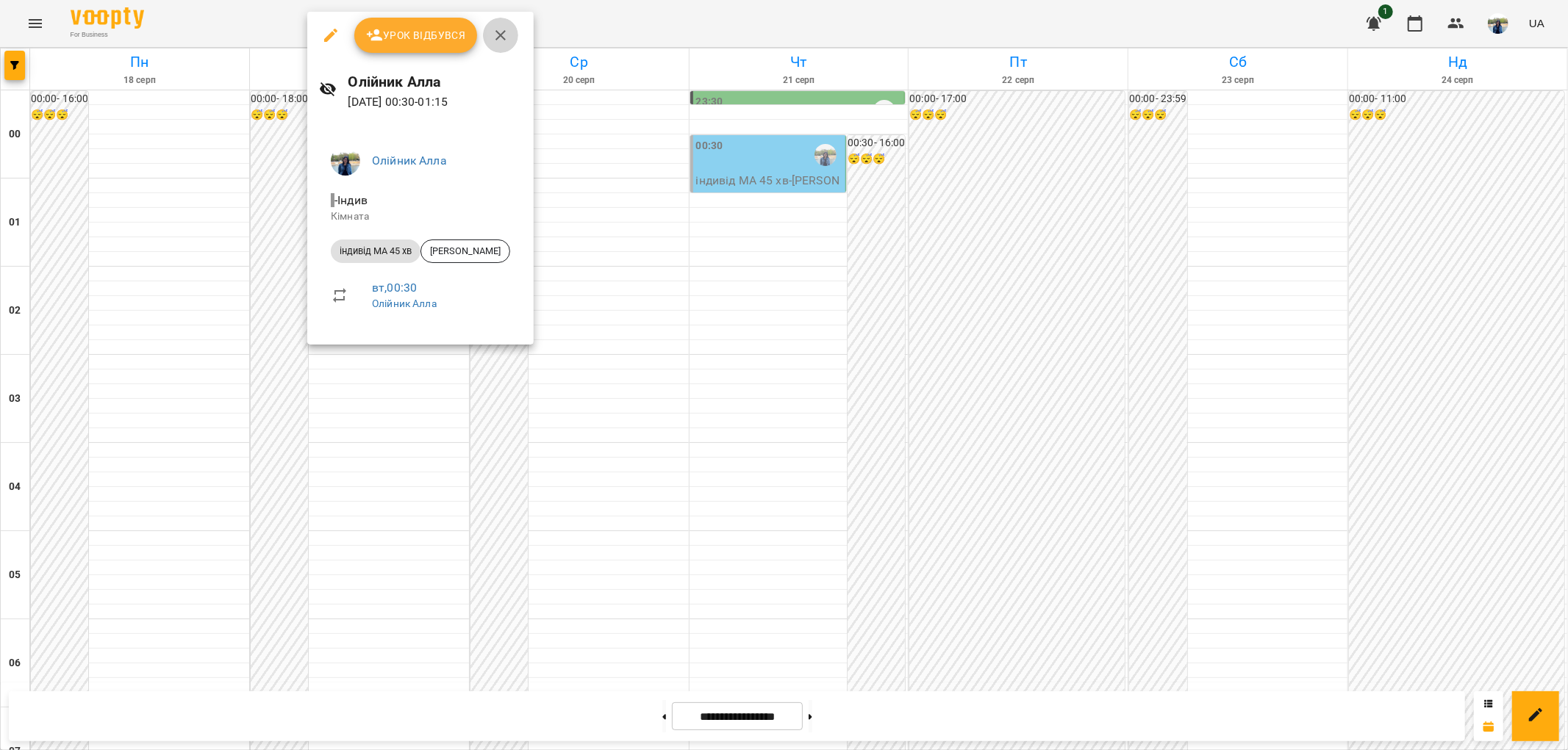
click at [503, 30] on icon "button" at bounding box center [500, 35] width 17 height 17
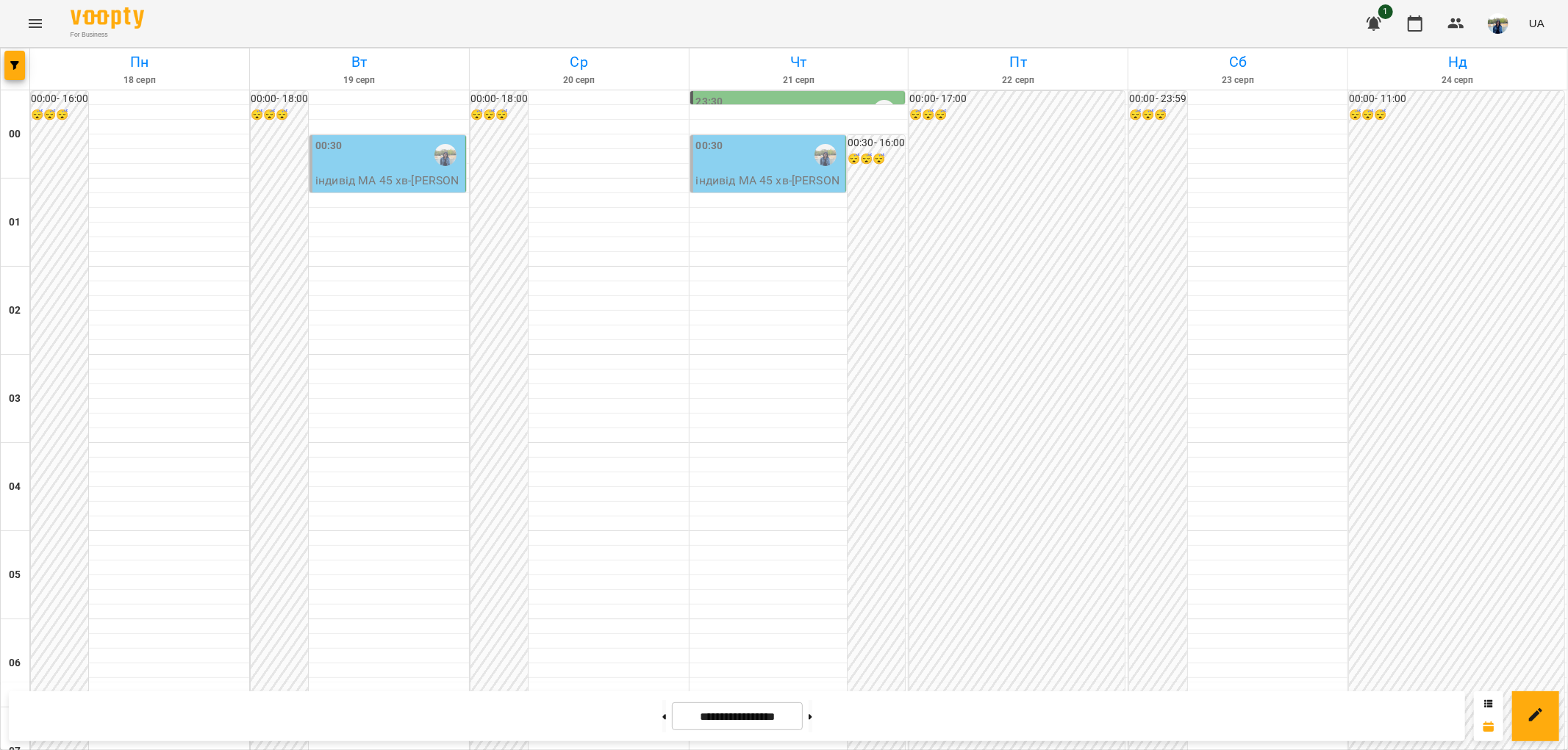
click at [766, 147] on div "00:30" at bounding box center [769, 155] width 147 height 34
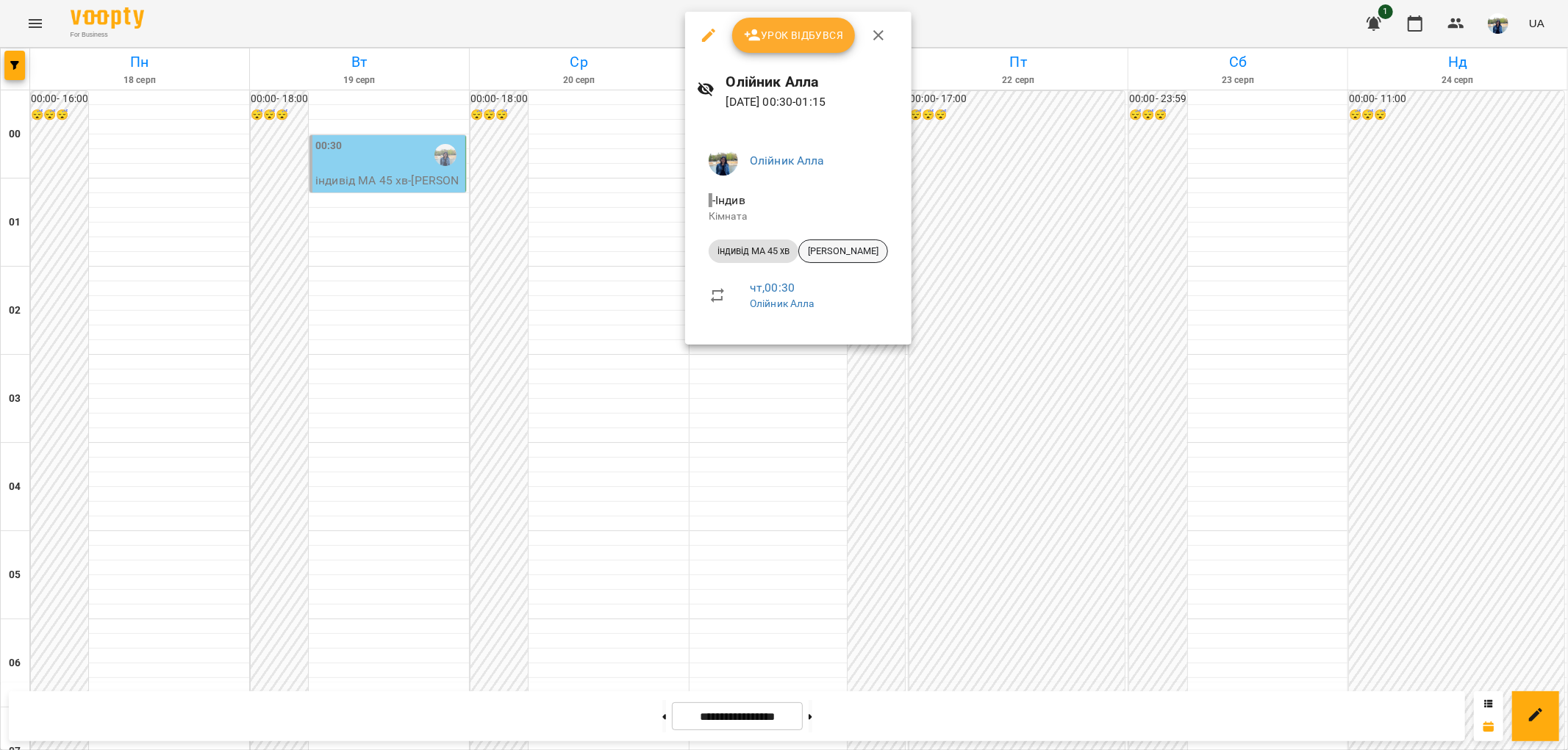
click at [862, 252] on span "[PERSON_NAME]" at bounding box center [843, 252] width 88 height 13
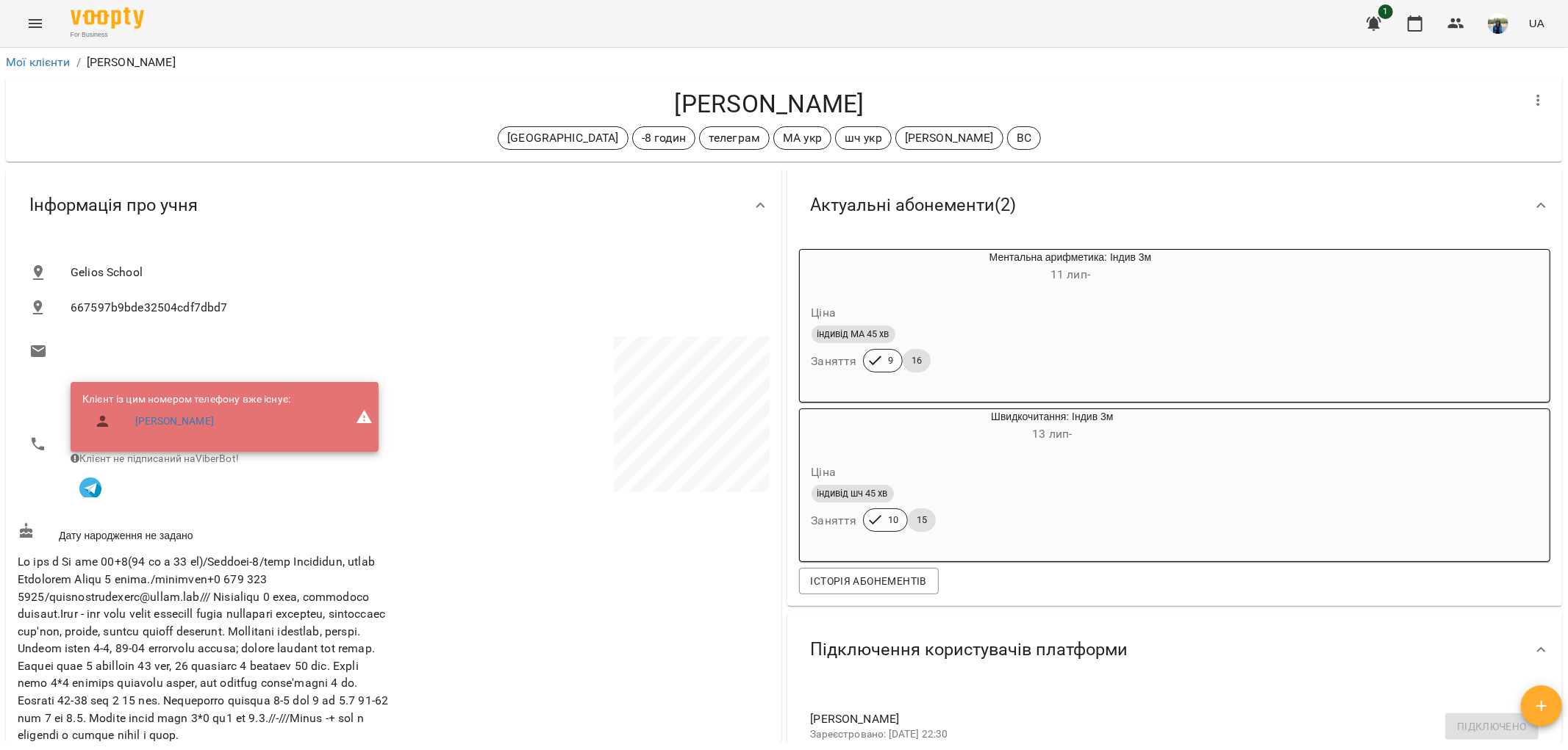
drag, startPoint x: 663, startPoint y: 92, endPoint x: 866, endPoint y: 91, distance: 203.0
click at [866, 91] on h4 "[PERSON_NAME]" at bounding box center [768, 104] width 1503 height 30
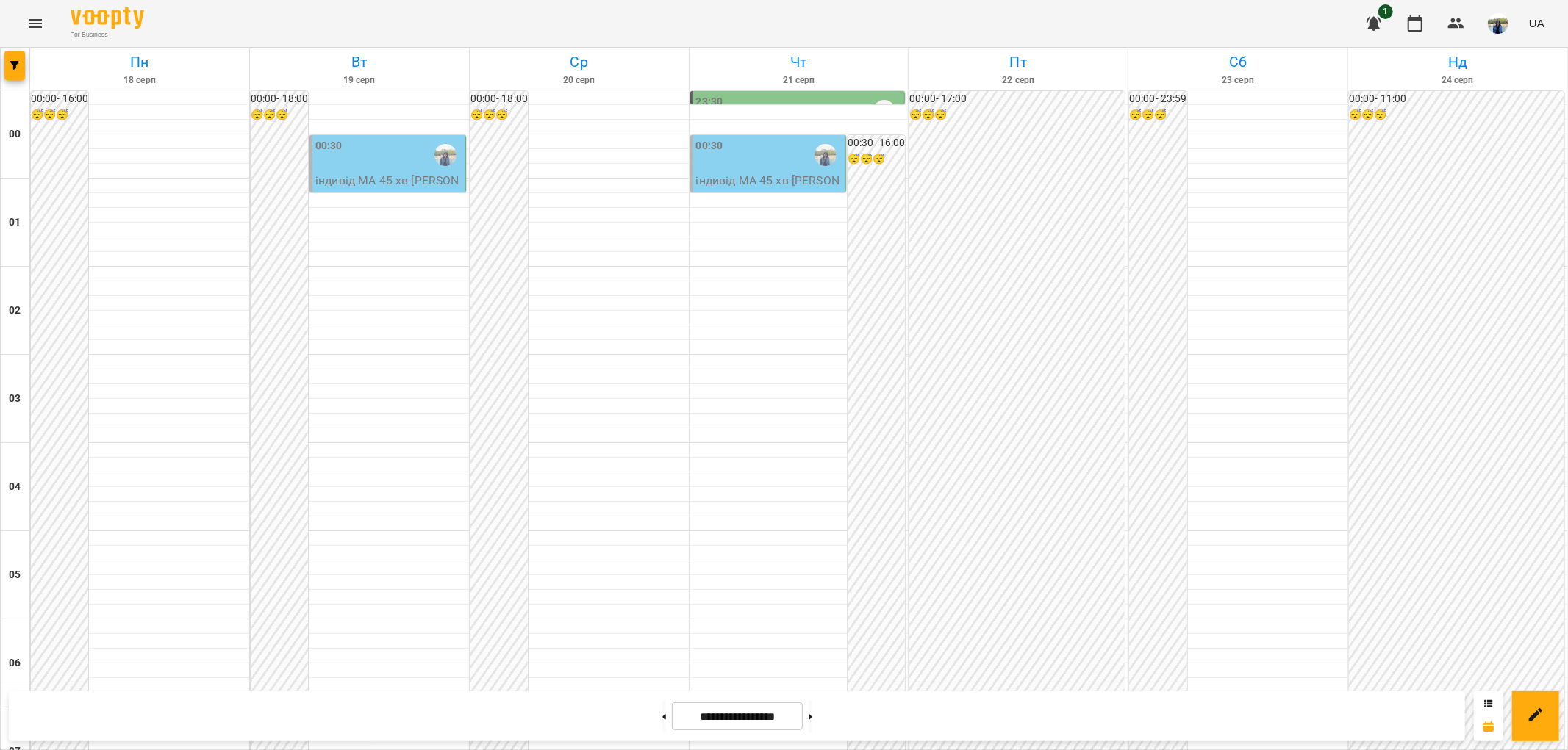
scroll to position [1470, 0]
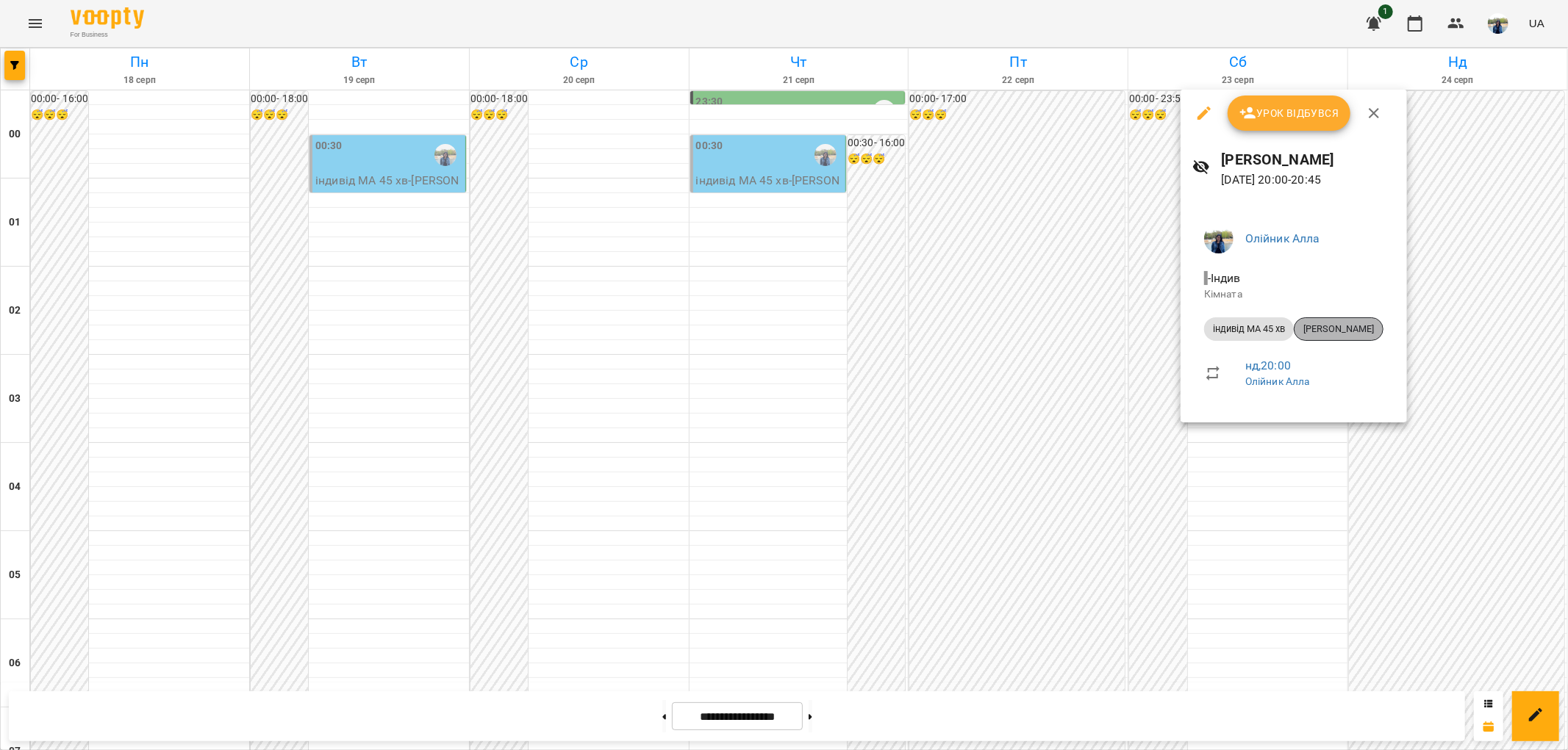
click at [1339, 324] on span "[PERSON_NAME]" at bounding box center [1338, 329] width 88 height 13
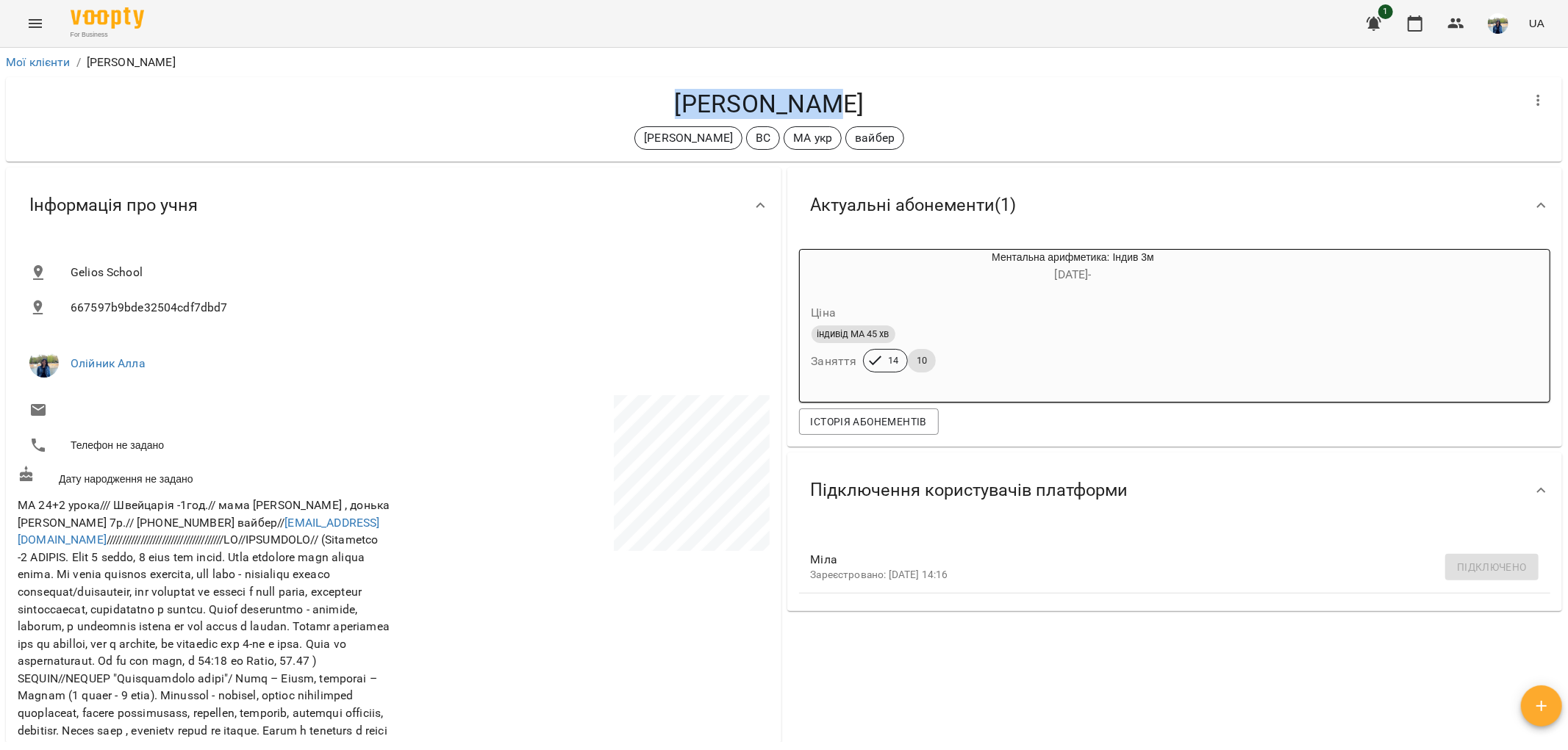
drag, startPoint x: 685, startPoint y: 104, endPoint x: 846, endPoint y: 106, distance: 161.0
click at [846, 106] on h4 "[PERSON_NAME]" at bounding box center [768, 104] width 1503 height 30
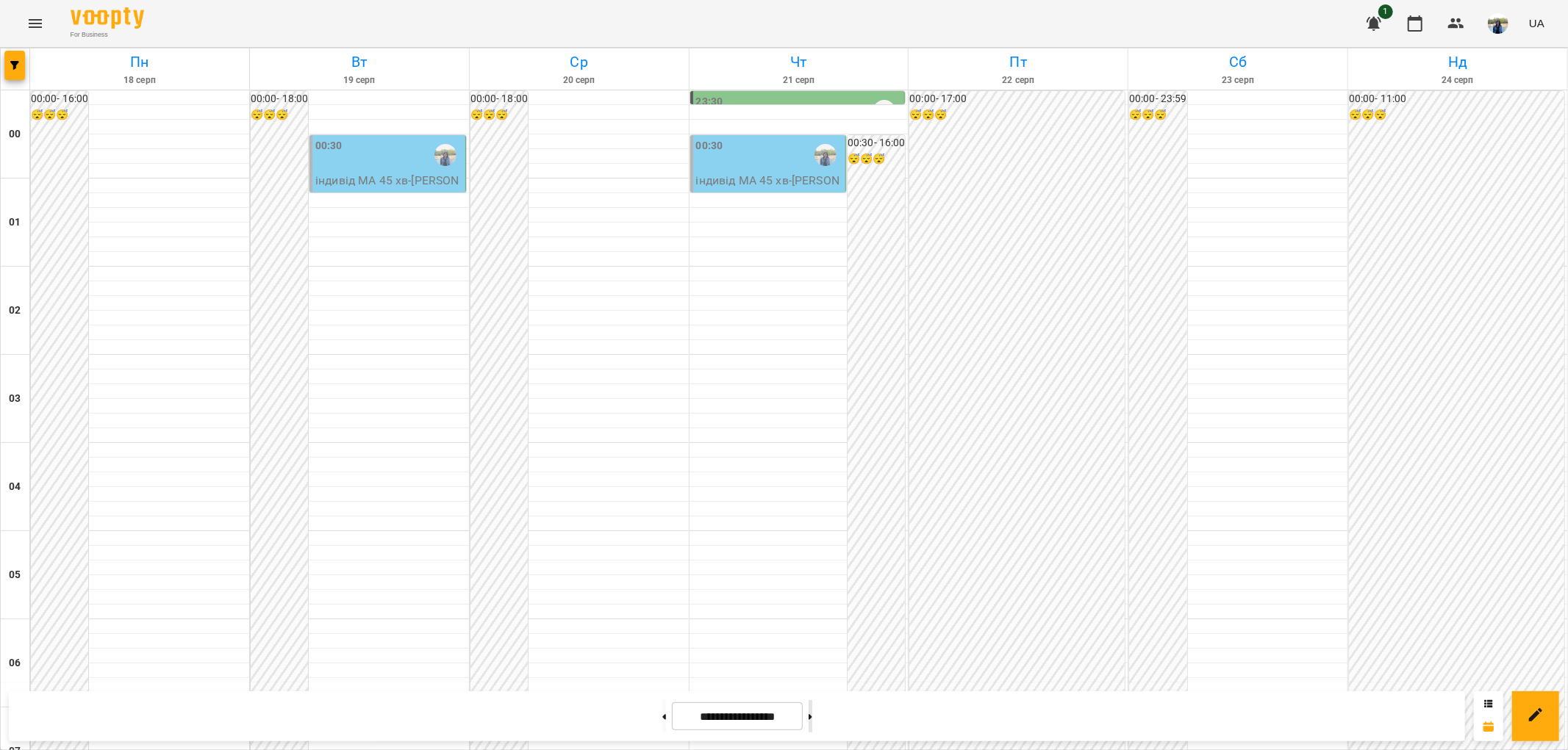
click at [812, 710] on button at bounding box center [811, 716] width 4 height 32
click at [812, 722] on button at bounding box center [811, 716] width 4 height 32
click at [662, 719] on button at bounding box center [664, 716] width 4 height 32
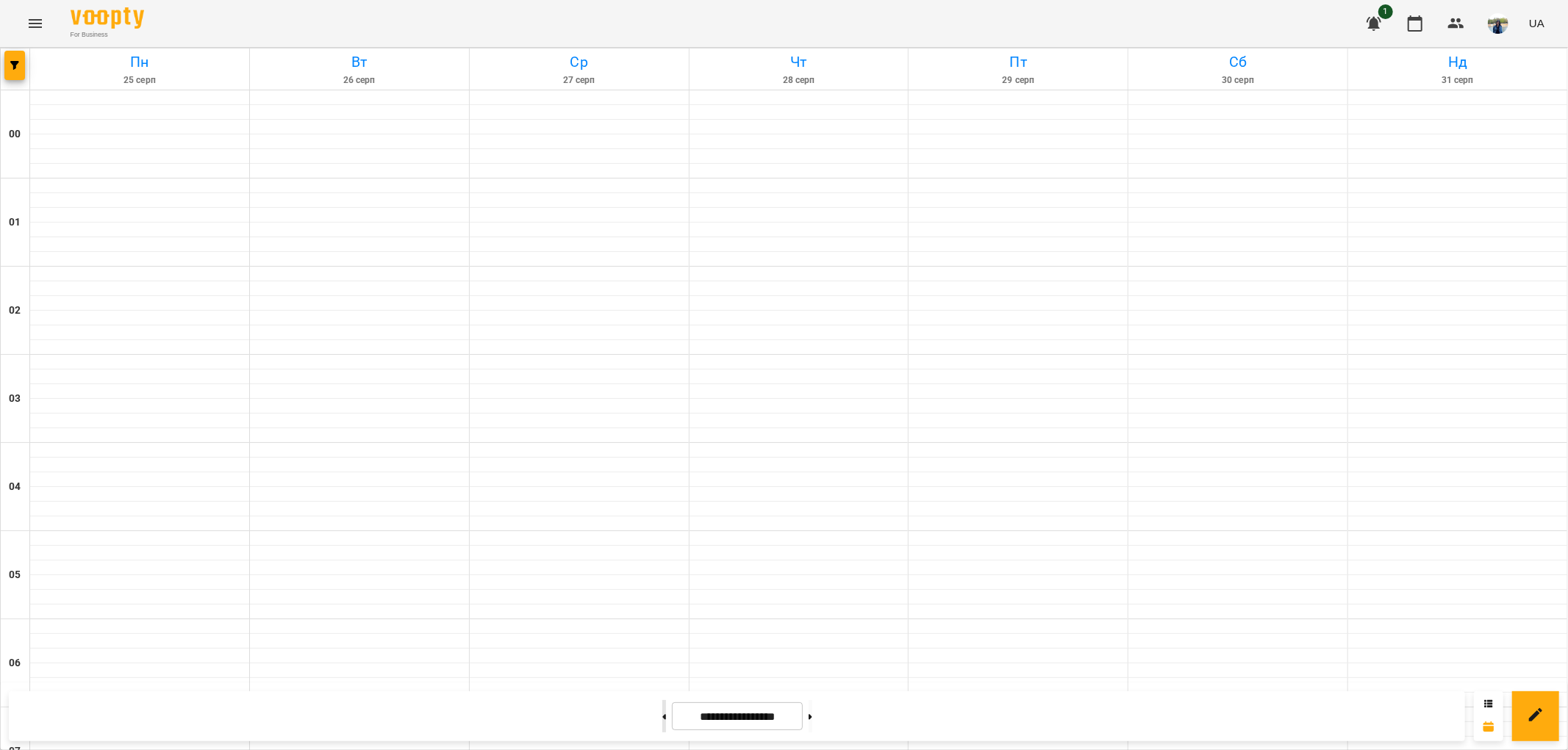
click at [662, 719] on button at bounding box center [664, 716] width 4 height 32
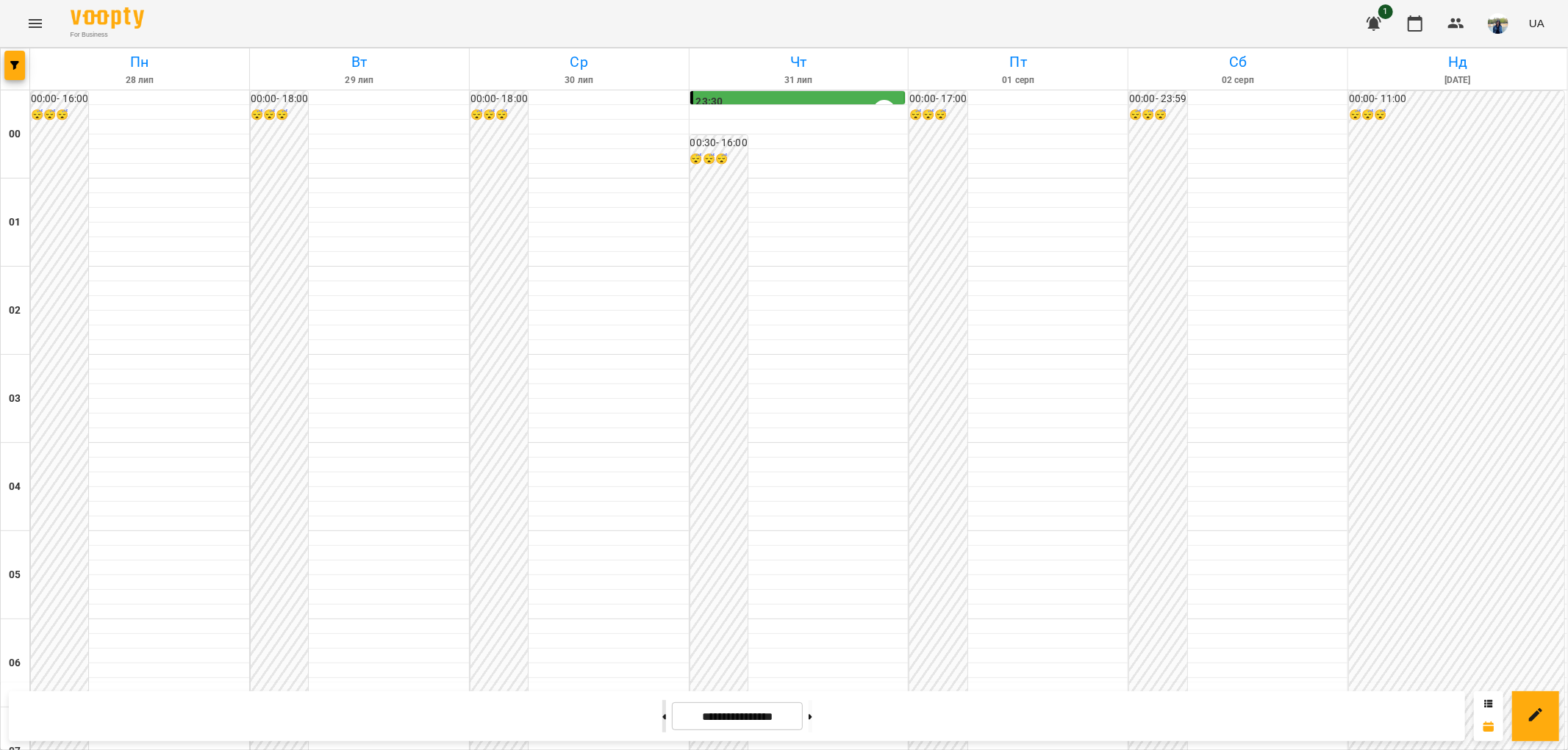
click at [662, 713] on button at bounding box center [664, 716] width 4 height 32
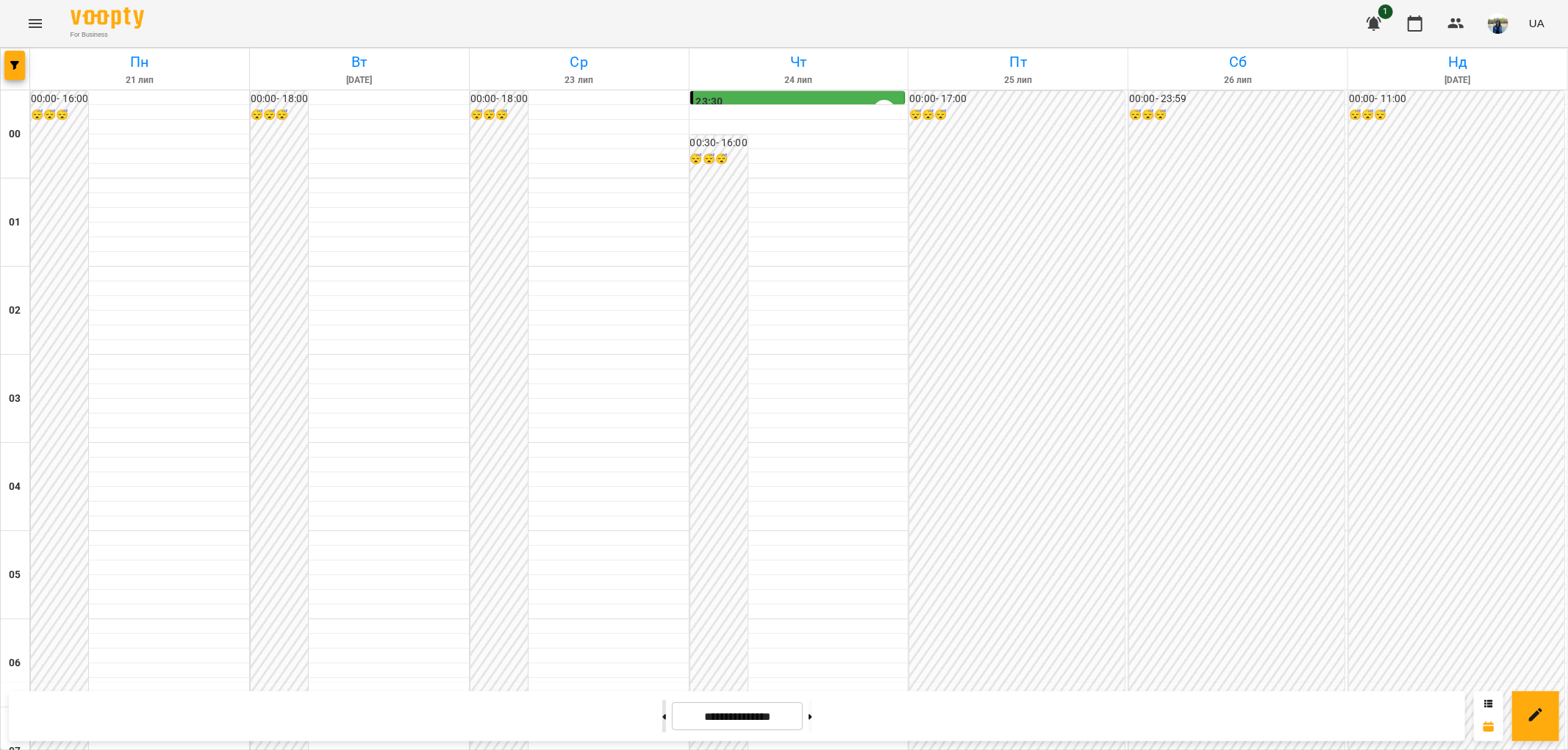
click at [662, 718] on button at bounding box center [664, 716] width 4 height 32
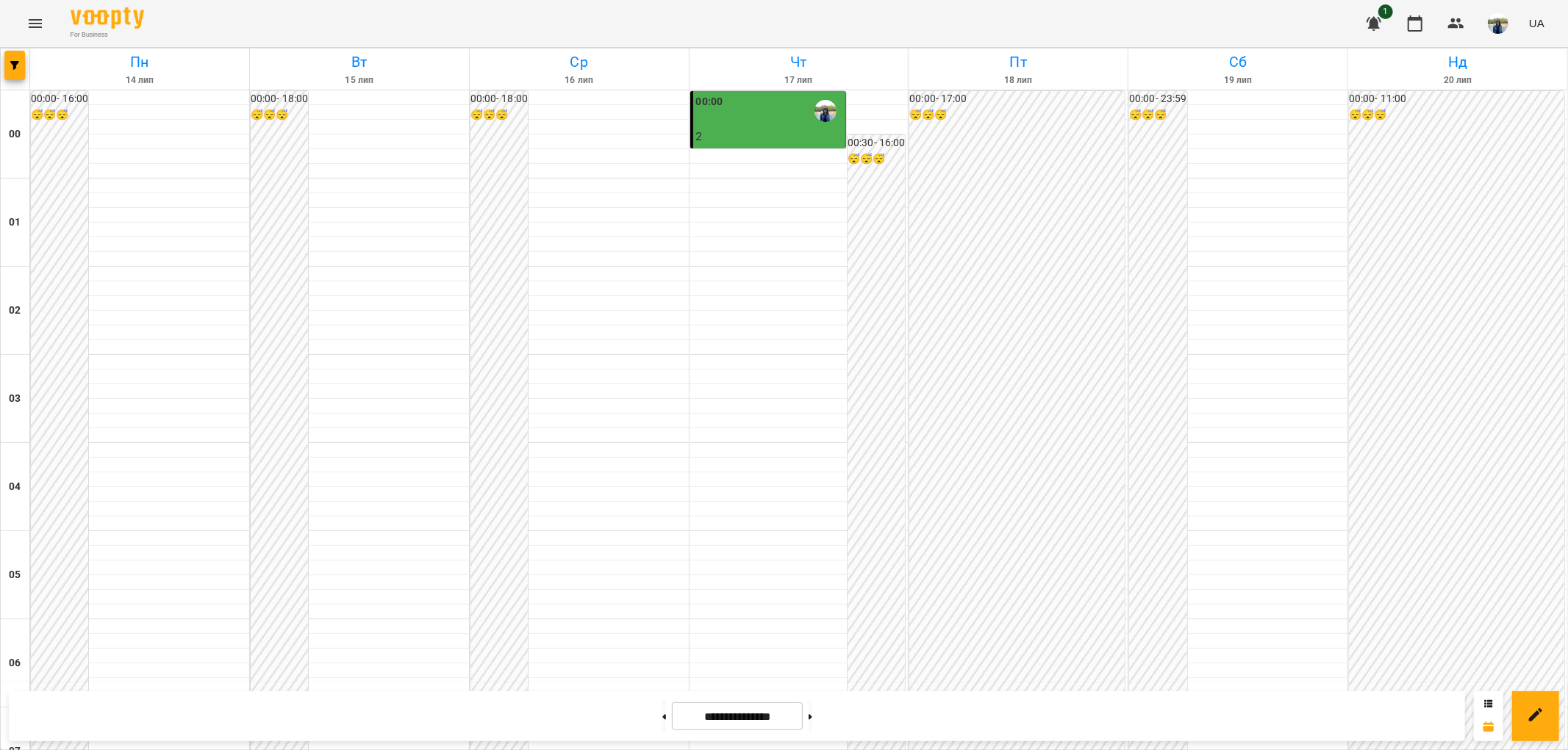
scroll to position [1523, 0]
click at [812, 717] on button at bounding box center [811, 716] width 4 height 32
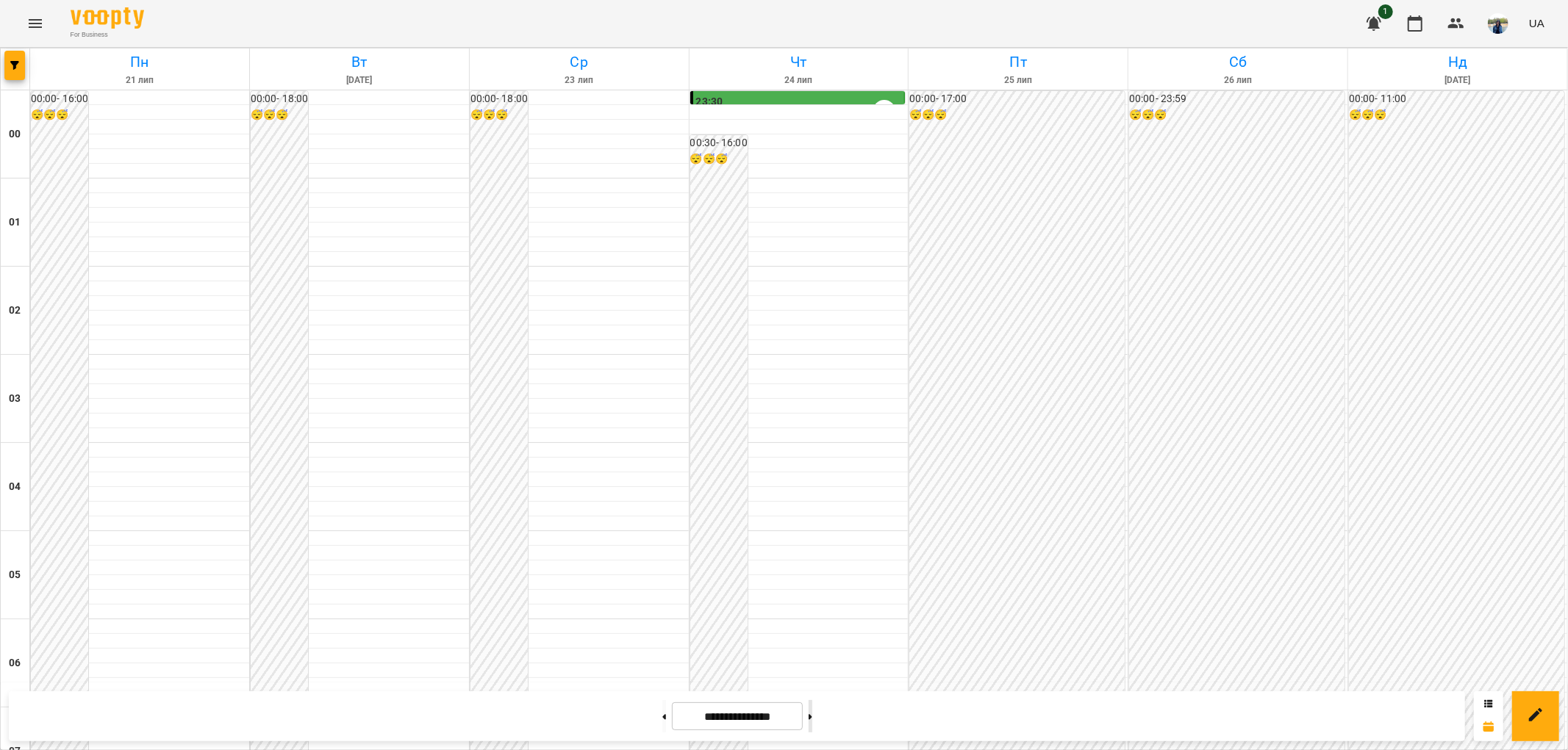
click at [812, 715] on icon at bounding box center [811, 717] width 4 height 6
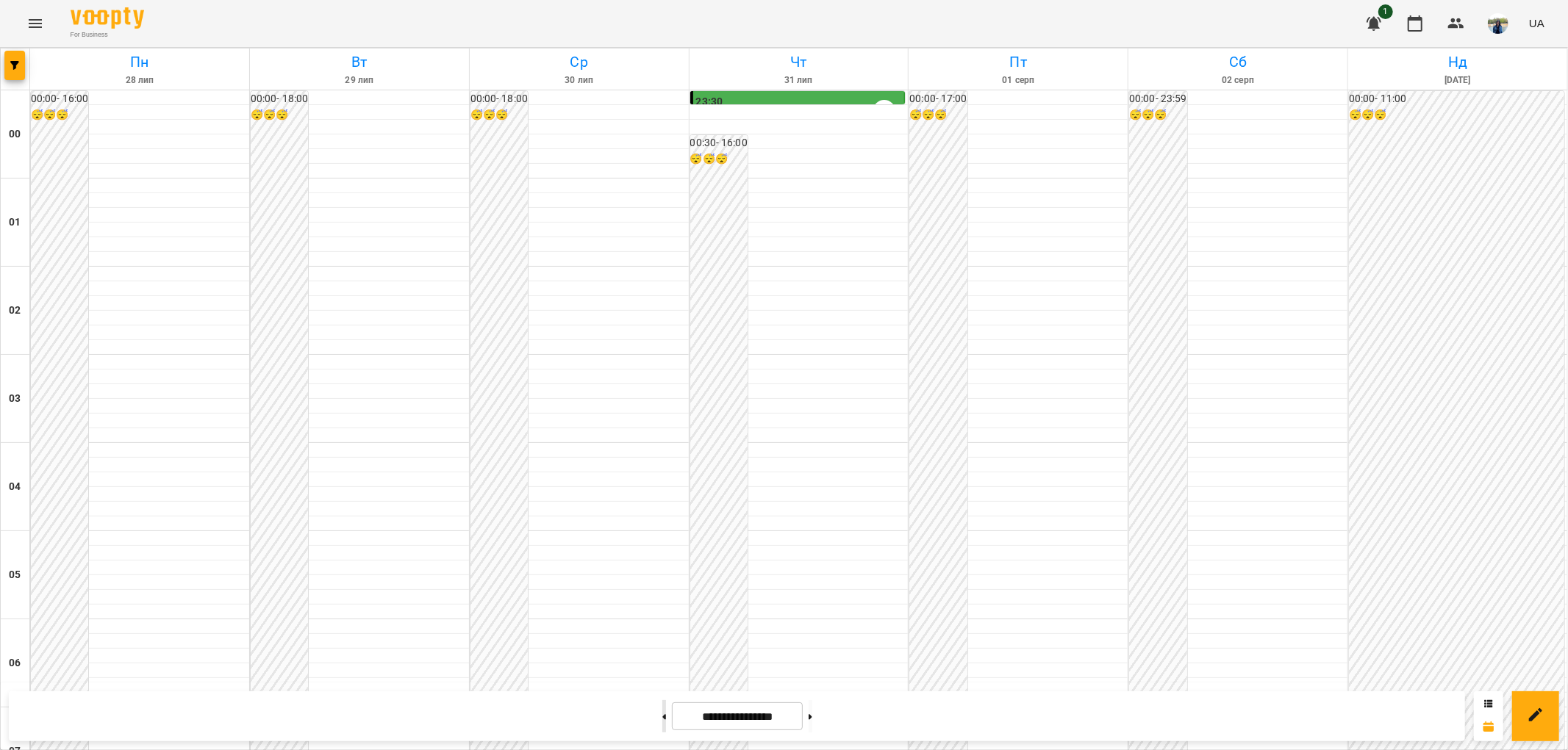
click at [662, 721] on button at bounding box center [664, 716] width 4 height 32
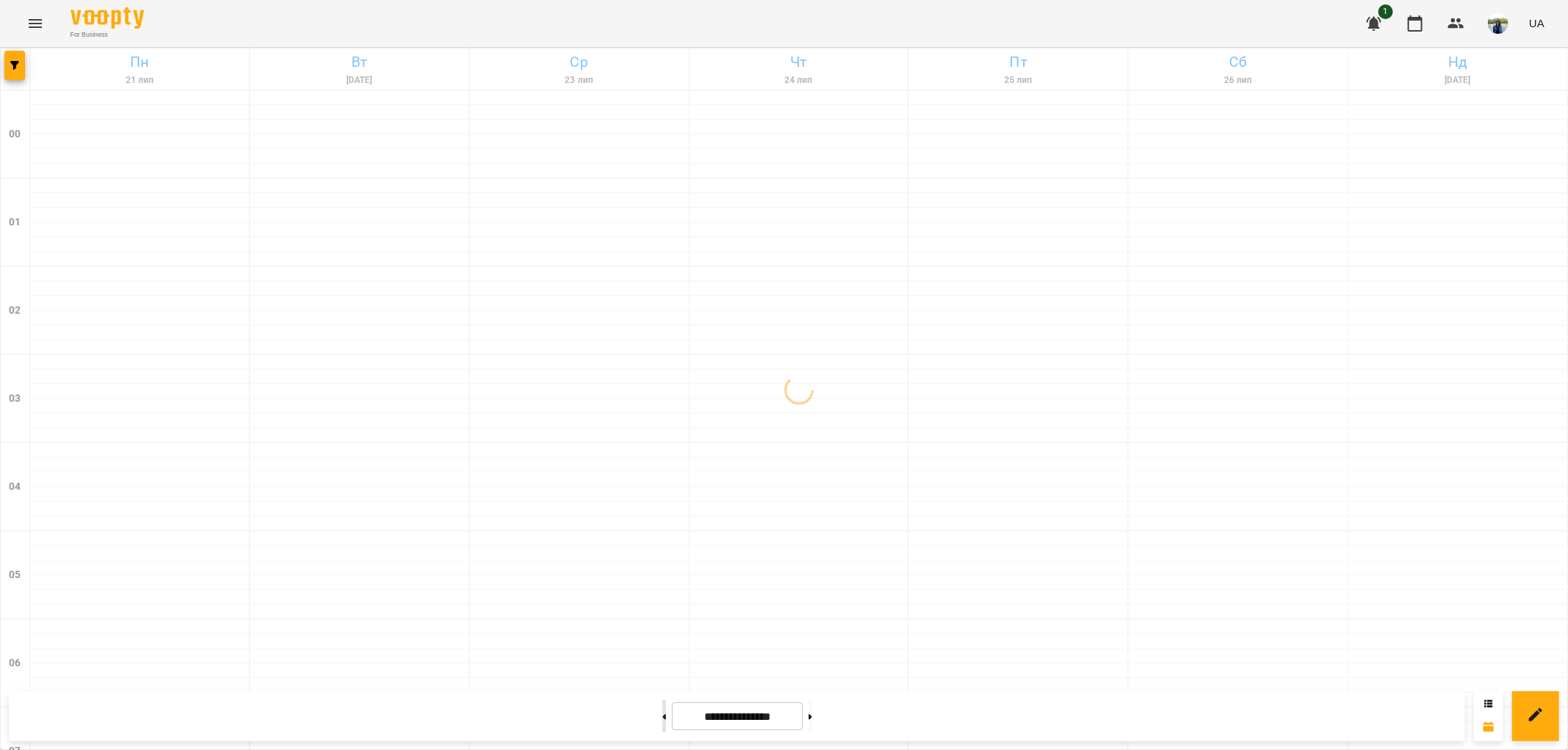
click at [662, 721] on button at bounding box center [664, 716] width 4 height 32
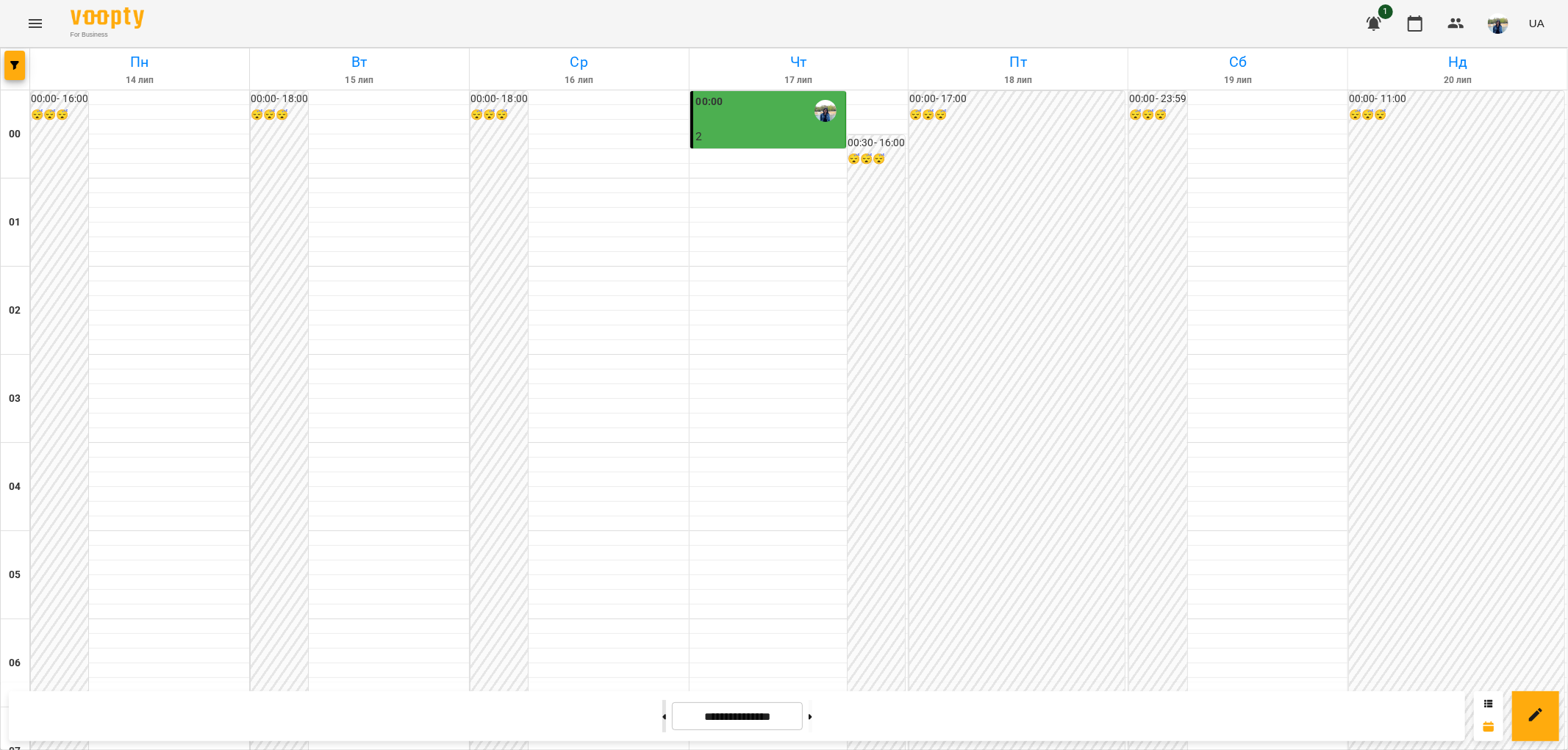
click at [662, 716] on button at bounding box center [664, 716] width 4 height 32
type input "**********"
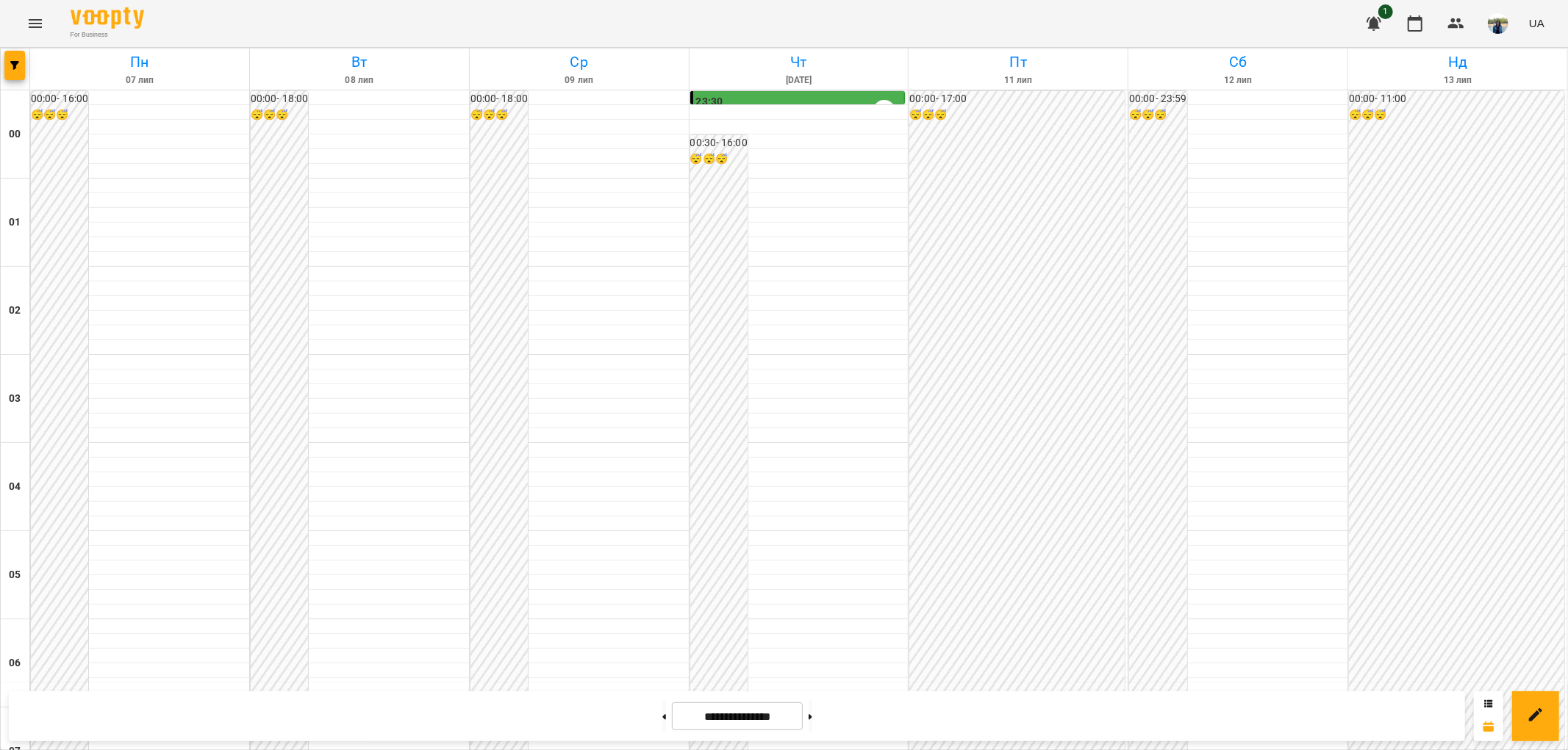
scroll to position [869, 0]
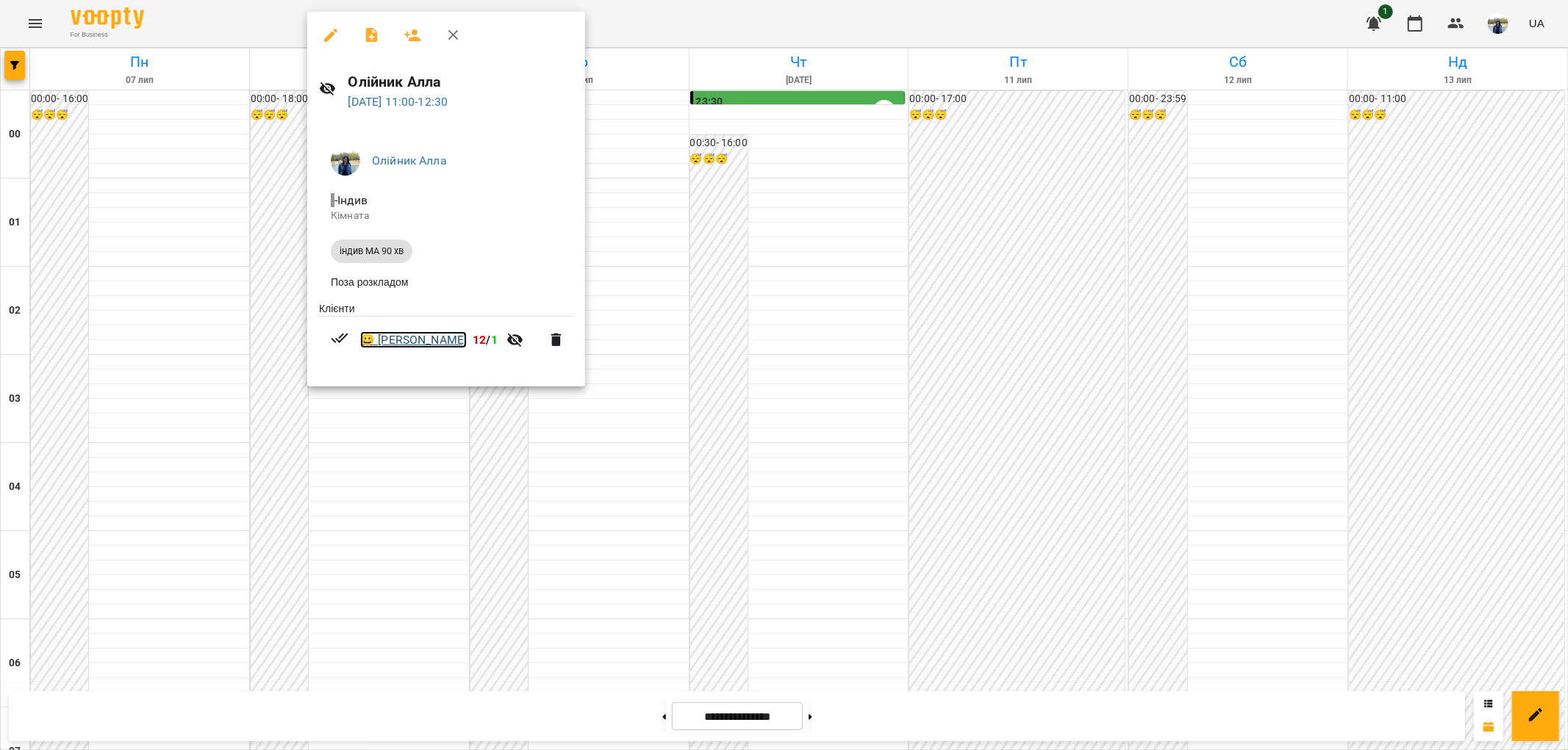
click at [422, 345] on link "😀 [PERSON_NAME]" at bounding box center [413, 340] width 106 height 17
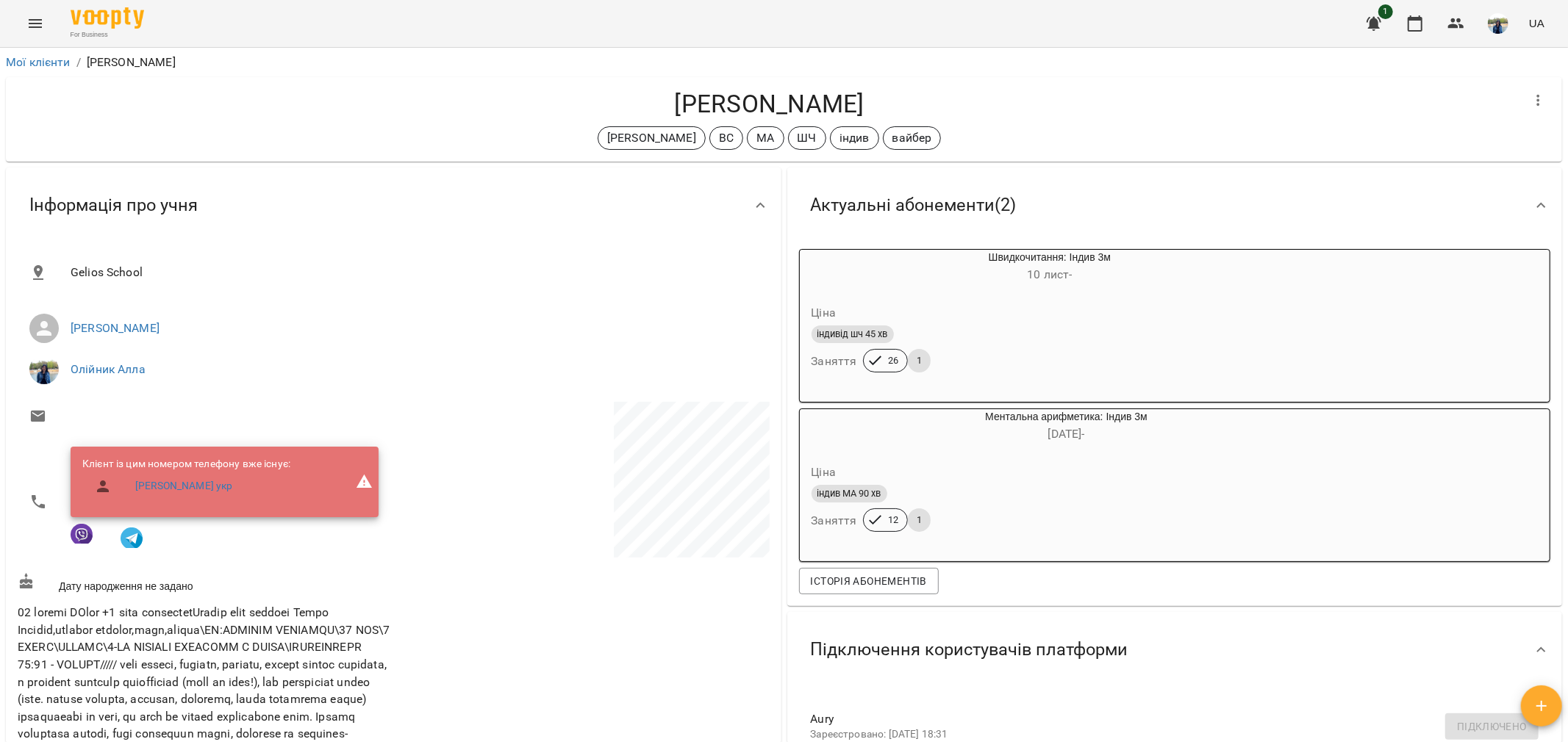
drag, startPoint x: 664, startPoint y: 98, endPoint x: 868, endPoint y: 108, distance: 204.2
click at [868, 108] on h4 "[PERSON_NAME]" at bounding box center [768, 104] width 1503 height 30
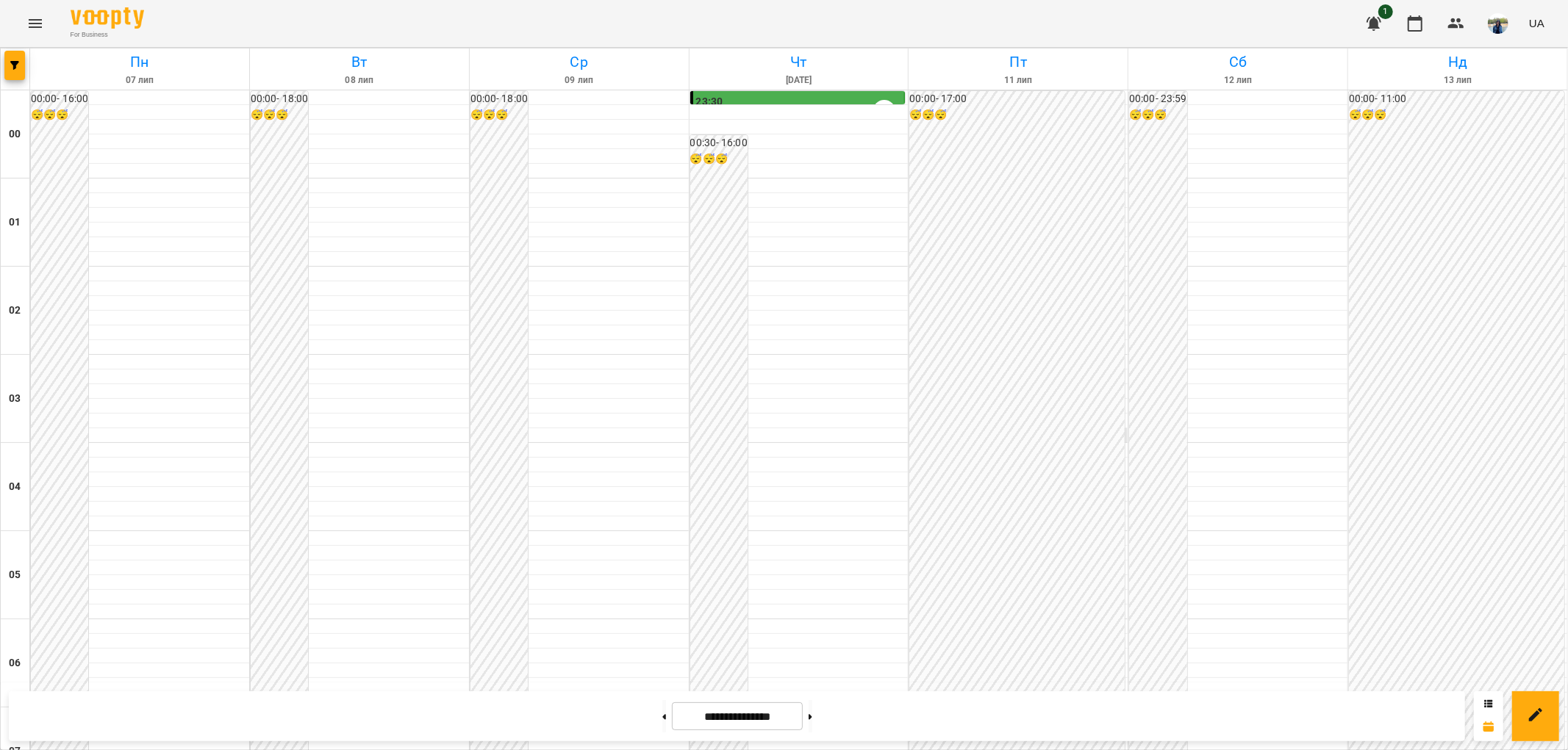
scroll to position [1388, 0]
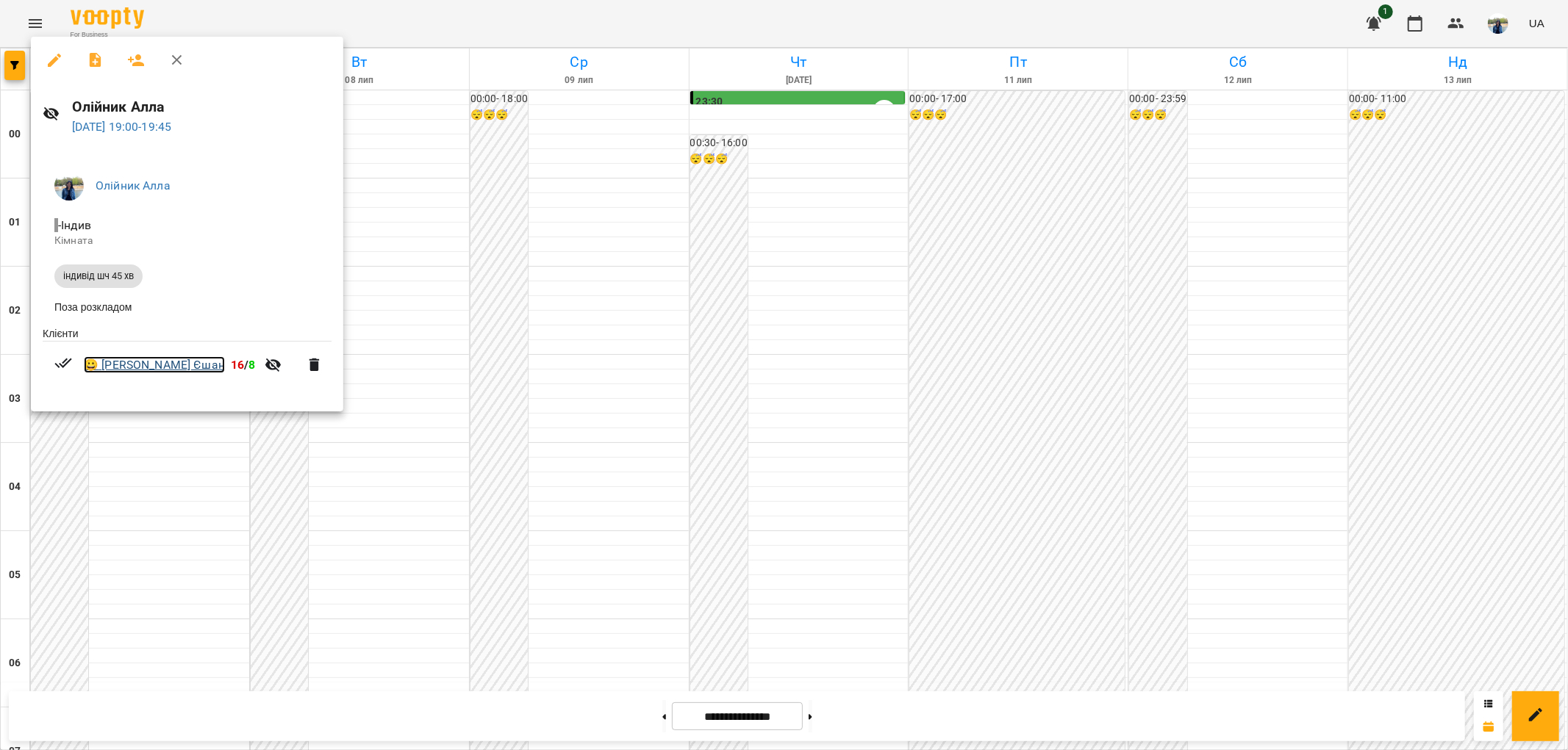
click at [142, 364] on link "😀 [PERSON_NAME]" at bounding box center [154, 364] width 141 height 17
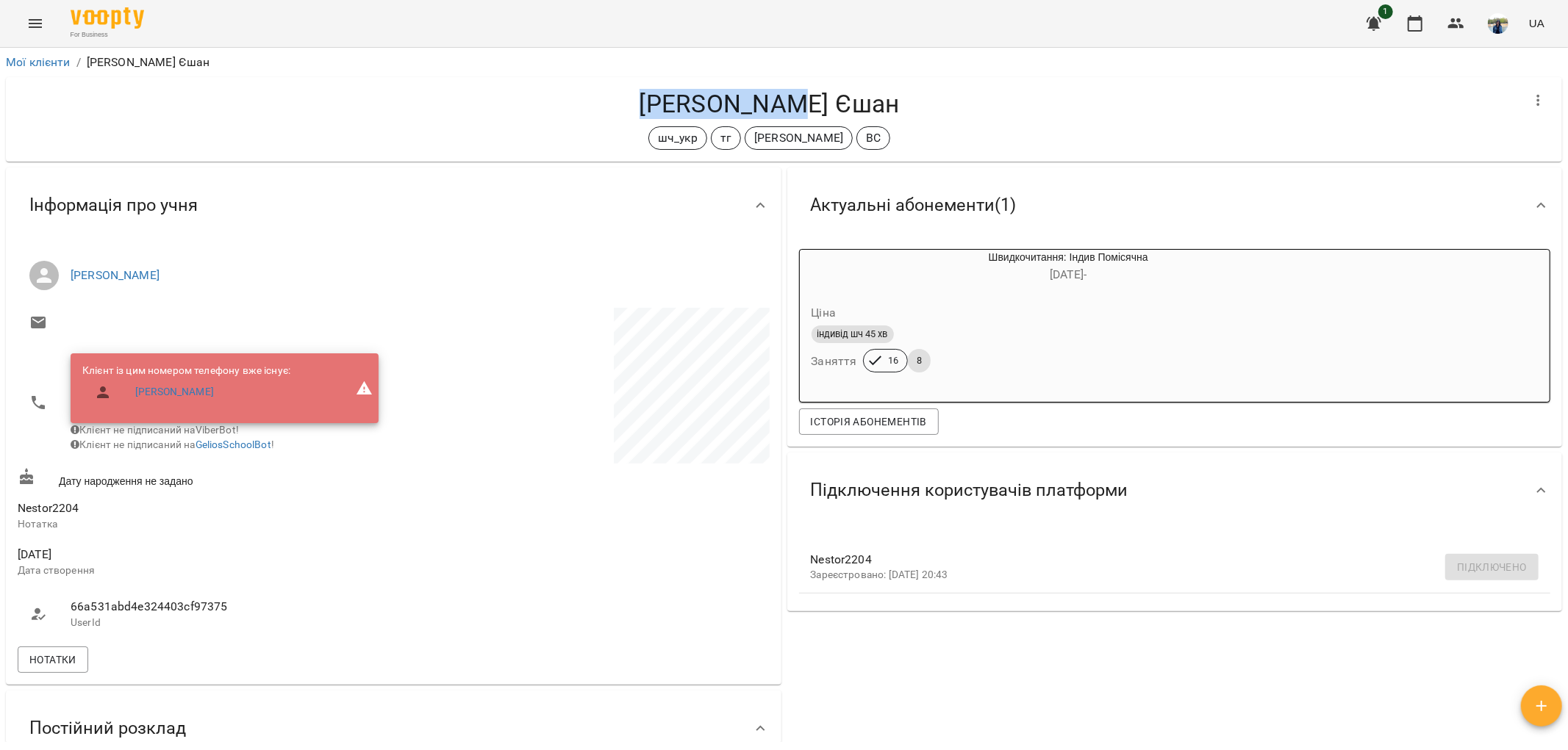
drag, startPoint x: 691, startPoint y: 103, endPoint x: 838, endPoint y: 112, distance: 147.3
click at [838, 112] on h4 "[PERSON_NAME] Єшан" at bounding box center [768, 104] width 1503 height 30
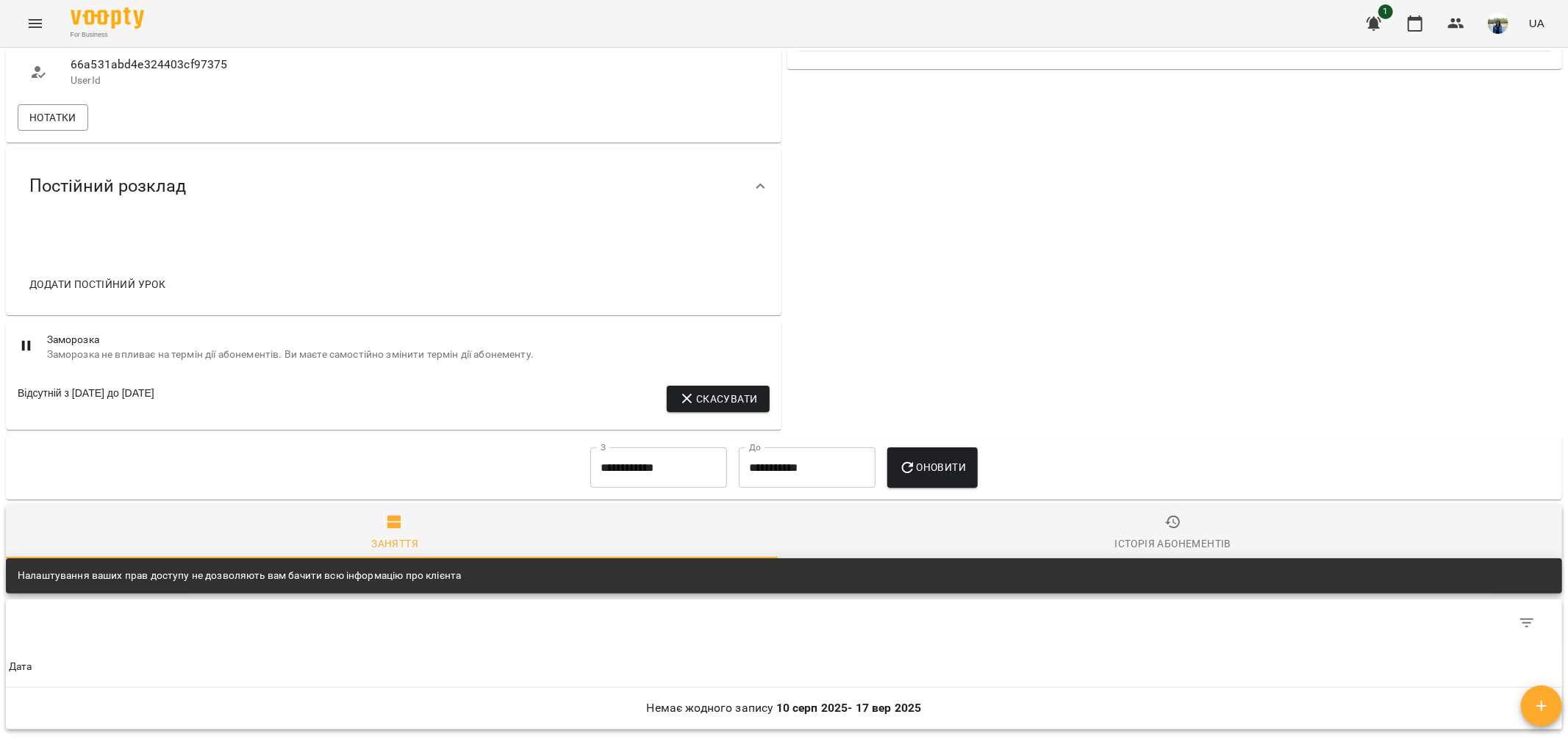
scroll to position [475, 0]
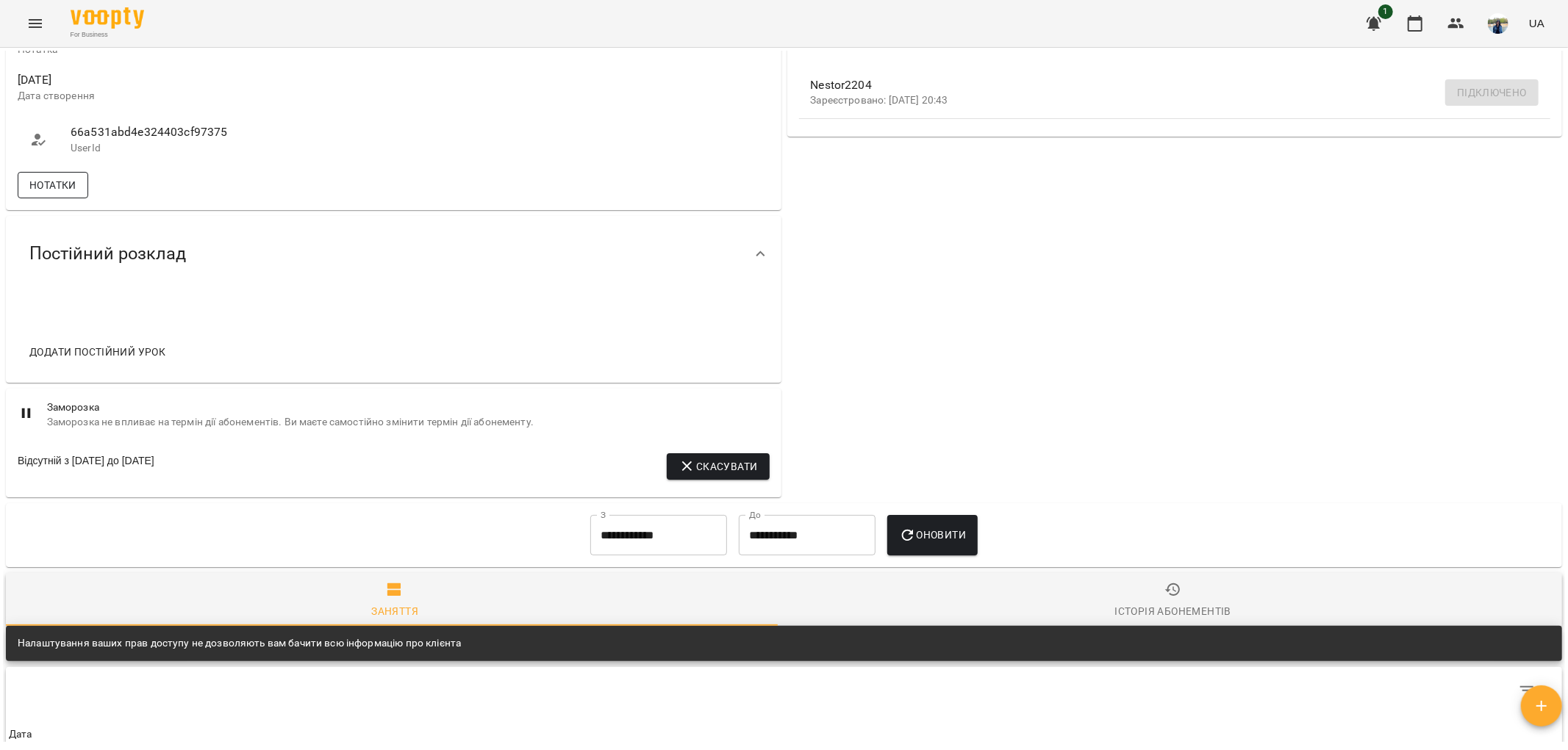
click at [61, 186] on span "Нотатки" at bounding box center [52, 185] width 47 height 17
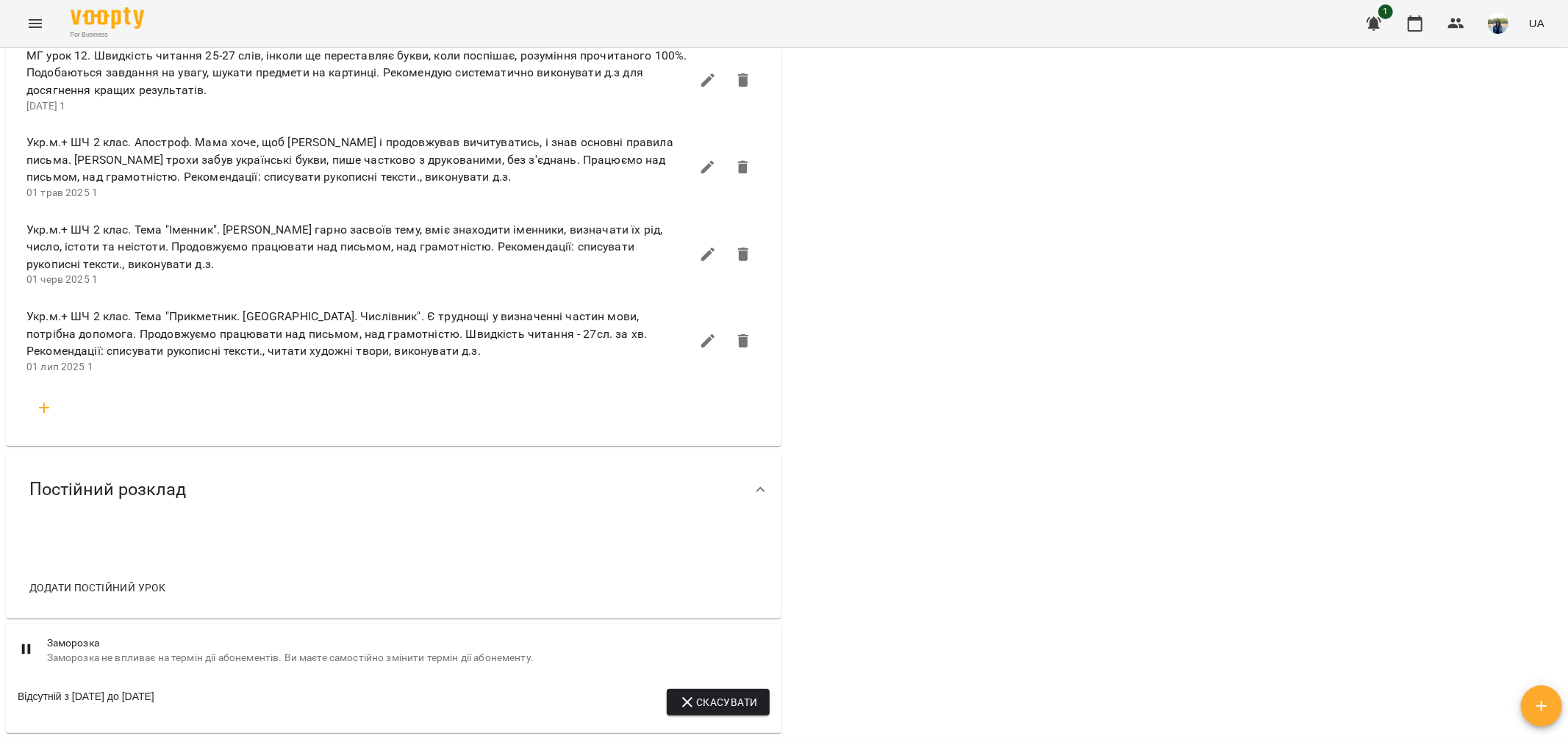
scroll to position [1373, 0]
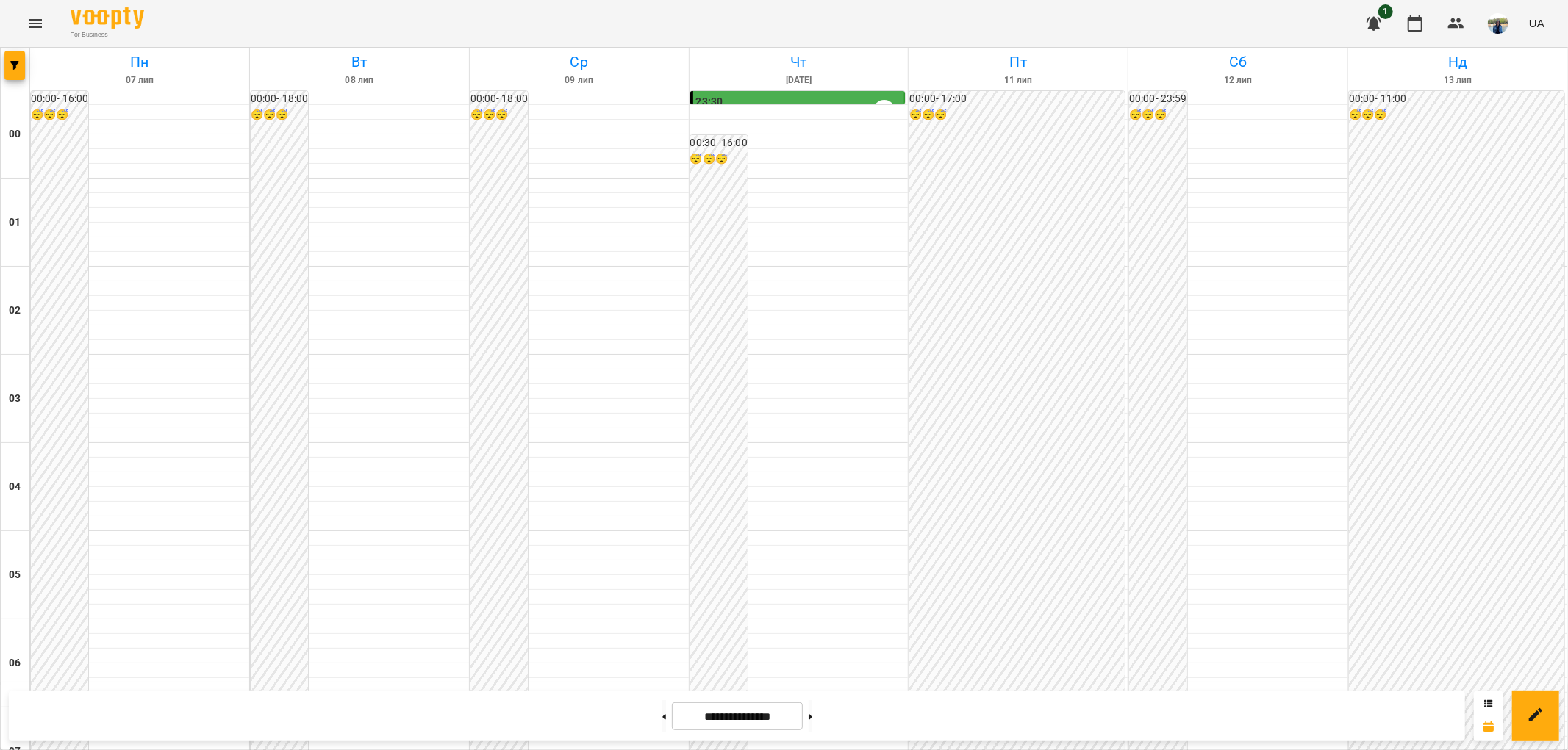
scroll to position [817, 0]
click at [812, 718] on icon at bounding box center [811, 717] width 4 height 6
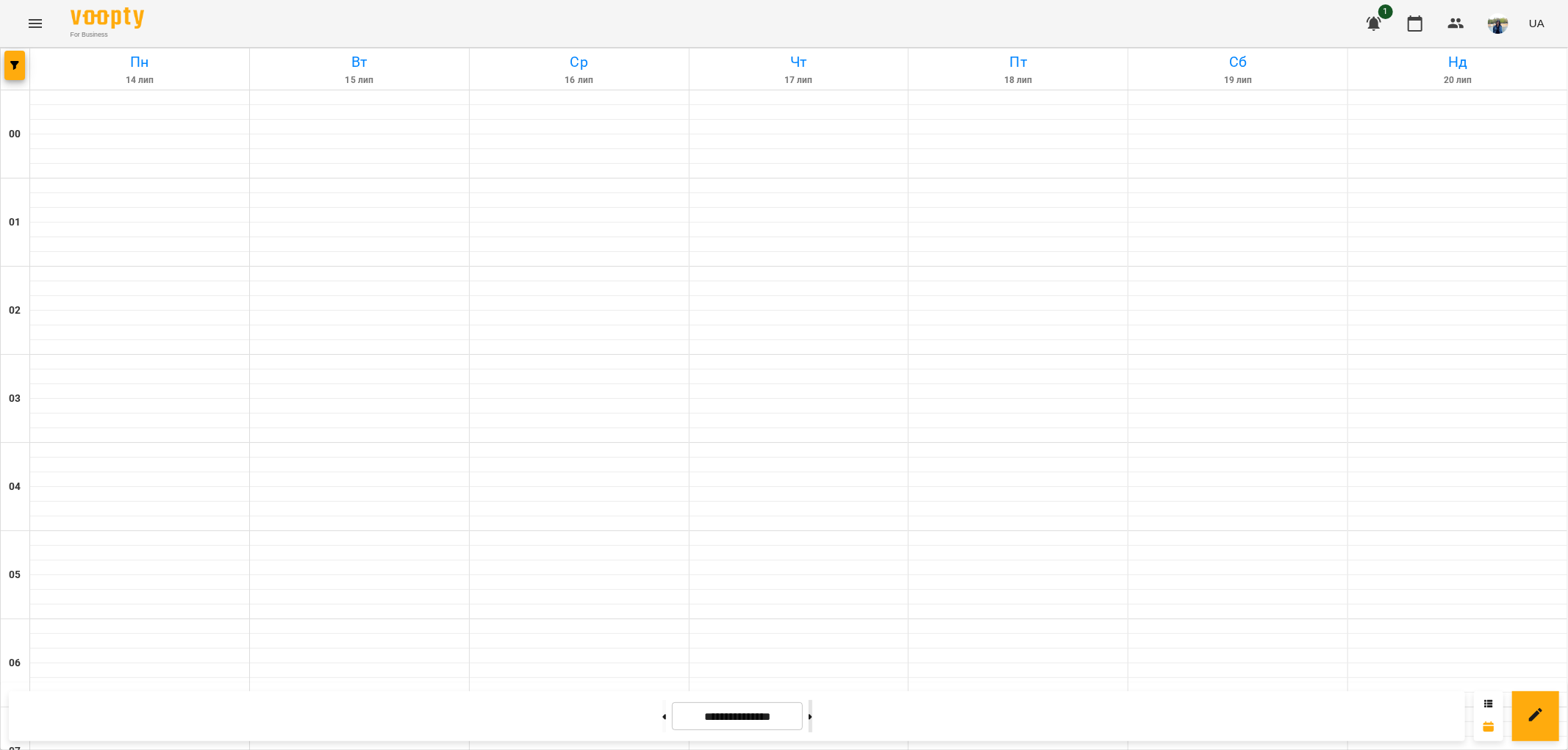
click at [812, 718] on icon at bounding box center [811, 717] width 4 height 6
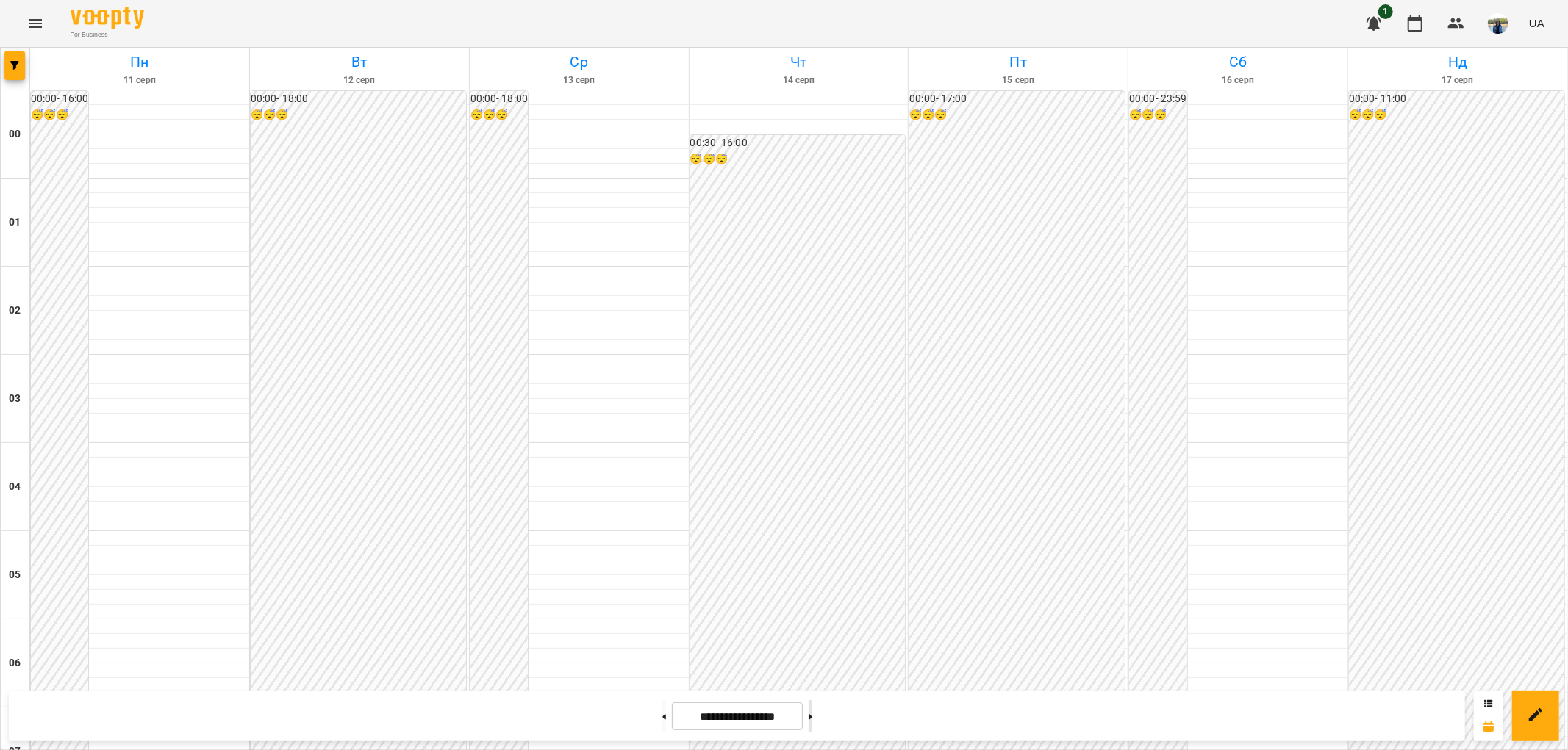
click at [812, 728] on button at bounding box center [811, 716] width 4 height 32
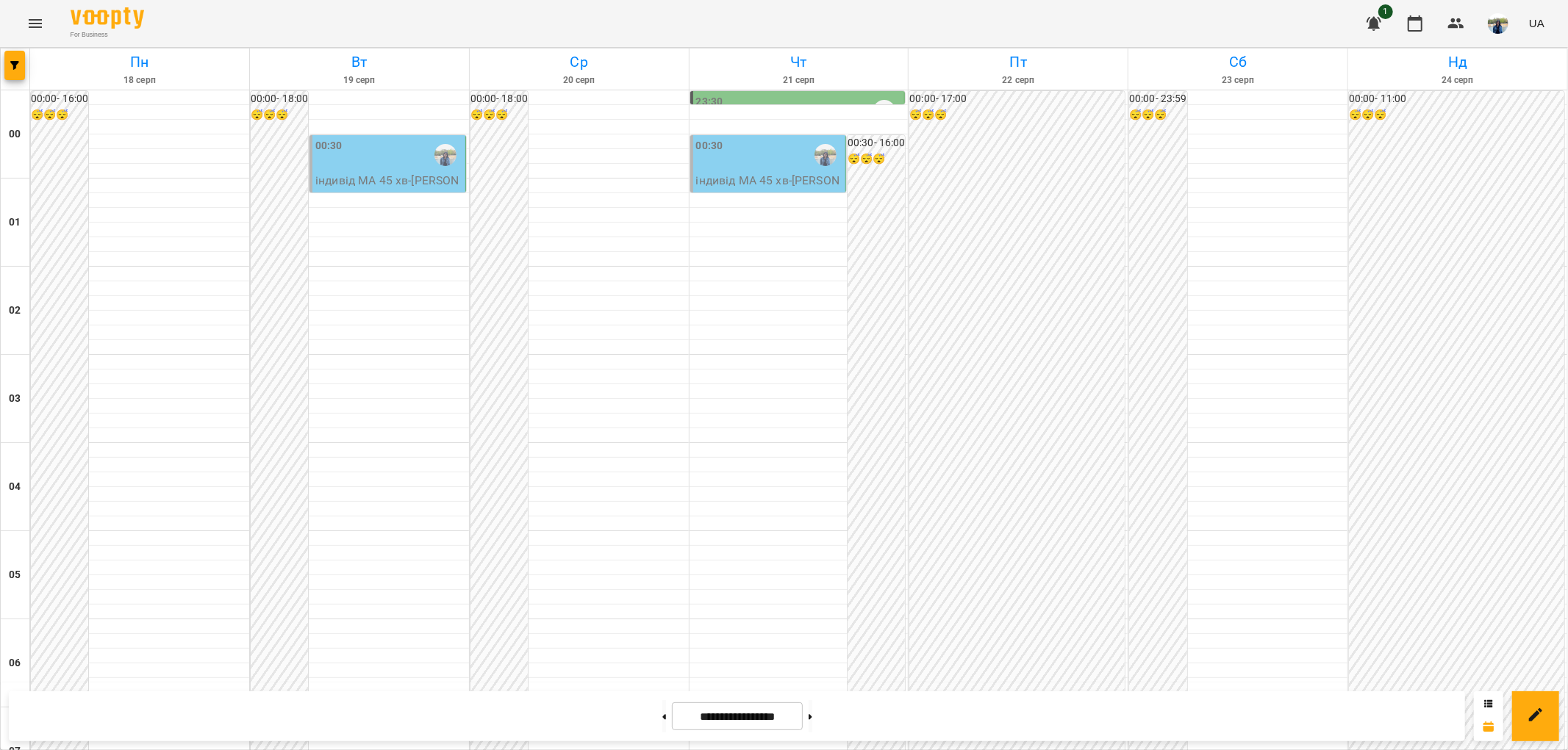
scroll to position [1523, 0]
click at [812, 721] on button at bounding box center [811, 716] width 4 height 32
click at [812, 713] on button at bounding box center [811, 716] width 4 height 32
type input "**********"
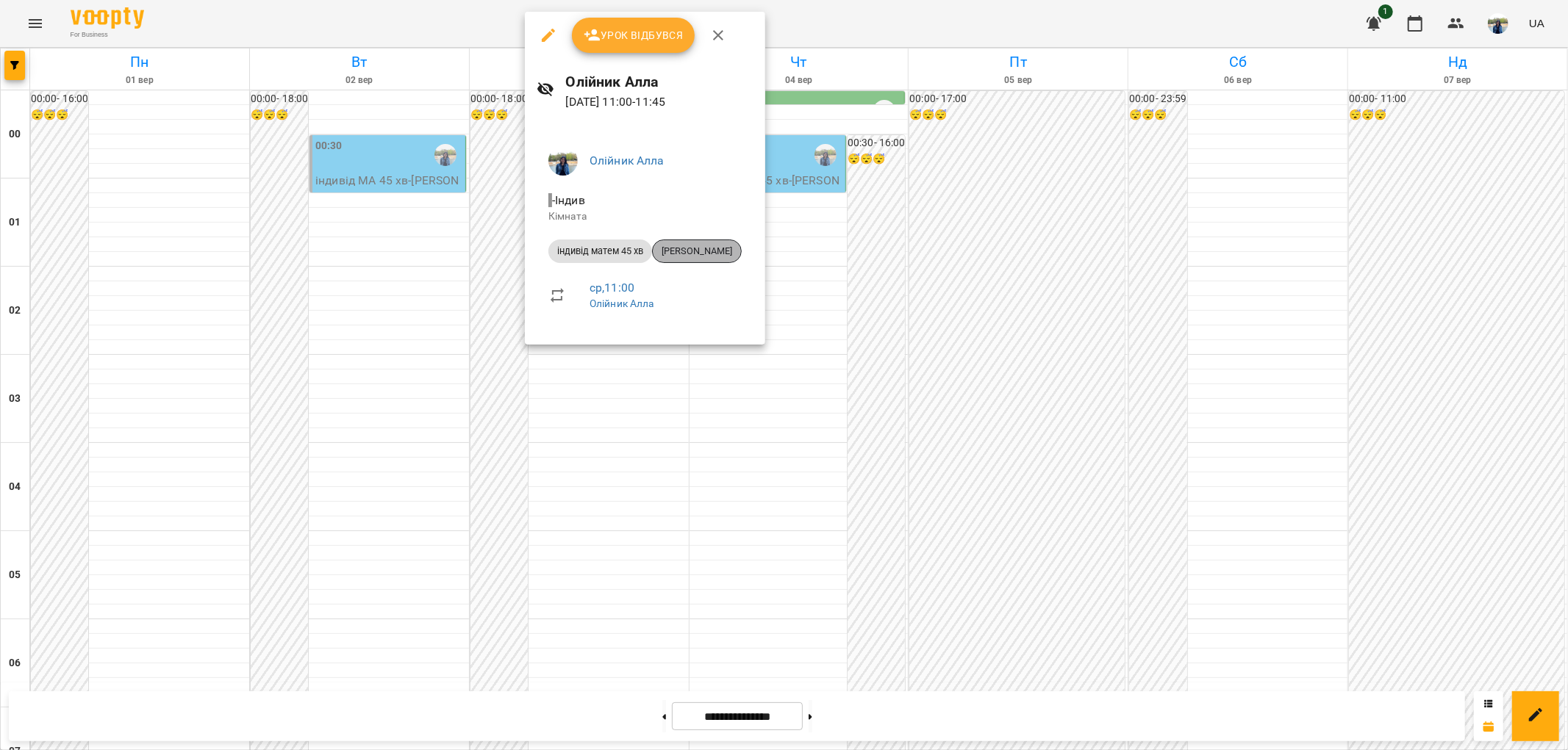
click at [711, 249] on span "[PERSON_NAME]" at bounding box center [697, 252] width 88 height 13
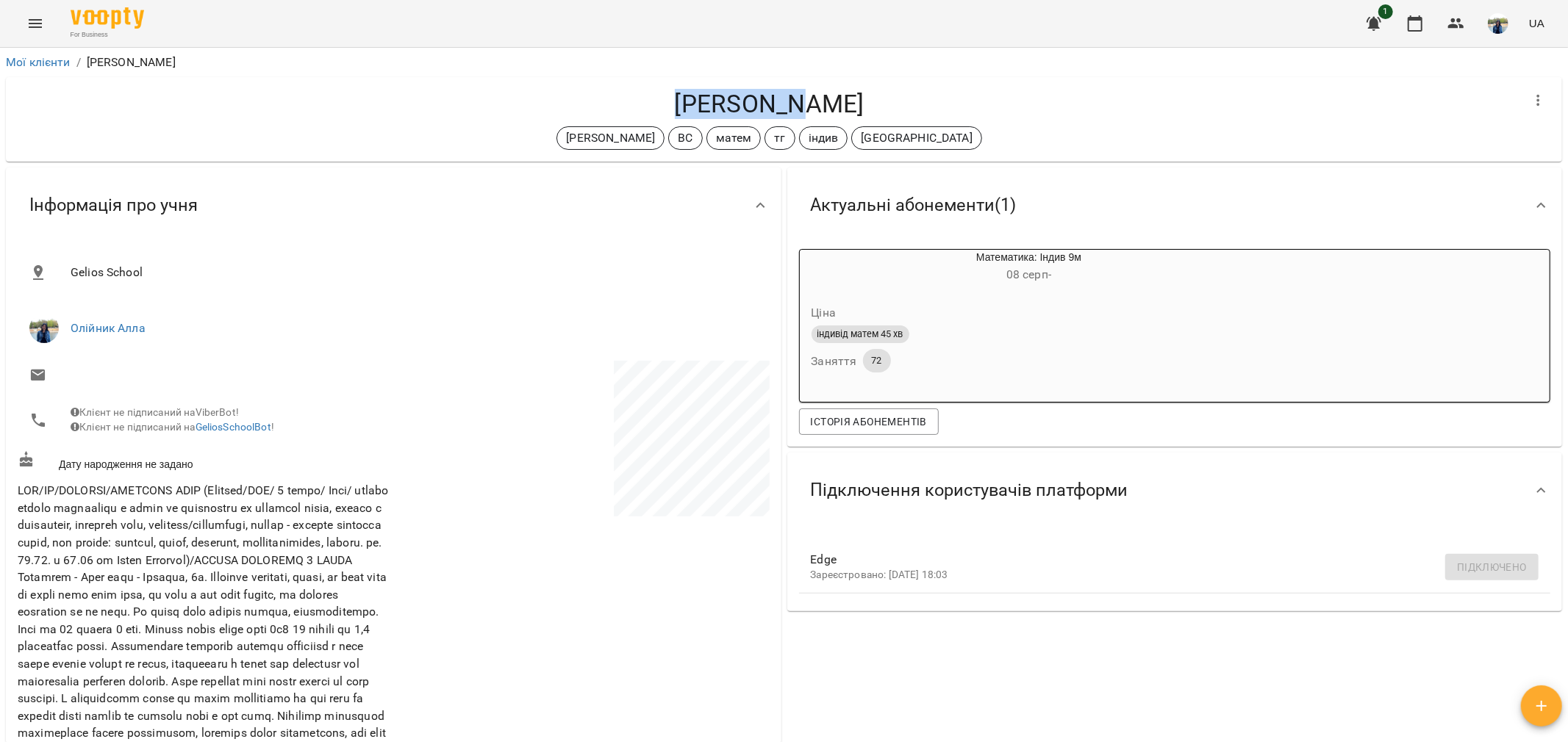
drag, startPoint x: 704, startPoint y: 101, endPoint x: 828, endPoint y: 107, distance: 124.1
click at [828, 107] on h4 "[PERSON_NAME]" at bounding box center [768, 104] width 1503 height 30
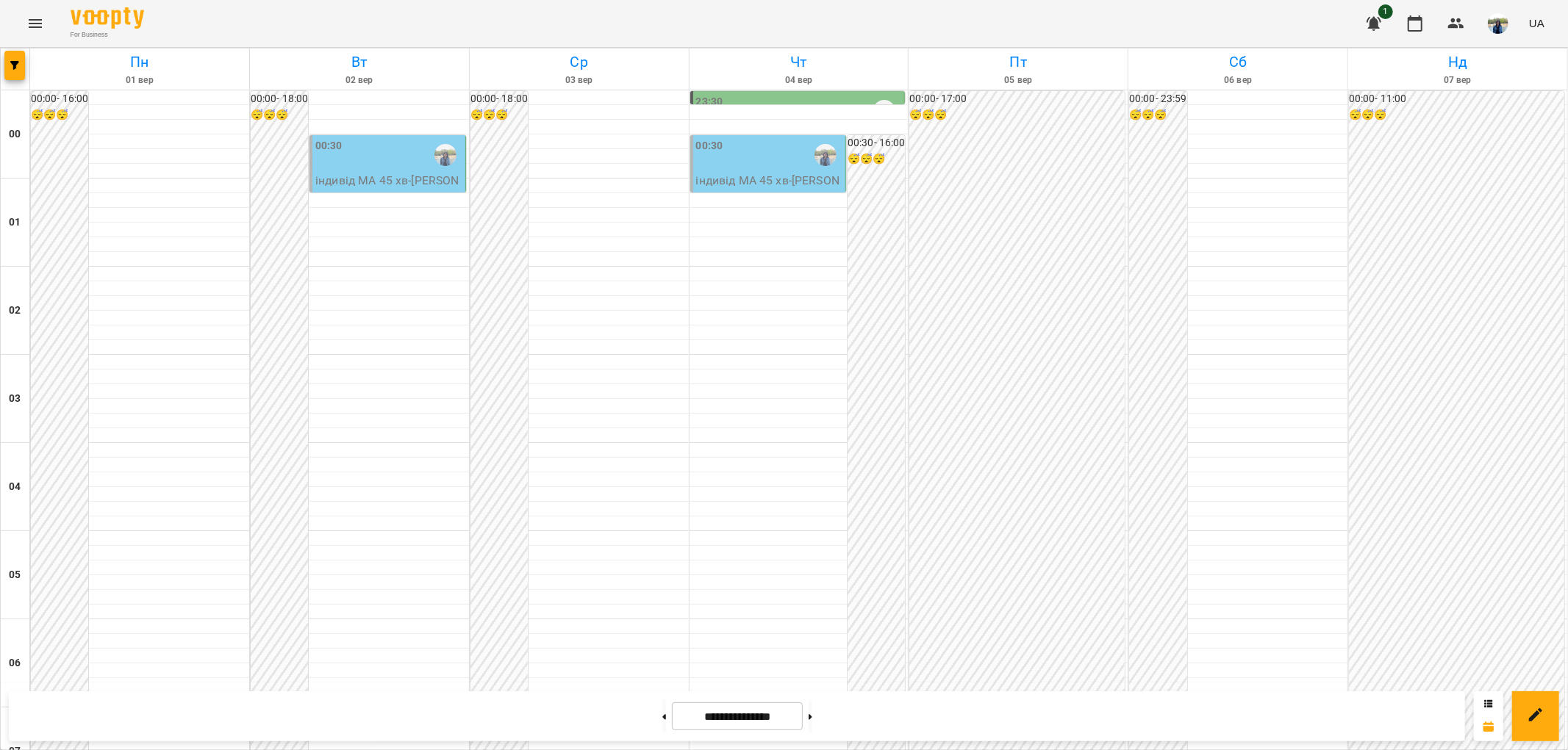
scroll to position [1523, 0]
click at [812, 714] on button at bounding box center [811, 716] width 4 height 32
click at [812, 717] on icon at bounding box center [811, 717] width 4 height 6
type input "**********"
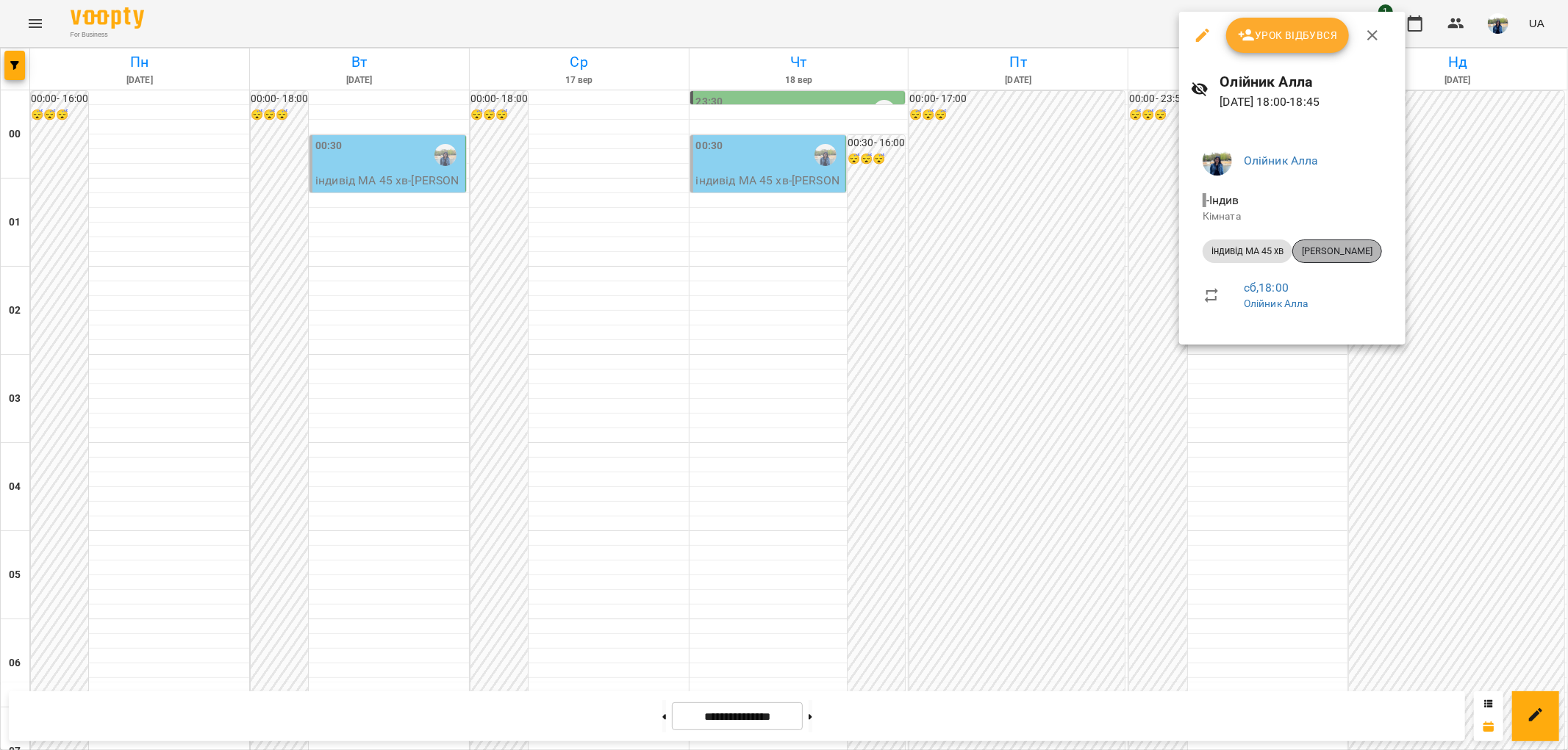
click at [1339, 245] on span "[PERSON_NAME]" at bounding box center [1337, 252] width 88 height 13
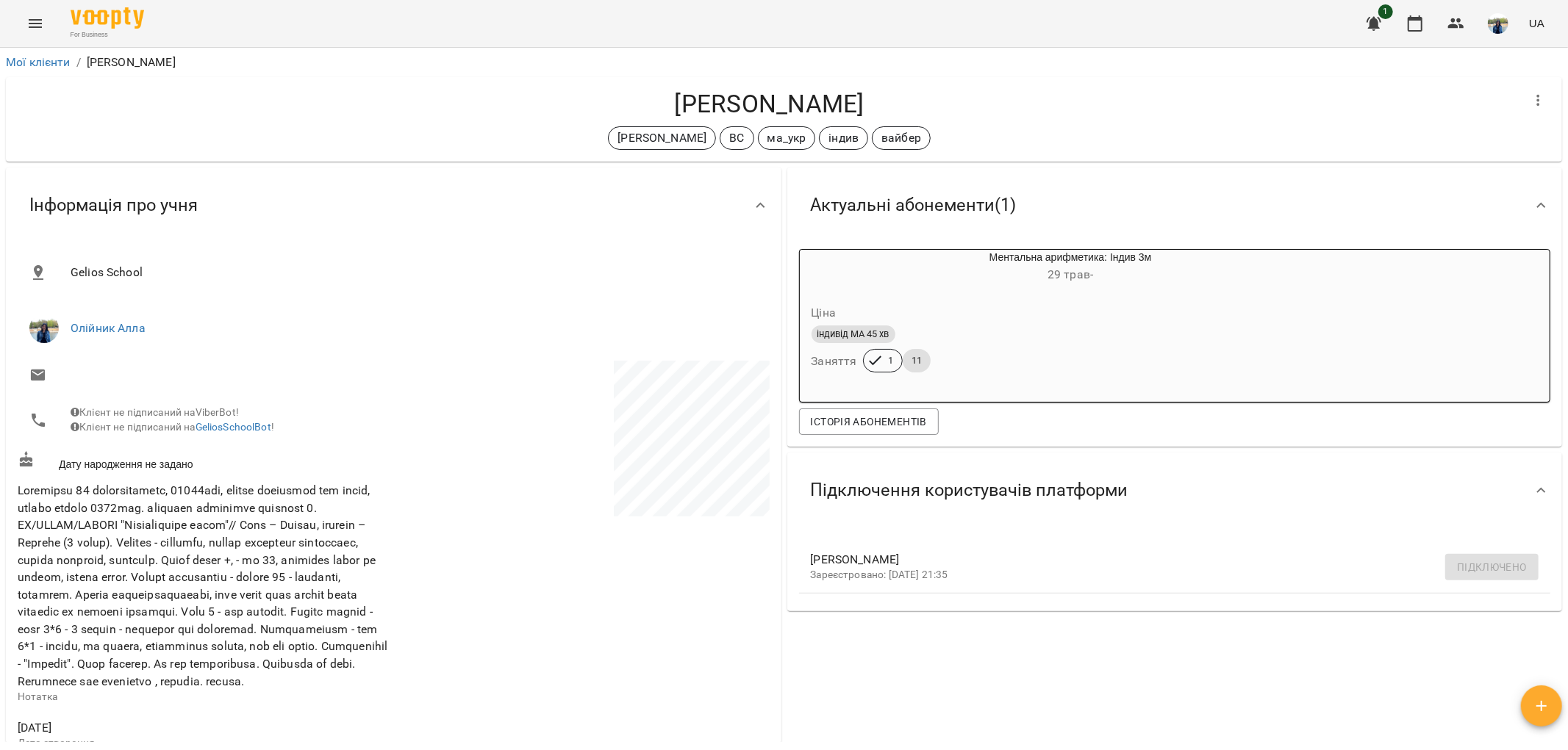
drag, startPoint x: 680, startPoint y: 100, endPoint x: 846, endPoint y: 100, distance: 166.0
click at [846, 100] on h4 "[PERSON_NAME]" at bounding box center [768, 104] width 1503 height 30
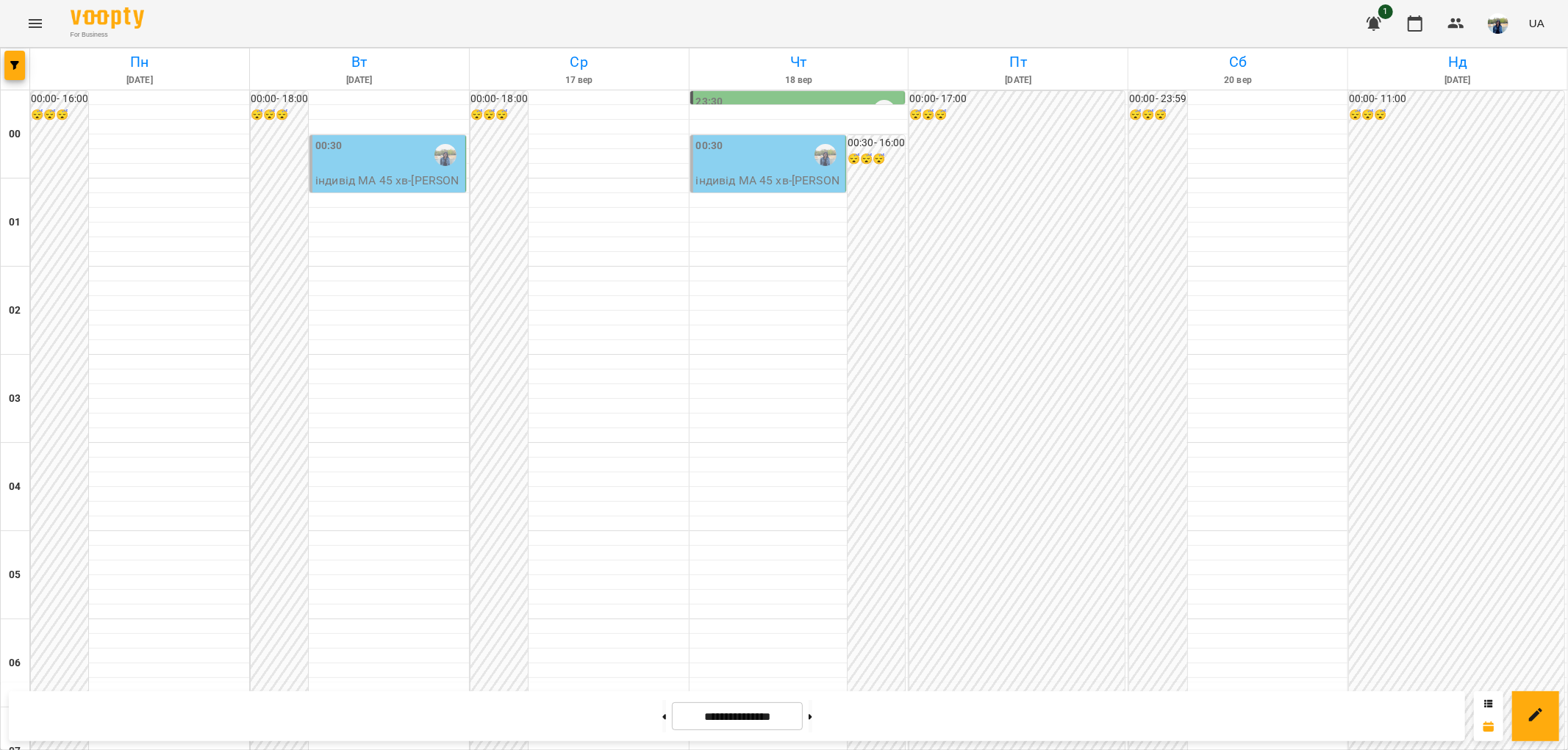
scroll to position [1523, 0]
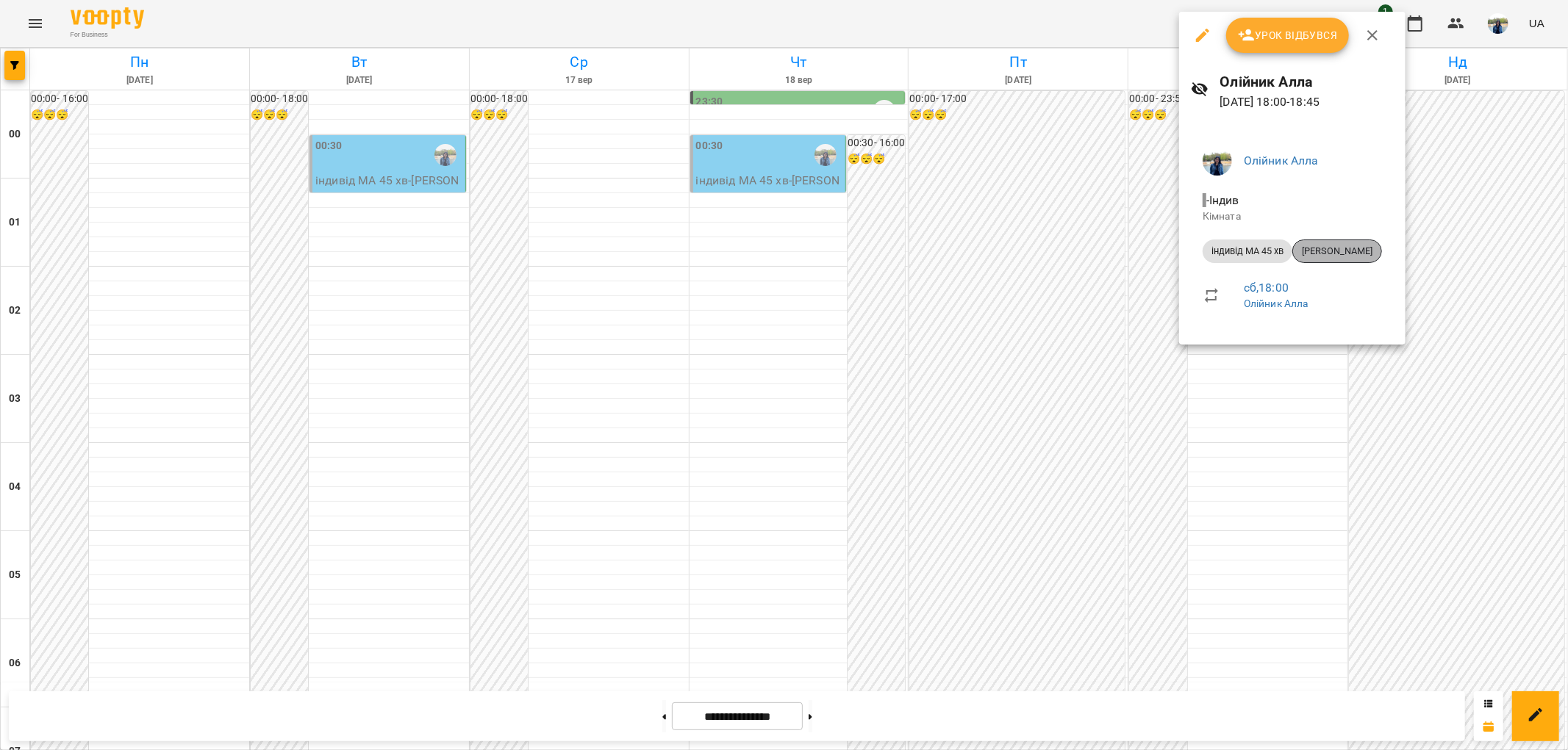
click at [1348, 247] on span "[PERSON_NAME]" at bounding box center [1337, 252] width 88 height 13
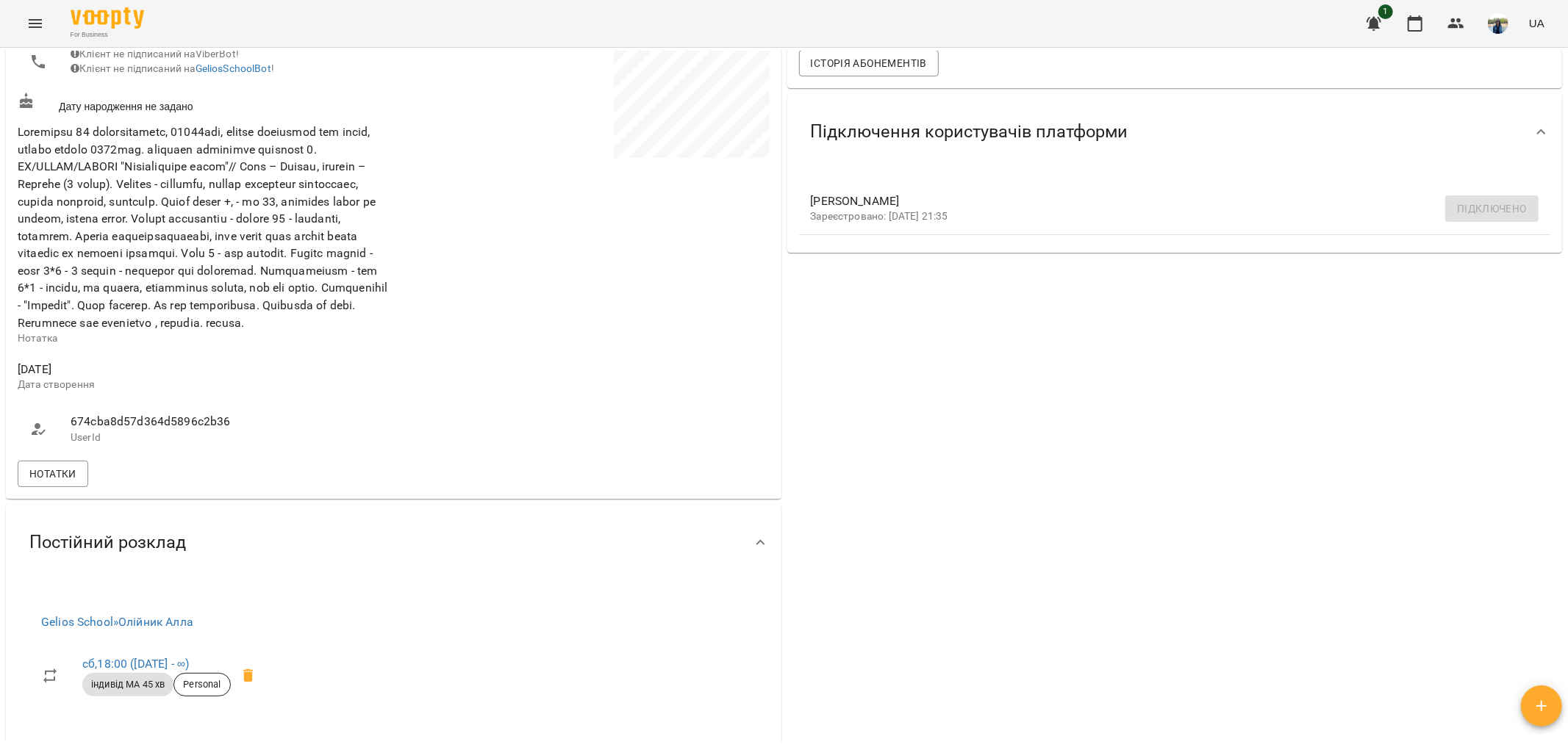
scroll to position [489, 0]
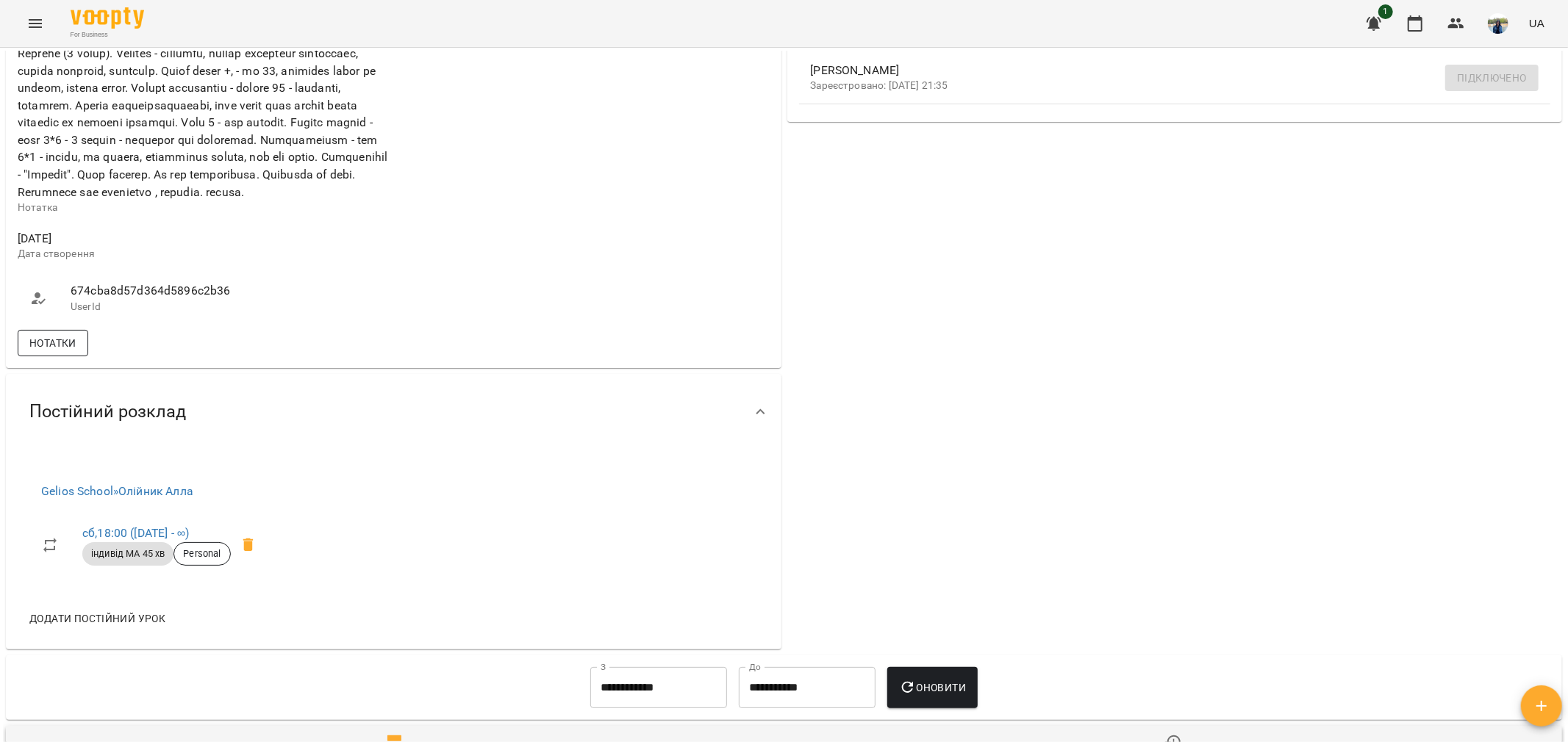
click at [48, 353] on span "Нотатки" at bounding box center [52, 342] width 47 height 17
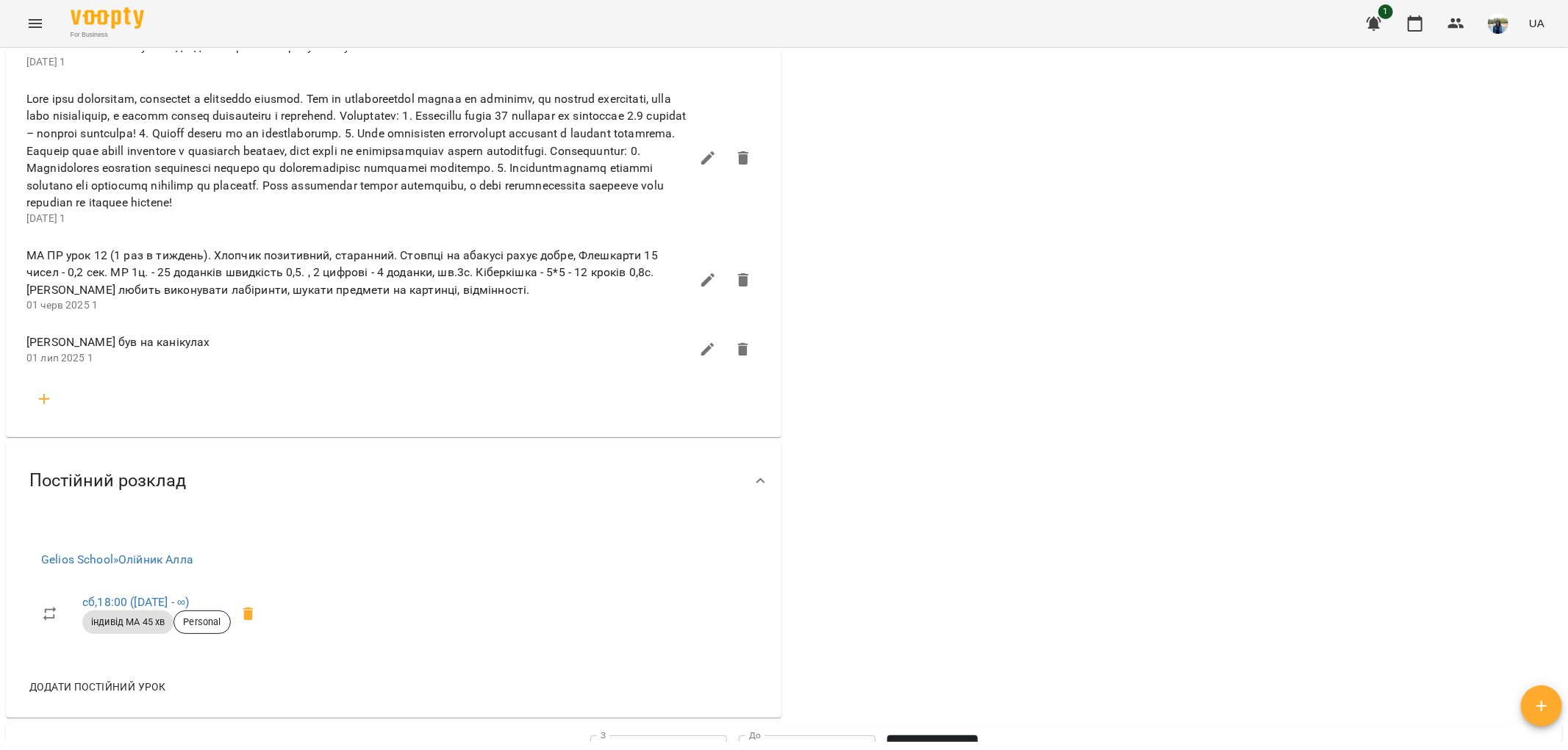
scroll to position [1388, 0]
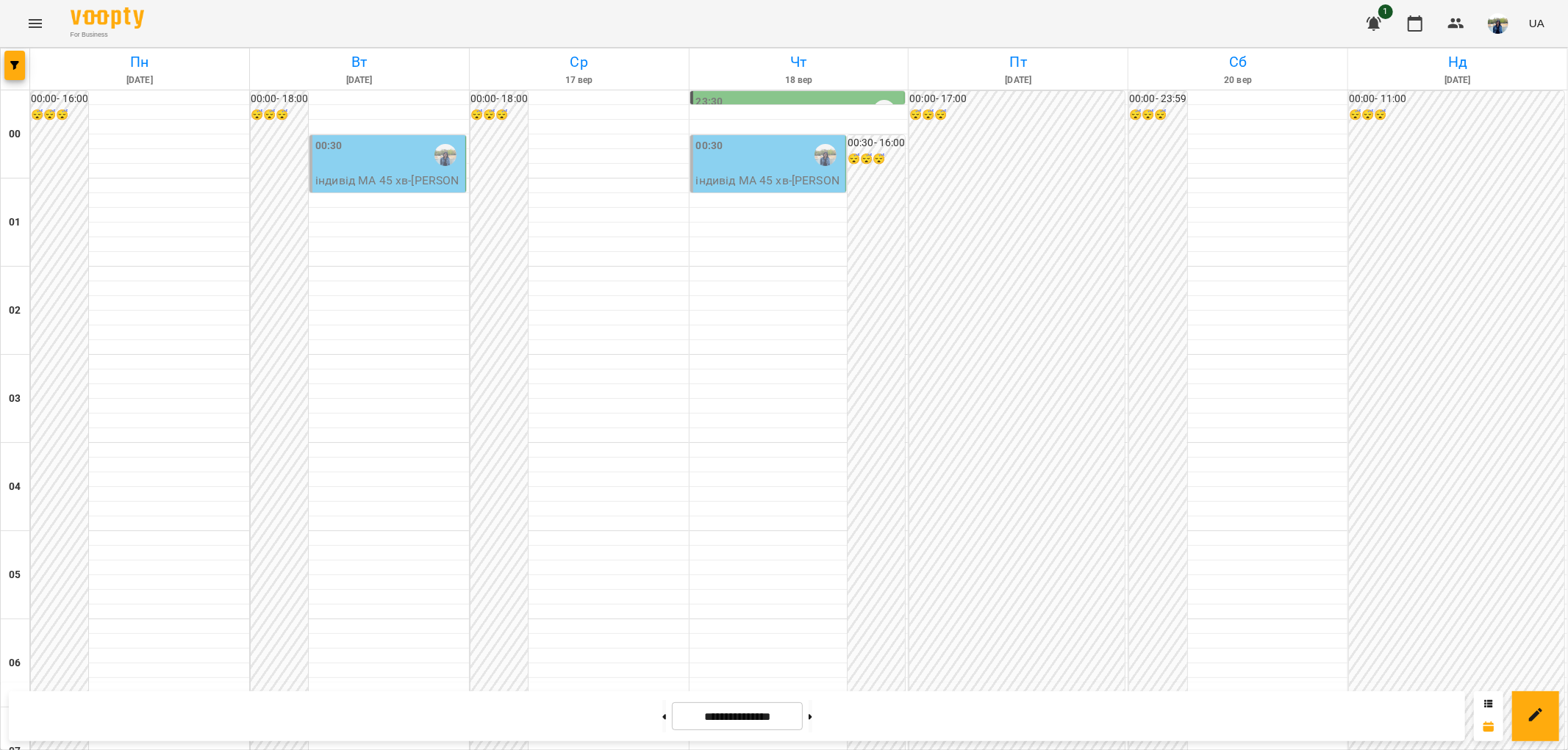
scroll to position [788, 0]
click at [812, 721] on button at bounding box center [811, 716] width 4 height 32
type input "**********"
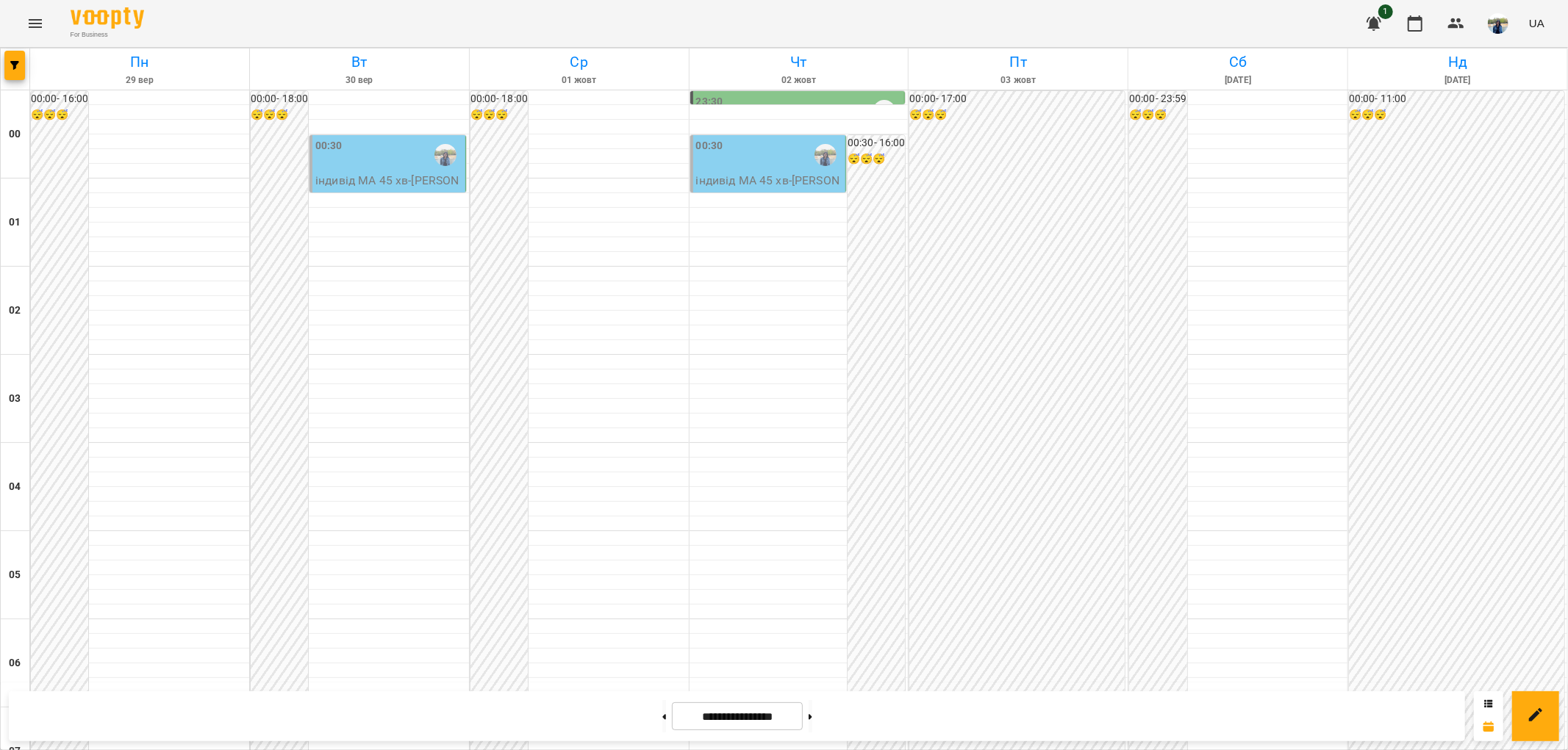
scroll to position [1441, 0]
click at [1384, 15] on span "1" at bounding box center [1385, 12] width 15 height 15
click at [1372, 20] on icon "button" at bounding box center [1373, 23] width 15 height 14
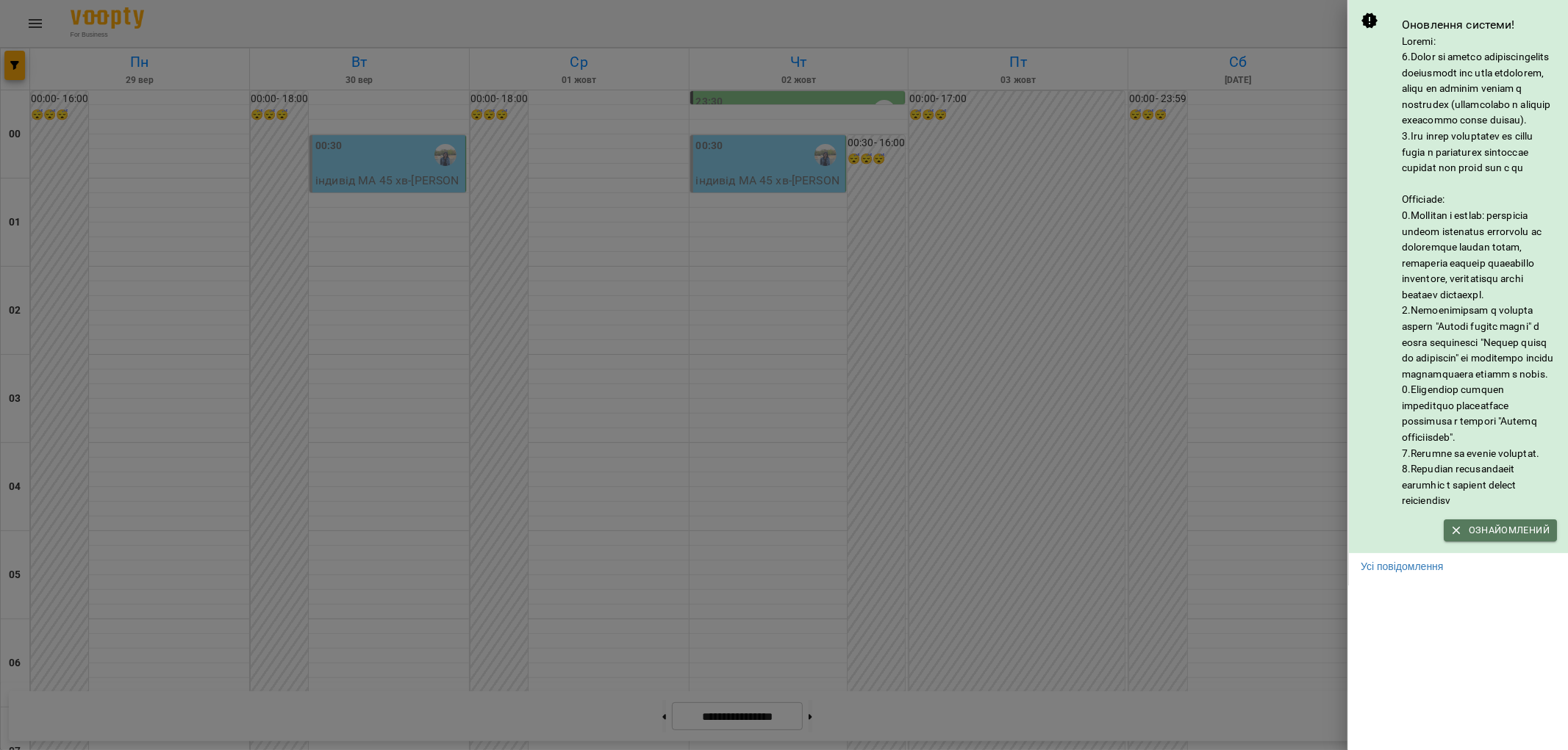
click at [1518, 539] on span "Ознайомлений" at bounding box center [1499, 531] width 98 height 17
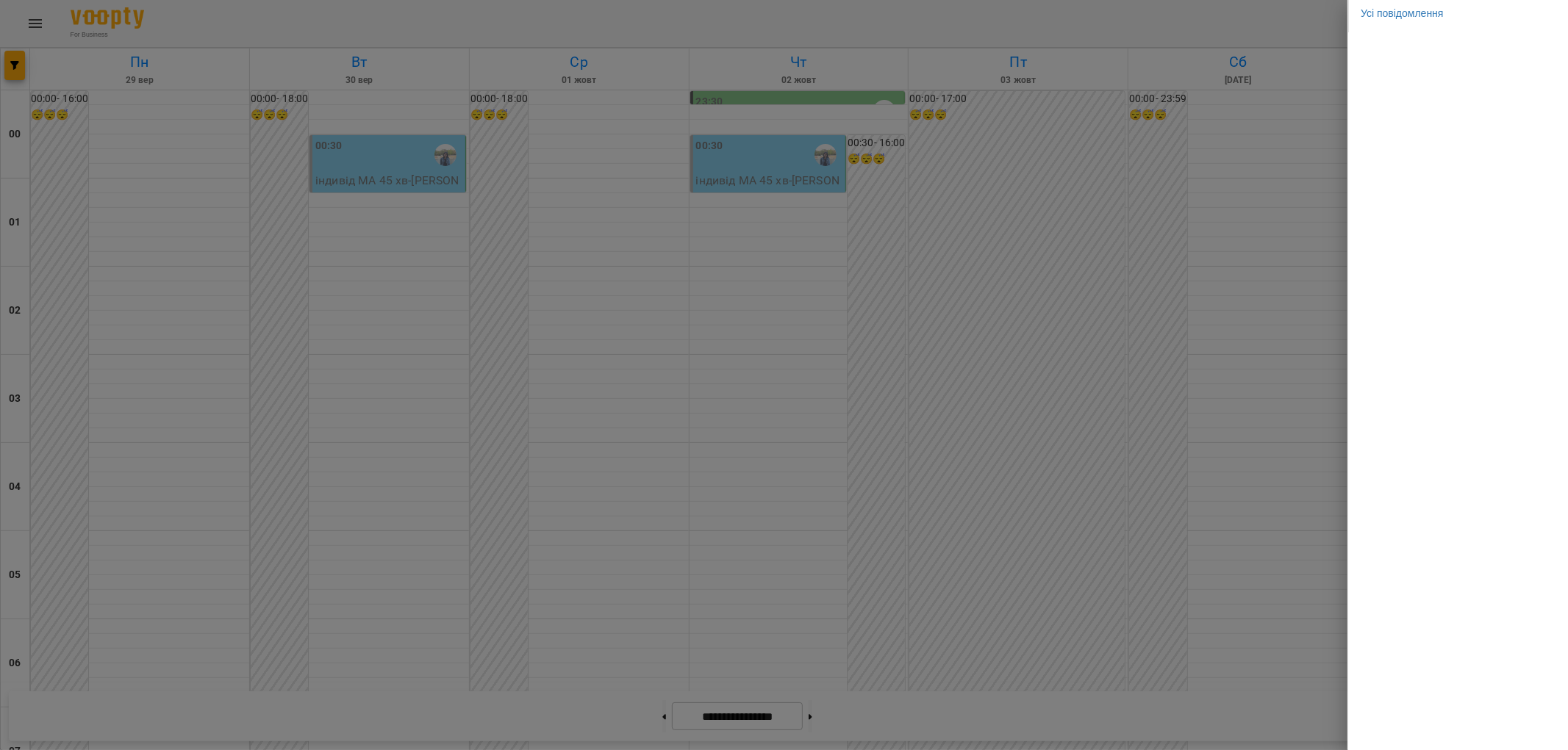
click at [1281, 32] on div at bounding box center [784, 375] width 1568 height 750
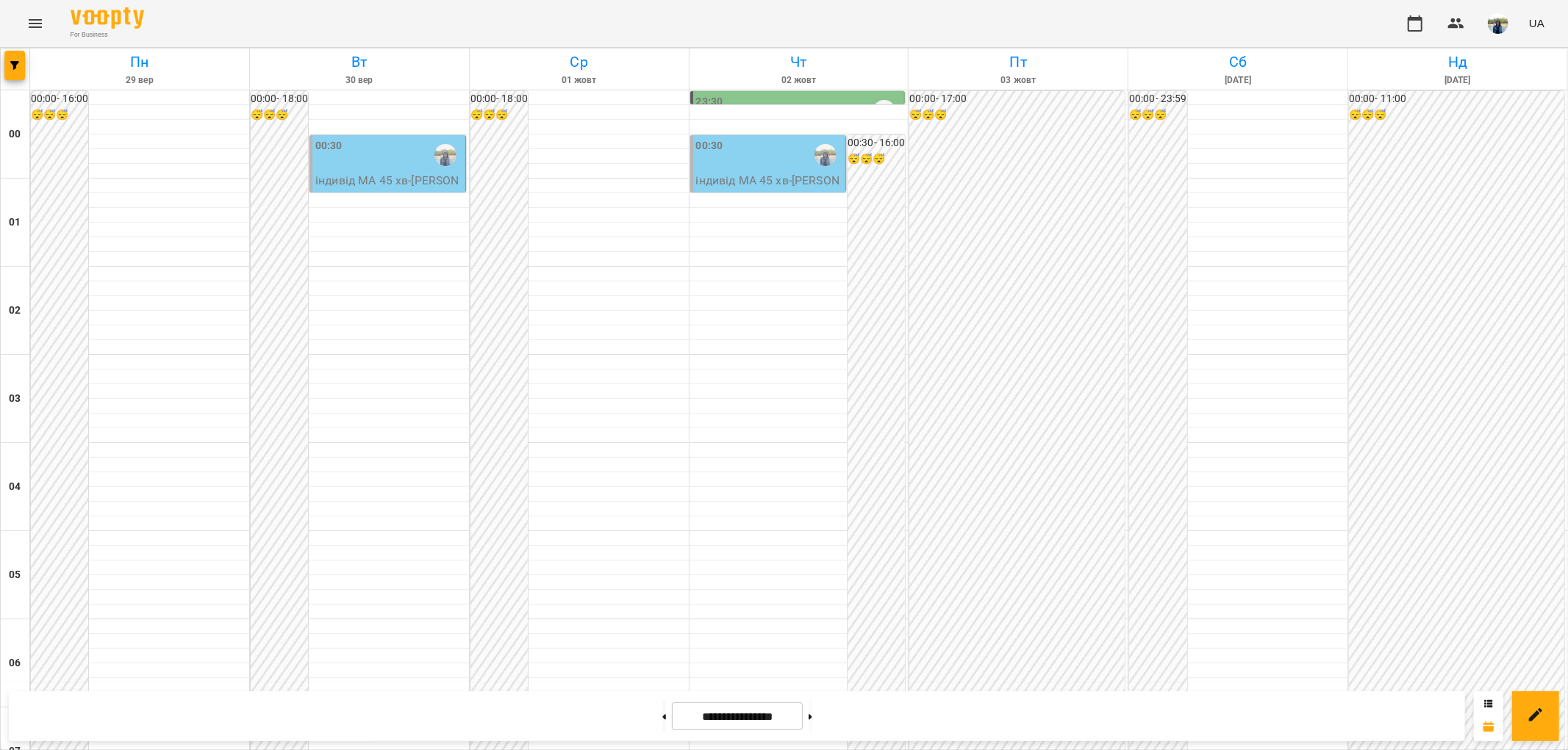
click at [1498, 20] on img "button" at bounding box center [1498, 23] width 20 height 20
click at [1348, 19] on div at bounding box center [784, 375] width 1568 height 750
